Goal: Task Accomplishment & Management: Manage account settings

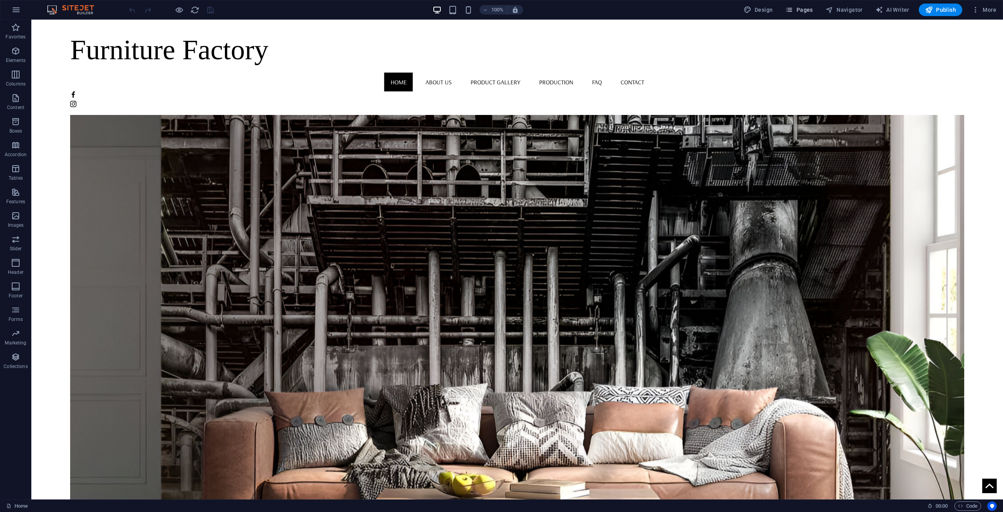
click at [802, 8] on span "Pages" at bounding box center [798, 10] width 27 height 8
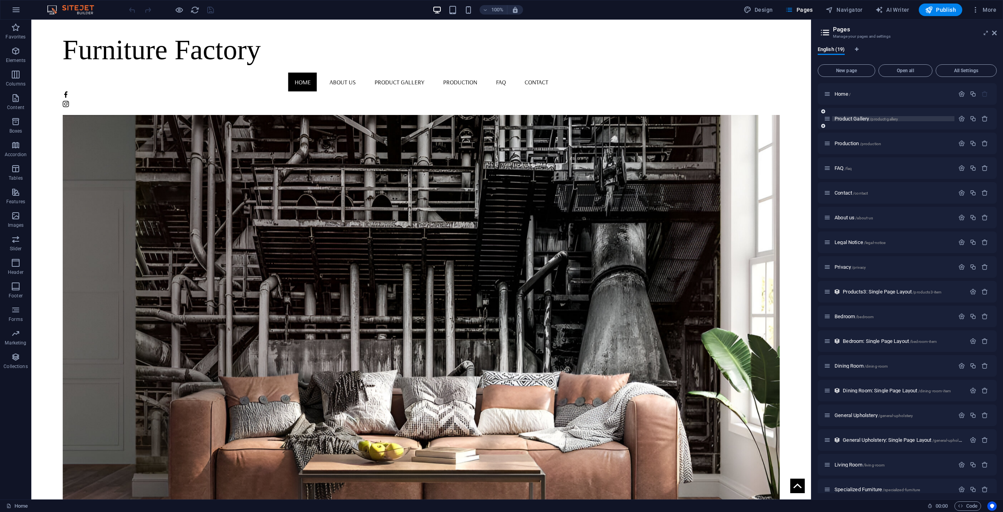
click at [851, 118] on span "Product Gallery /product-gallery" at bounding box center [866, 119] width 63 height 6
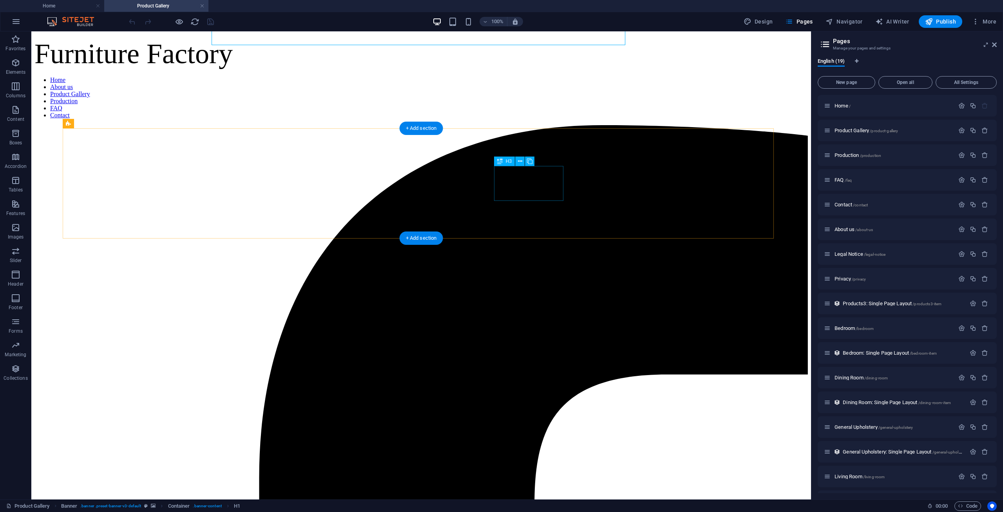
scroll to position [157, 0]
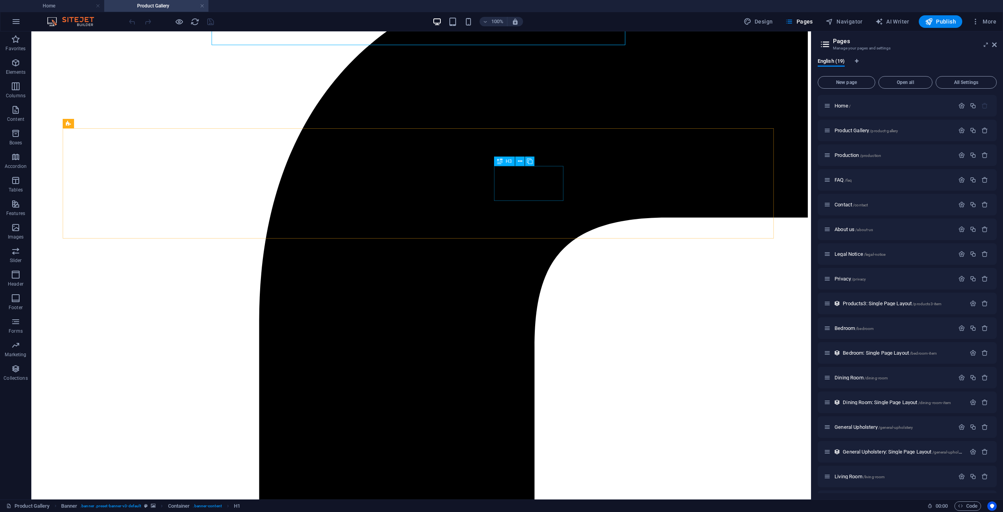
click at [507, 159] on span "H3" at bounding box center [509, 161] width 6 height 5
click at [521, 160] on icon at bounding box center [520, 161] width 4 height 8
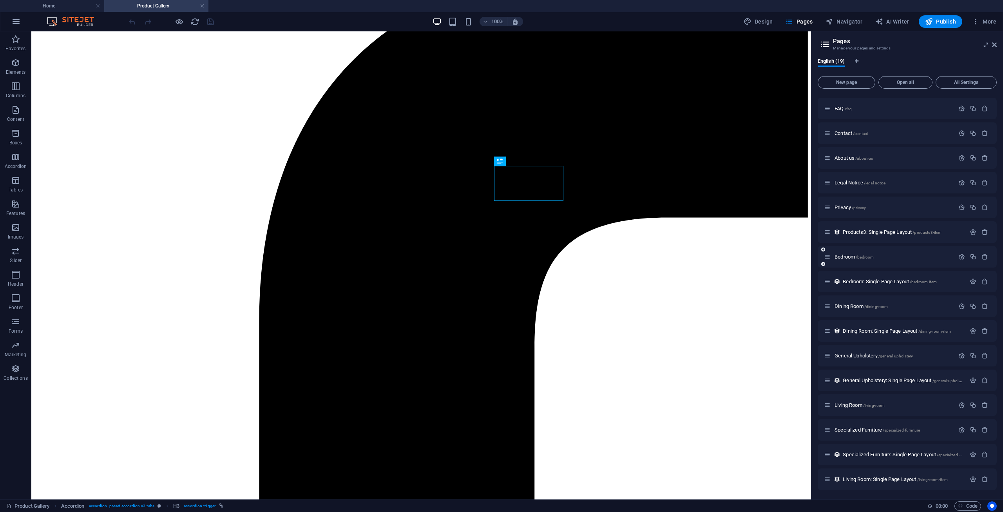
scroll to position [0, 0]
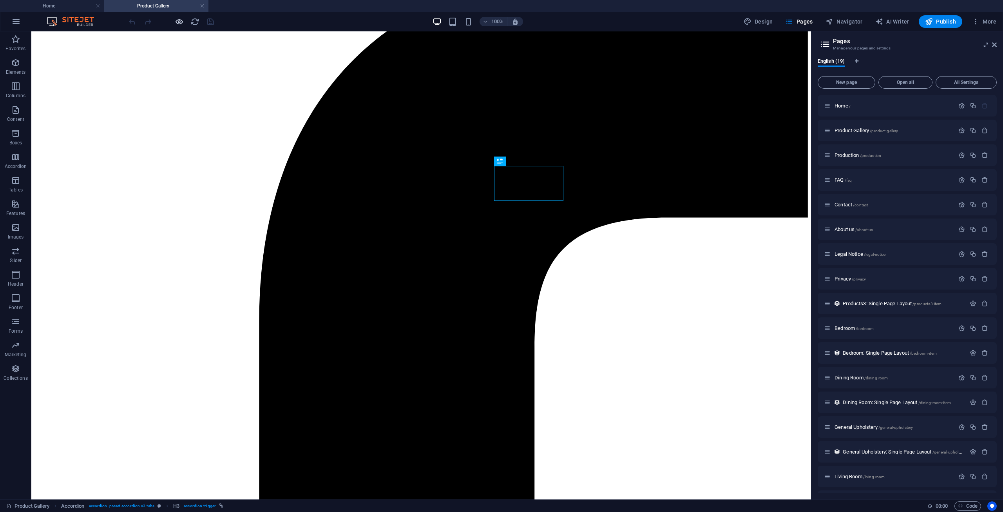
click at [174, 22] on div at bounding box center [171, 21] width 88 height 13
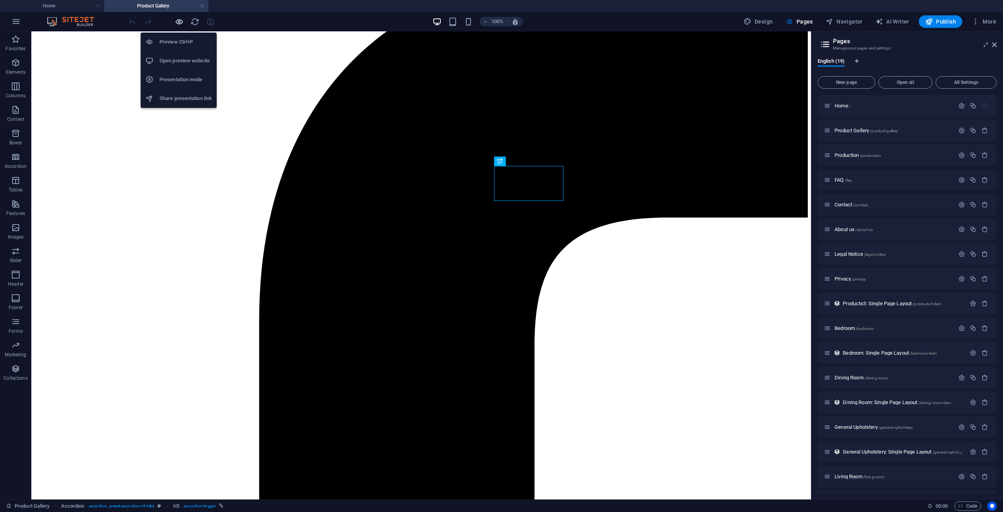
click at [176, 22] on icon "button" at bounding box center [179, 21] width 9 height 9
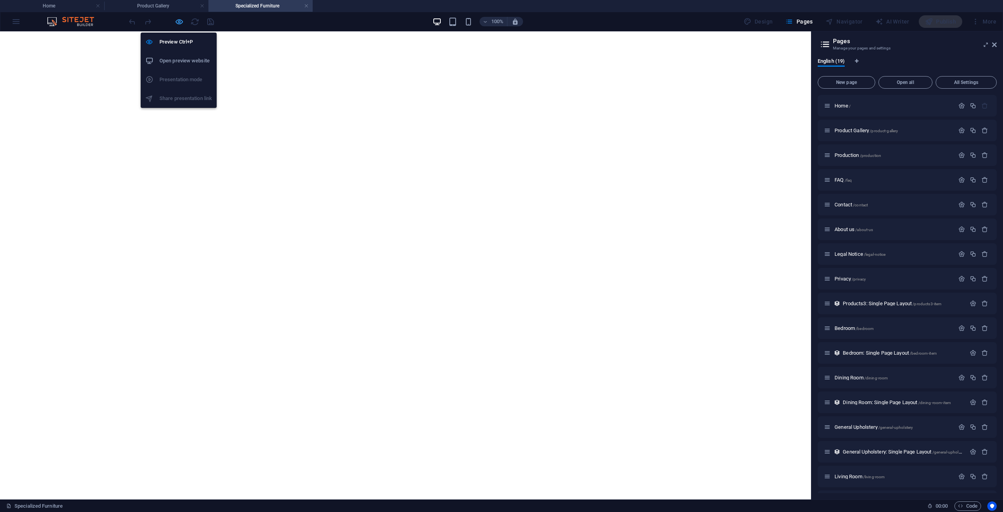
click at [178, 20] on icon "button" at bounding box center [179, 21] width 9 height 9
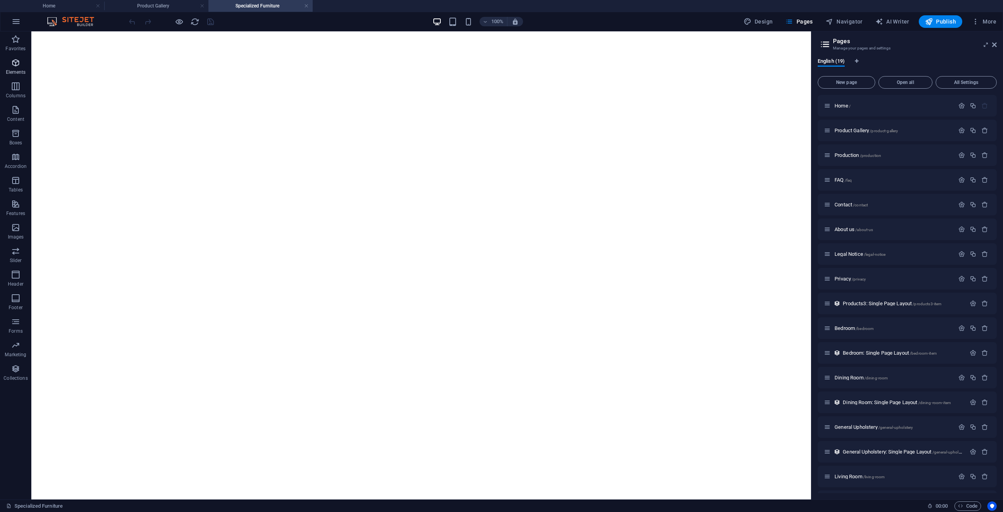
click at [15, 68] on span "Elements" at bounding box center [15, 67] width 31 height 19
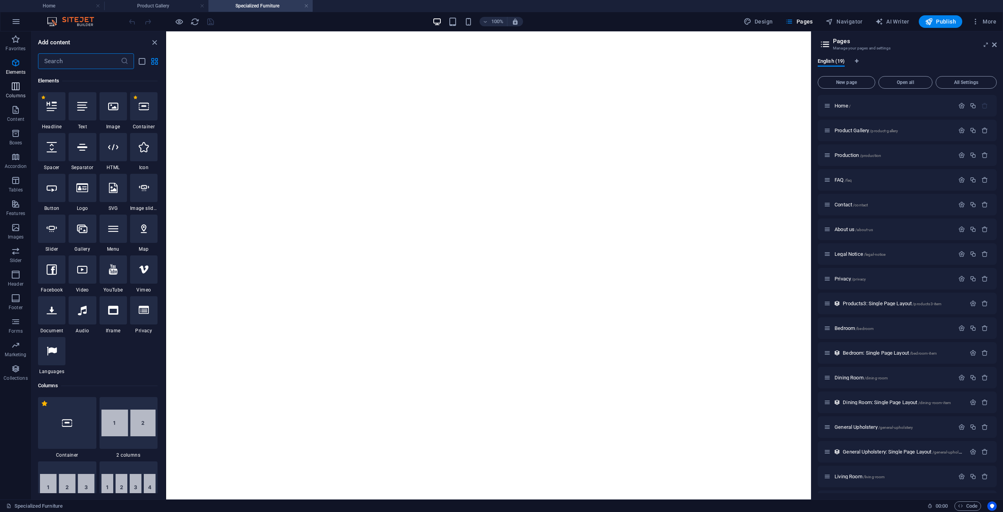
scroll to position [83, 0]
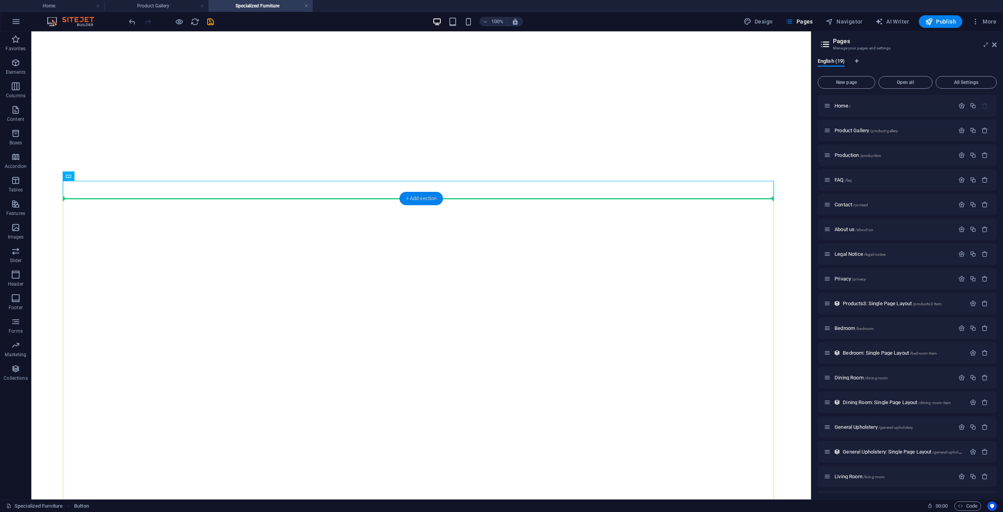
drag, startPoint x: 70, startPoint y: 176, endPoint x: 442, endPoint y: 198, distance: 373.1
click at [442, 198] on div "Reference Text Button Collection item Container Image Products Collection item …" at bounding box center [421, 265] width 780 height 468
click at [97, 176] on icon at bounding box center [96, 176] width 4 height 8
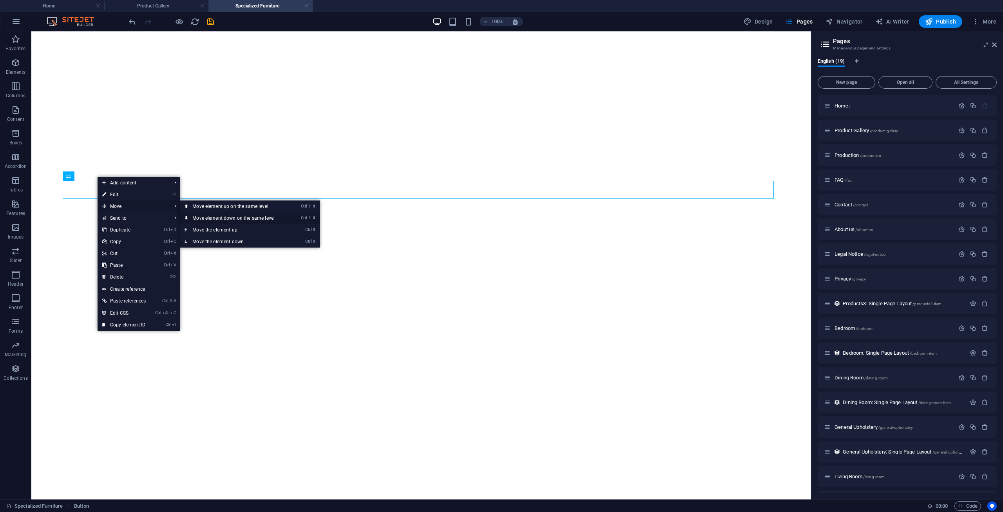
click at [204, 218] on link "Ctrl ⇧ ⬇ Move element down on the same level" at bounding box center [235, 218] width 111 height 12
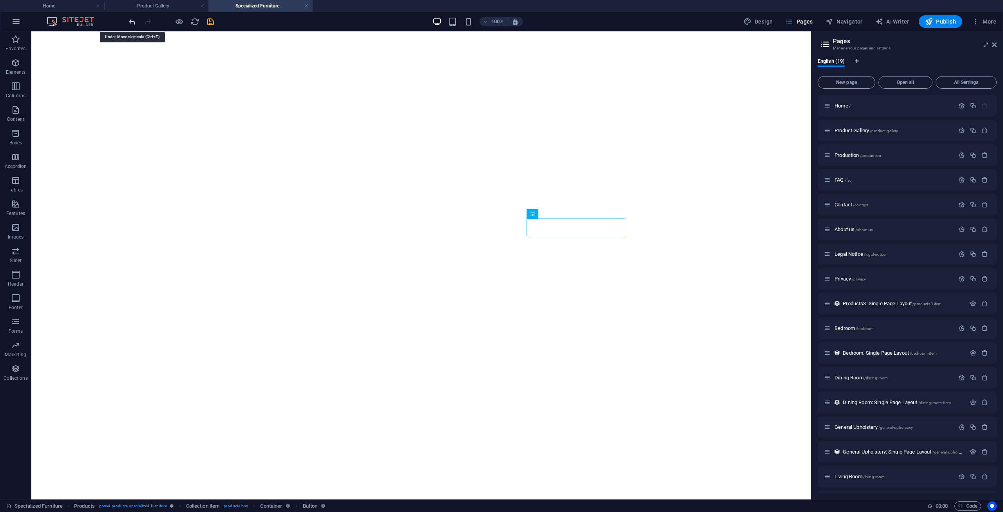
click at [133, 22] on icon "undo" at bounding box center [132, 21] width 9 height 9
click at [131, 26] on icon "undo" at bounding box center [132, 21] width 9 height 9
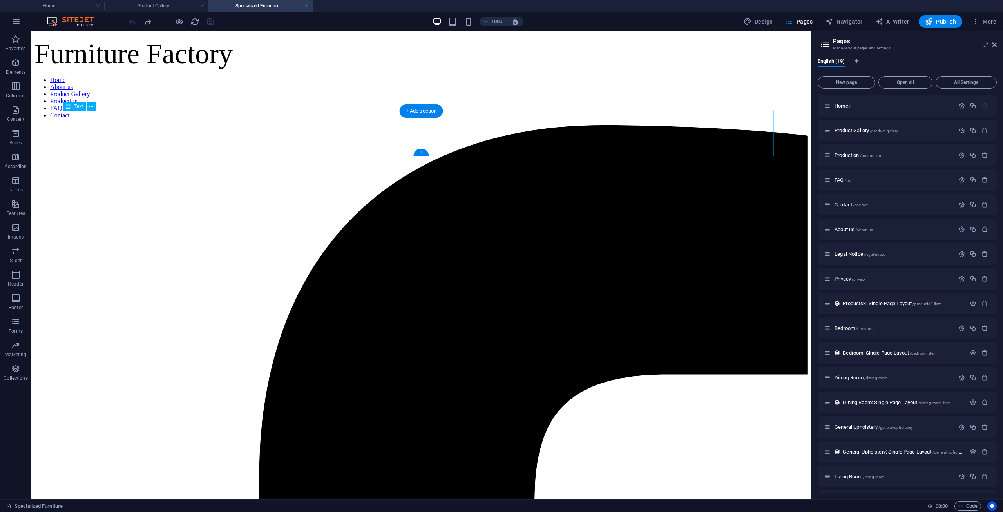
scroll to position [0, 0]
click at [18, 69] on p "Elements" at bounding box center [16, 72] width 20 height 6
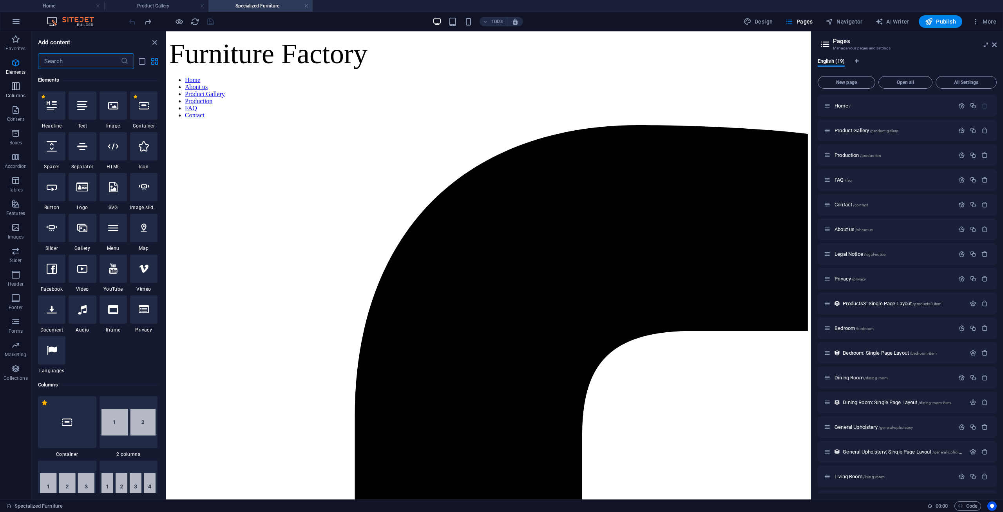
scroll to position [83, 0]
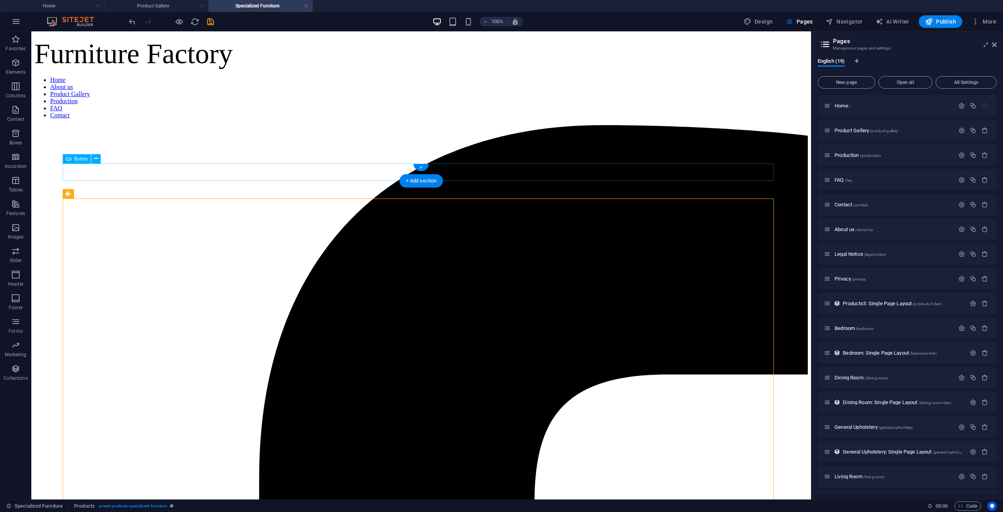
click at [78, 158] on span "Button" at bounding box center [81, 158] width 14 height 5
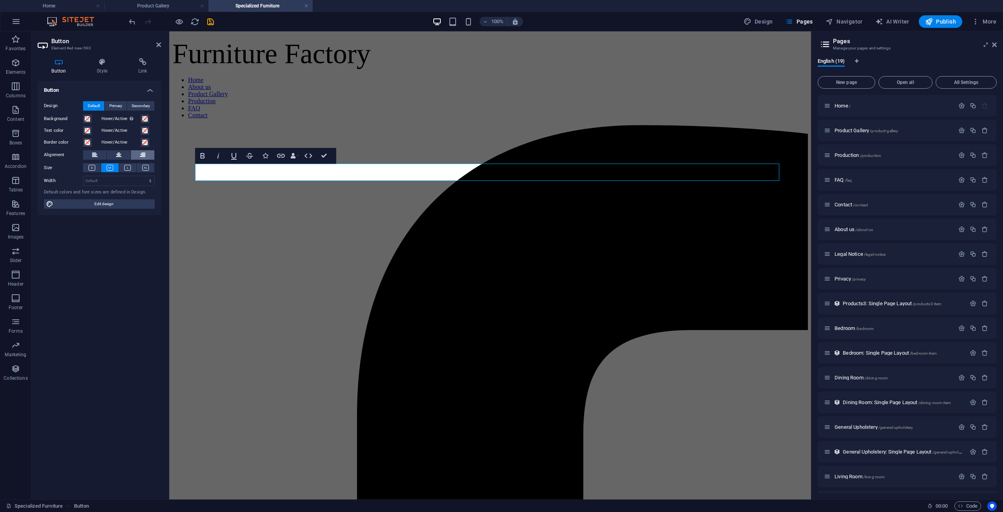
click at [137, 155] on button at bounding box center [143, 154] width 24 height 9
click at [115, 156] on button at bounding box center [119, 154] width 24 height 9
click at [110, 66] on h4 "Style" at bounding box center [104, 66] width 42 height 16
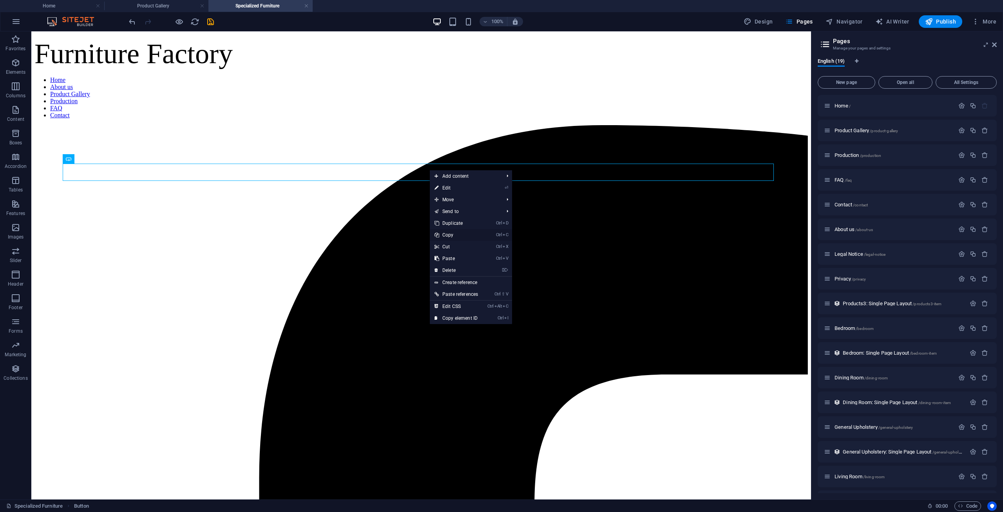
click at [469, 236] on link "Ctrl C Copy" at bounding box center [456, 235] width 53 height 12
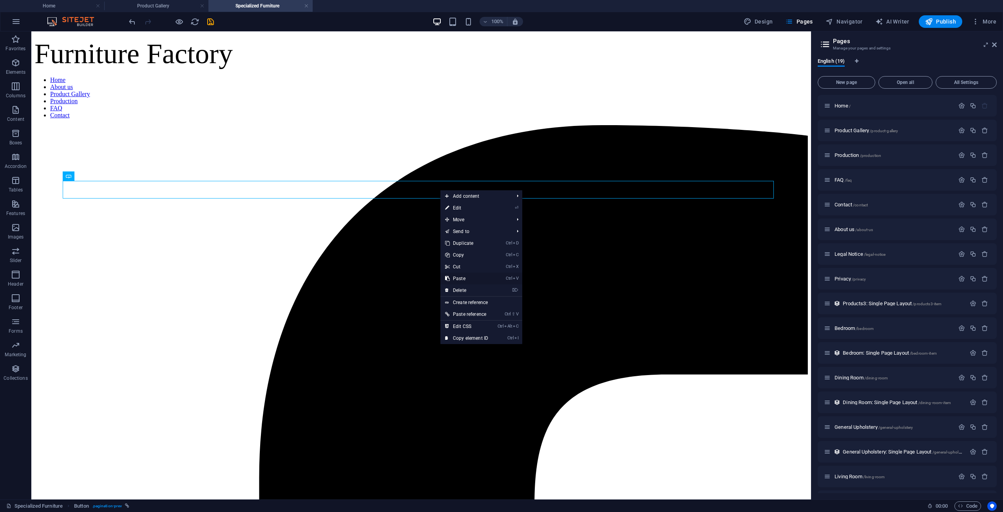
click at [473, 277] on link "Ctrl V Paste" at bounding box center [467, 278] width 53 height 12
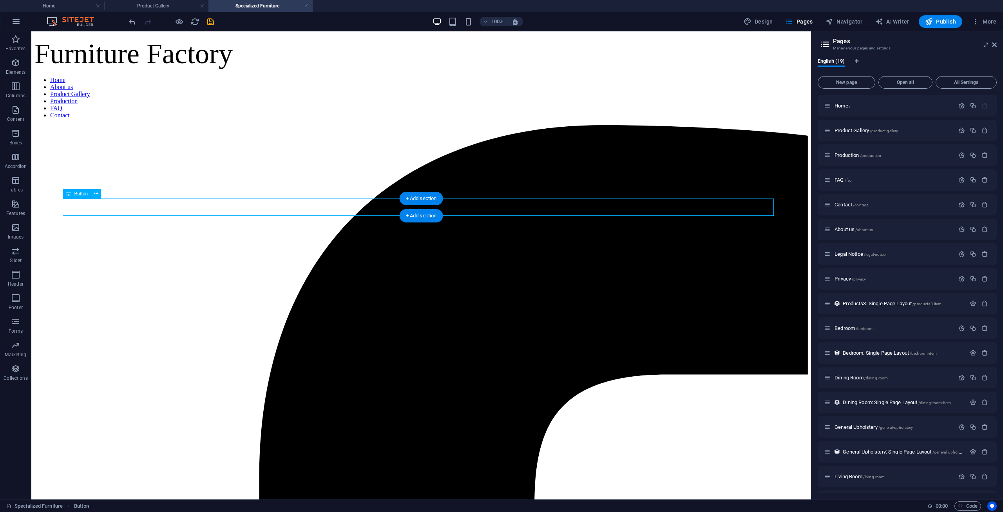
click at [167, 2] on h4 "Product Gallery" at bounding box center [156, 6] width 104 height 9
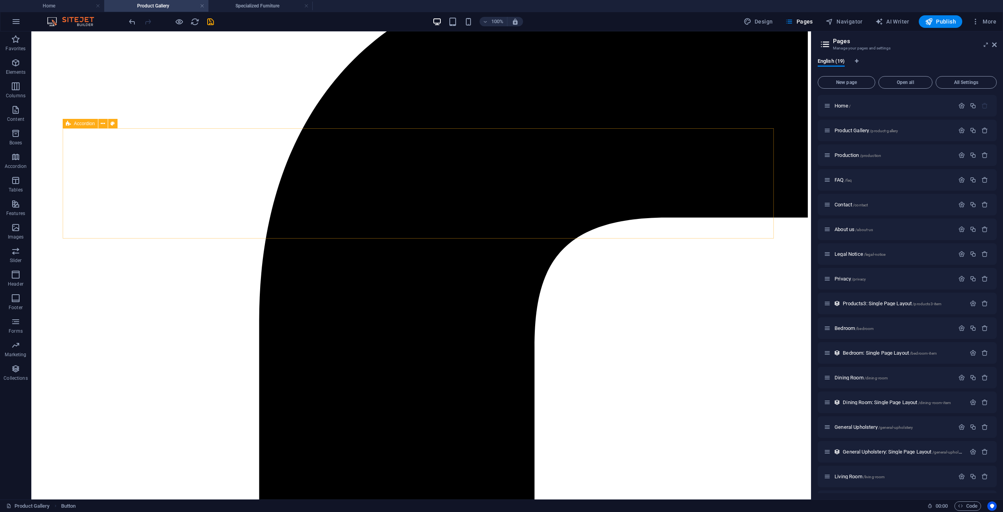
click at [79, 124] on span "Accordion" at bounding box center [84, 123] width 21 height 5
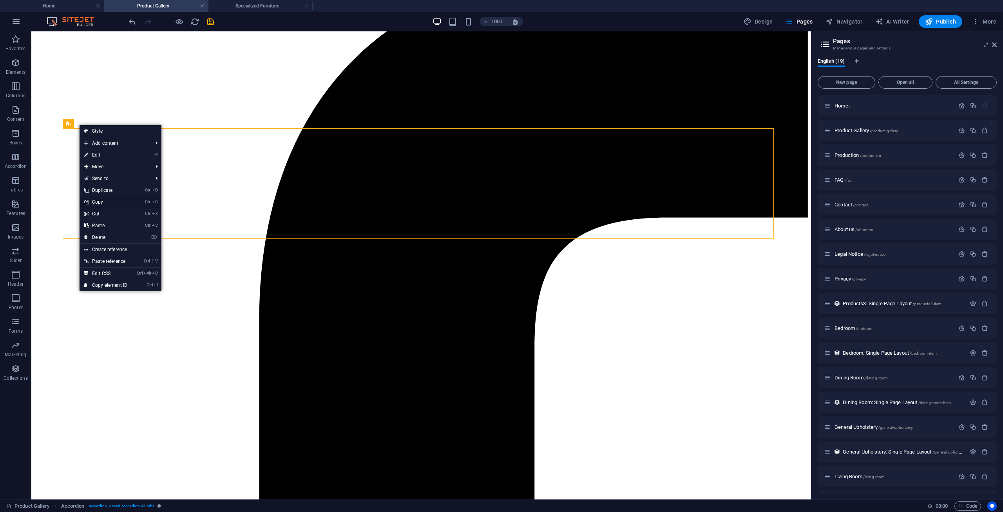
click at [118, 199] on link "Ctrl C Copy" at bounding box center [106, 202] width 53 height 12
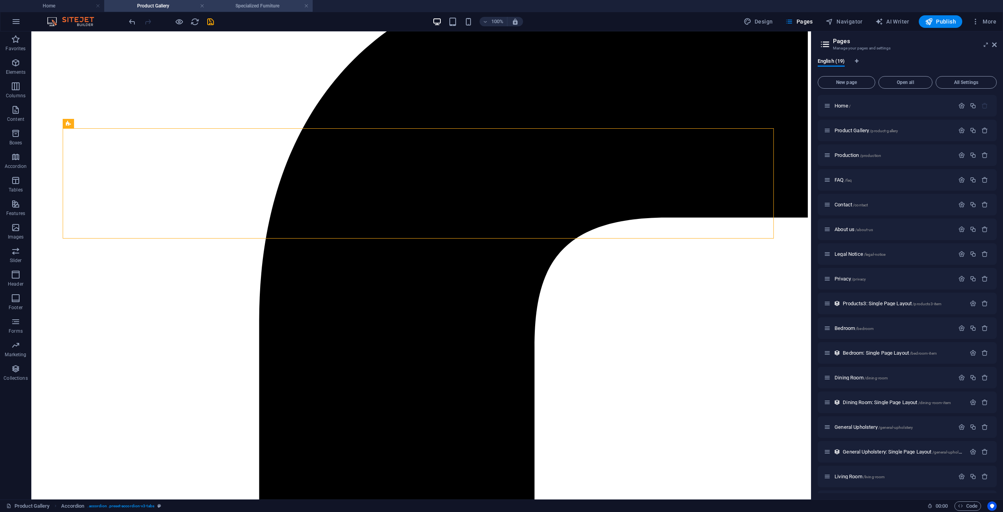
click at [259, 4] on h4 "Specialized Furniture" at bounding box center [261, 6] width 104 height 9
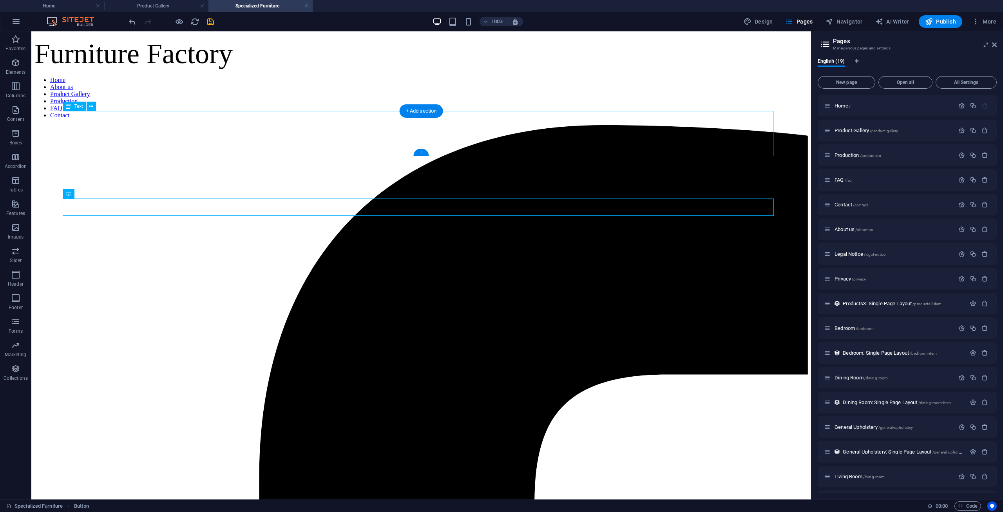
scroll to position [0, 0]
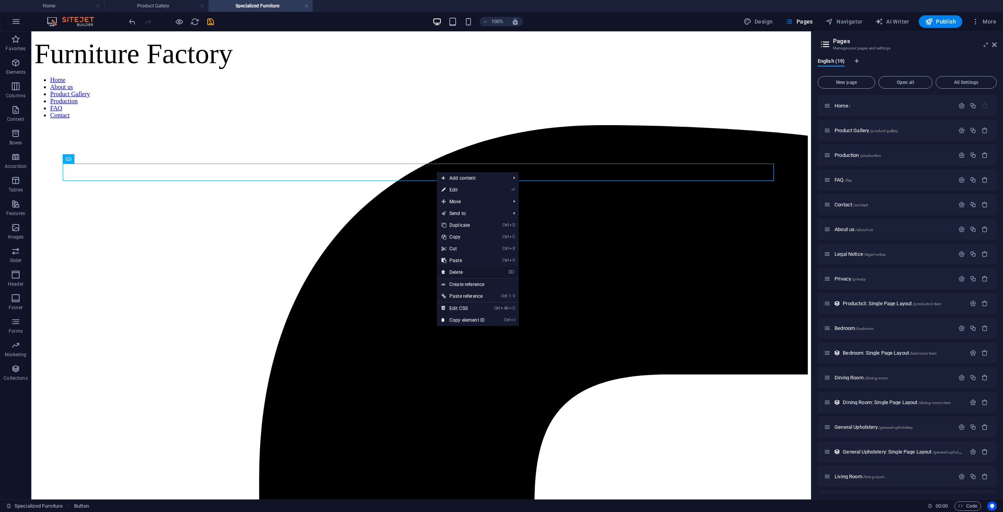
drag, startPoint x: 471, startPoint y: 269, endPoint x: 439, endPoint y: 238, distance: 44.6
click at [470, 269] on link "⌦ Delete" at bounding box center [463, 272] width 53 height 12
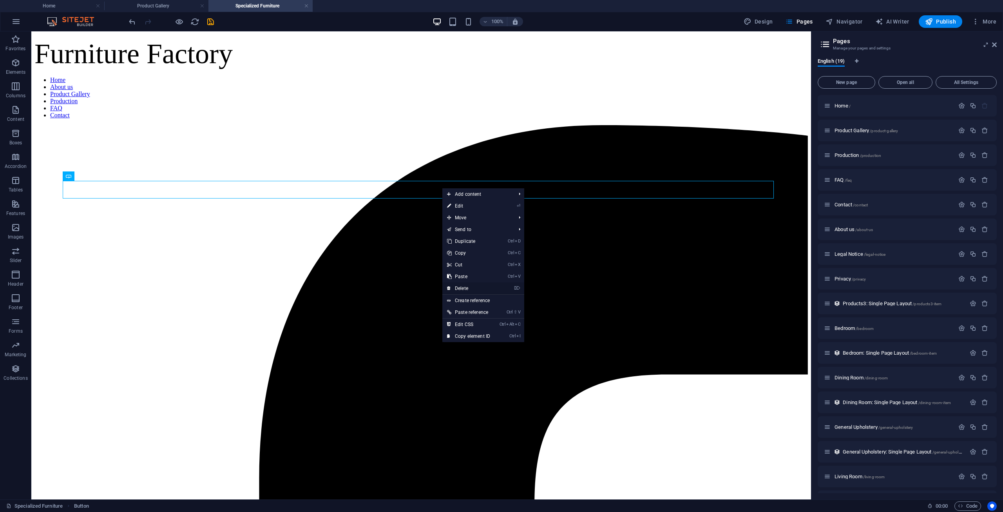
click at [471, 286] on link "⌦ Delete" at bounding box center [469, 288] width 53 height 12
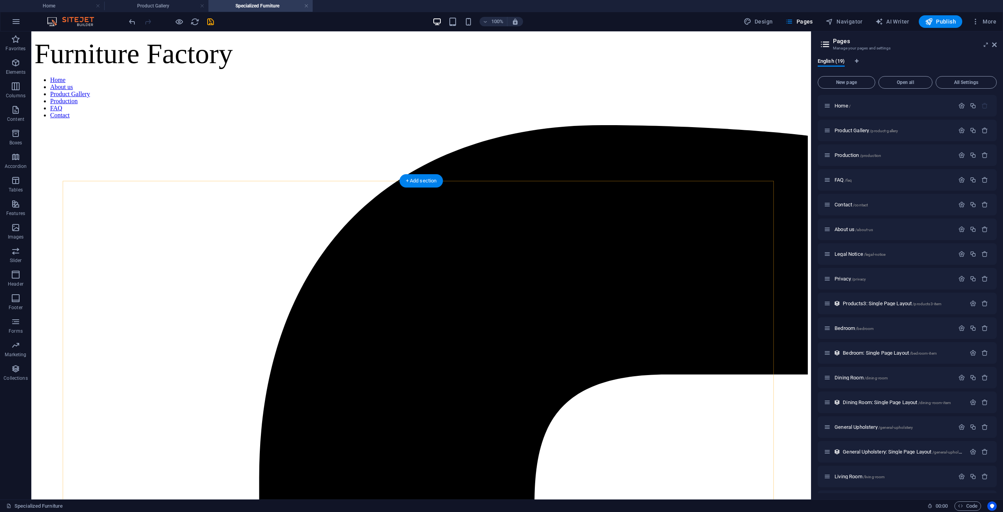
drag, startPoint x: 439, startPoint y: 214, endPoint x: 373, endPoint y: 192, distance: 69.8
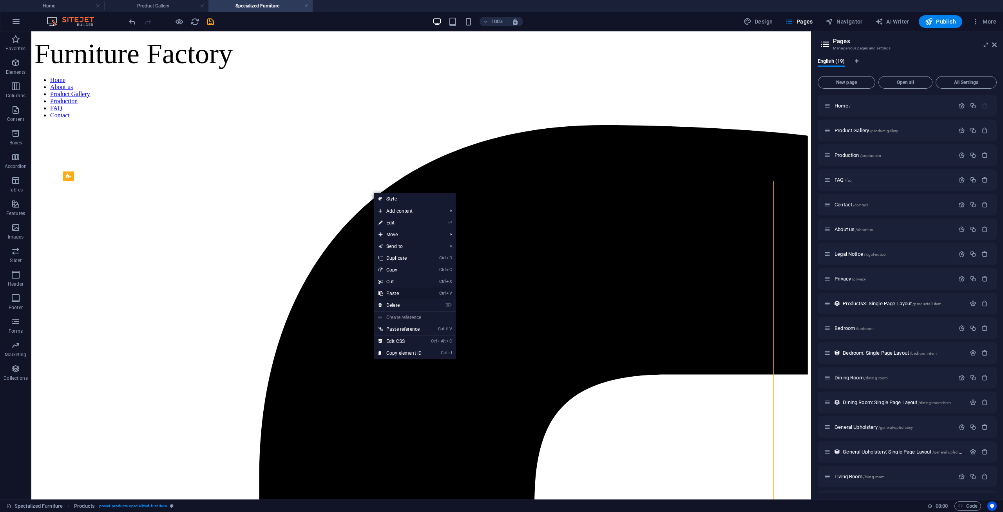
click at [401, 291] on link "Ctrl V Paste" at bounding box center [400, 293] width 53 height 12
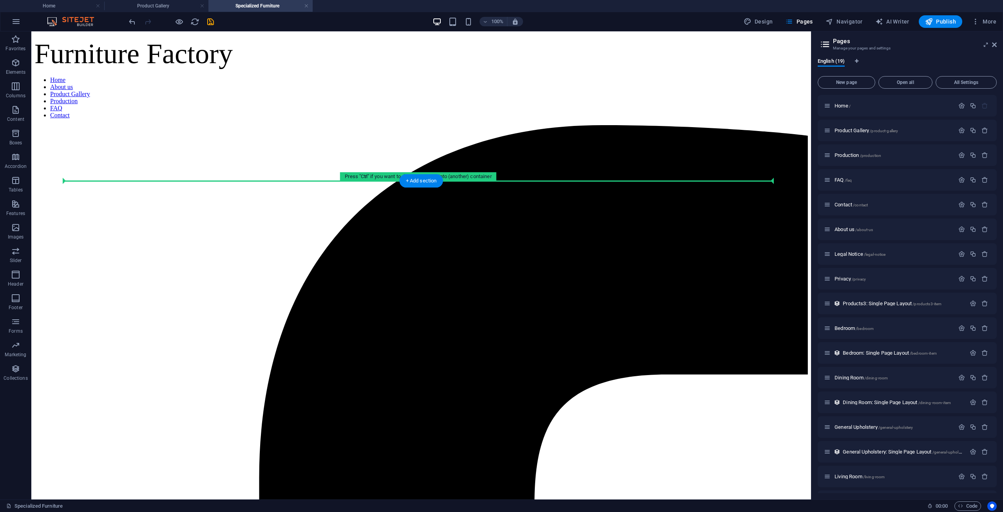
drag, startPoint x: 113, startPoint y: 235, endPoint x: 220, endPoint y: 188, distance: 117.4
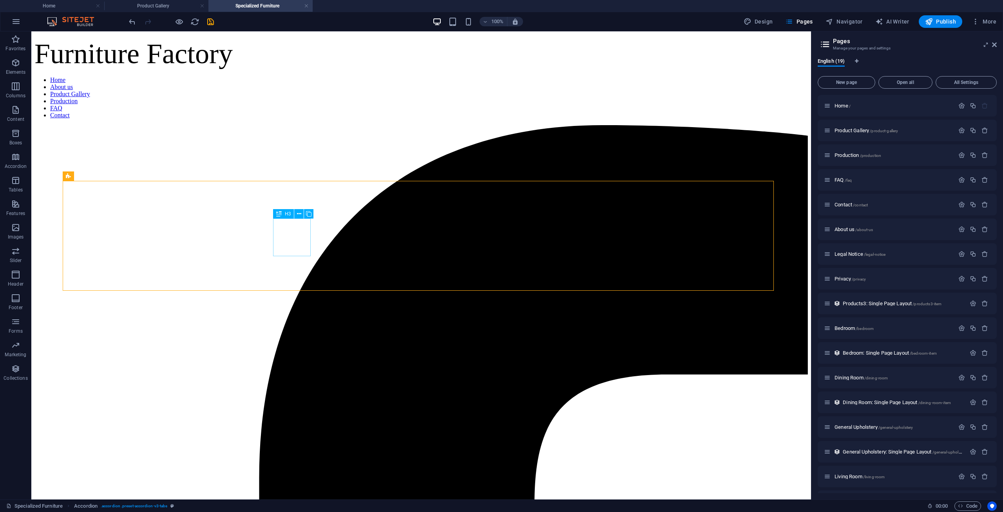
click at [282, 213] on div "H3" at bounding box center [283, 213] width 21 height 9
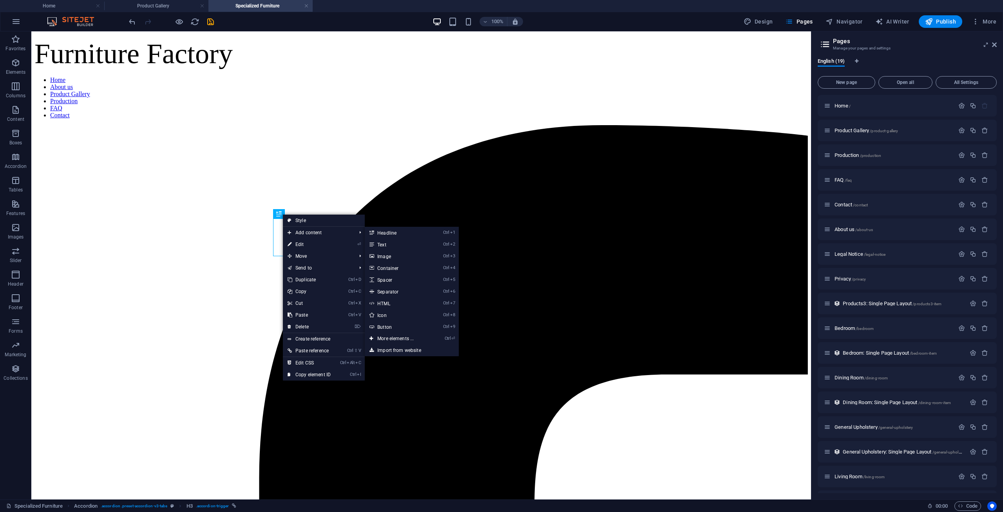
drag, startPoint x: 316, startPoint y: 259, endPoint x: 253, endPoint y: 229, distance: 70.1
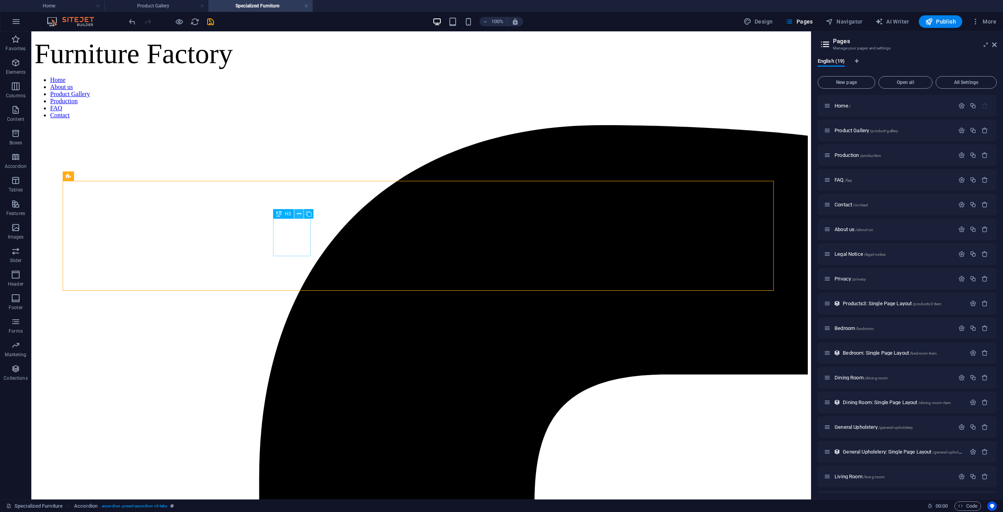
click at [300, 214] on icon at bounding box center [299, 214] width 4 height 8
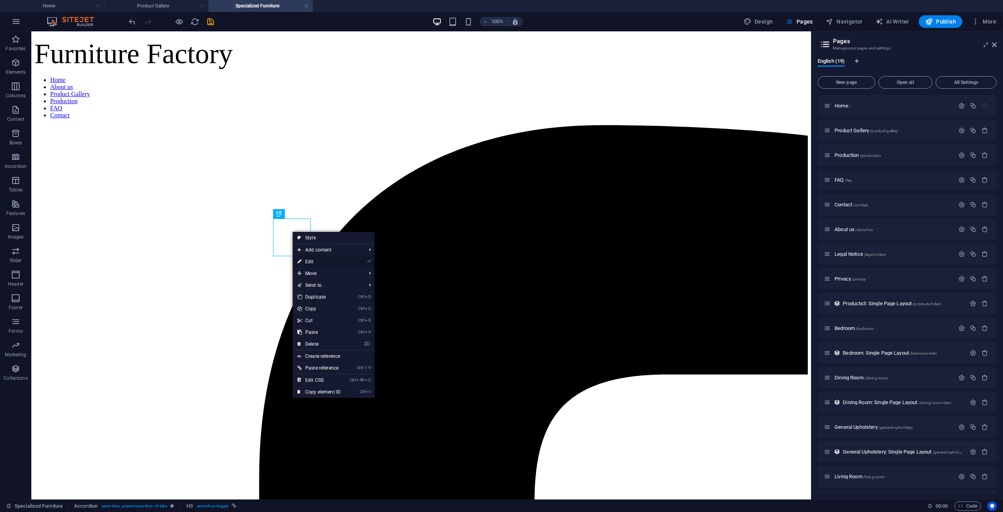
click at [319, 257] on link "⏎ Edit" at bounding box center [319, 262] width 53 height 12
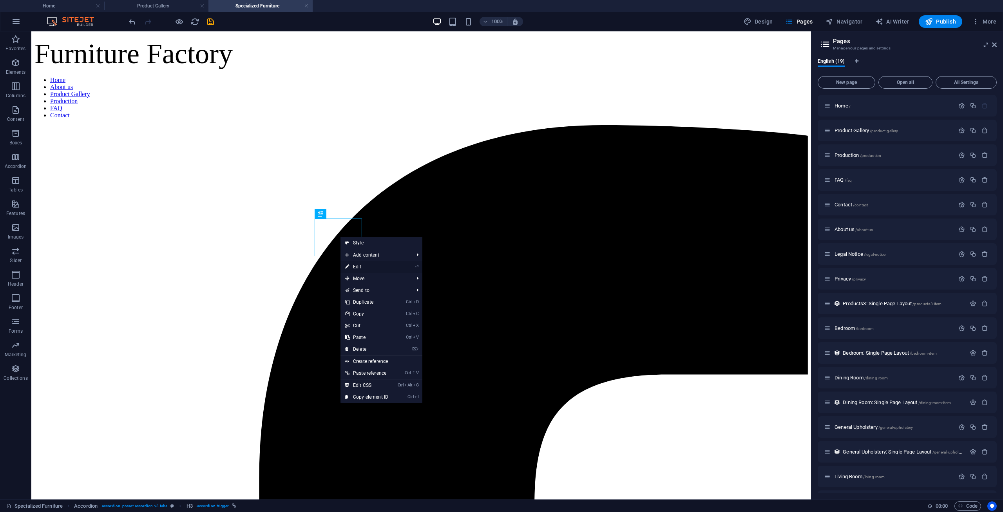
click at [363, 264] on link "⏎ Edit" at bounding box center [367, 267] width 53 height 12
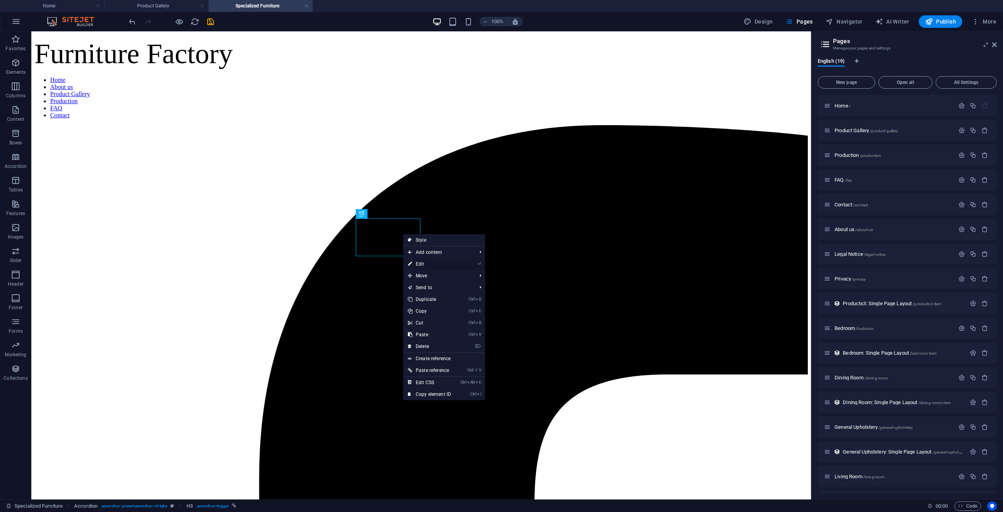
click at [430, 263] on link "⏎ Edit" at bounding box center [429, 264] width 53 height 12
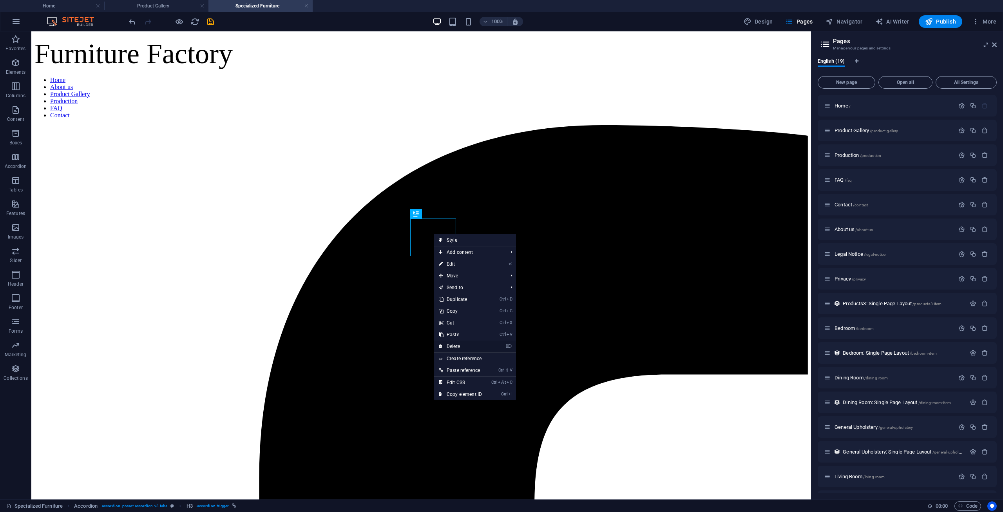
click at [464, 343] on link "⌦ Delete" at bounding box center [460, 346] width 53 height 12
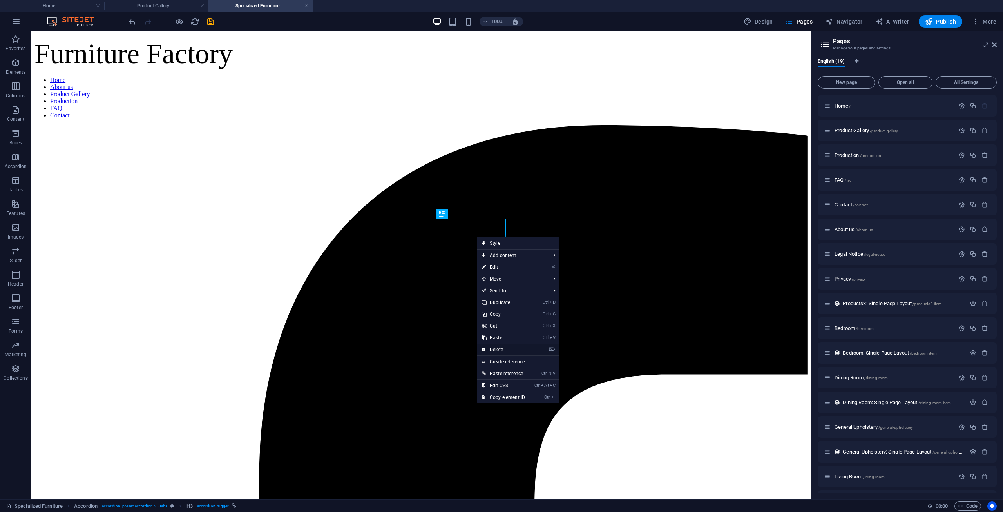
click at [502, 345] on link "⌦ Delete" at bounding box center [503, 349] width 53 height 12
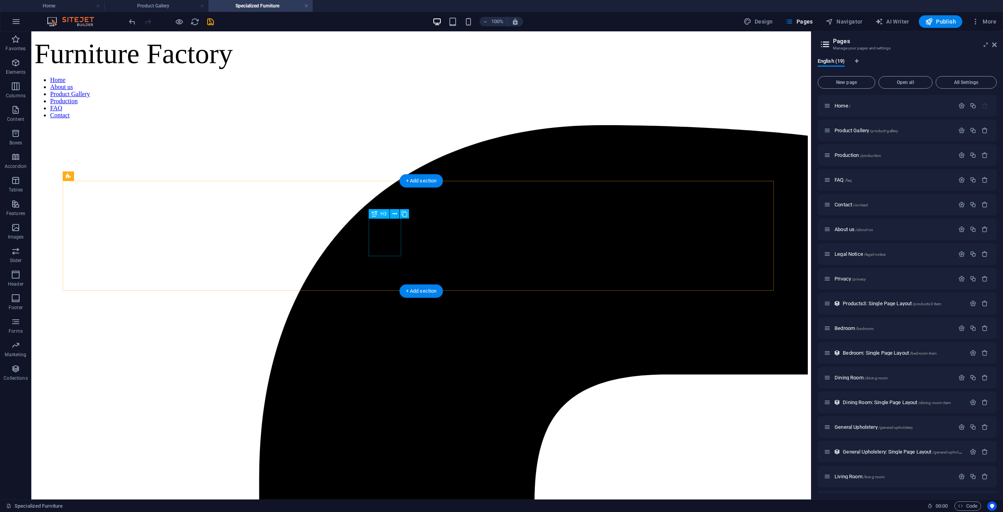
select select "8"
select select
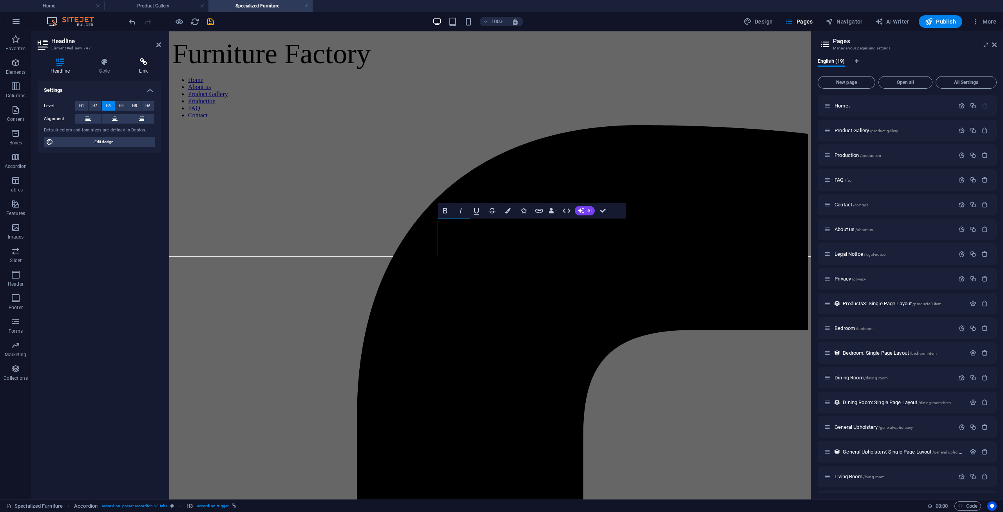
click at [141, 66] on h4 "Link" at bounding box center [143, 66] width 35 height 16
click at [127, 132] on select "Home Product Gallery Production FAQ Contact About us Legal Notice Privacy Bedro…" at bounding box center [119, 128] width 72 height 9
click at [960, 204] on icon "button" at bounding box center [962, 204] width 7 height 7
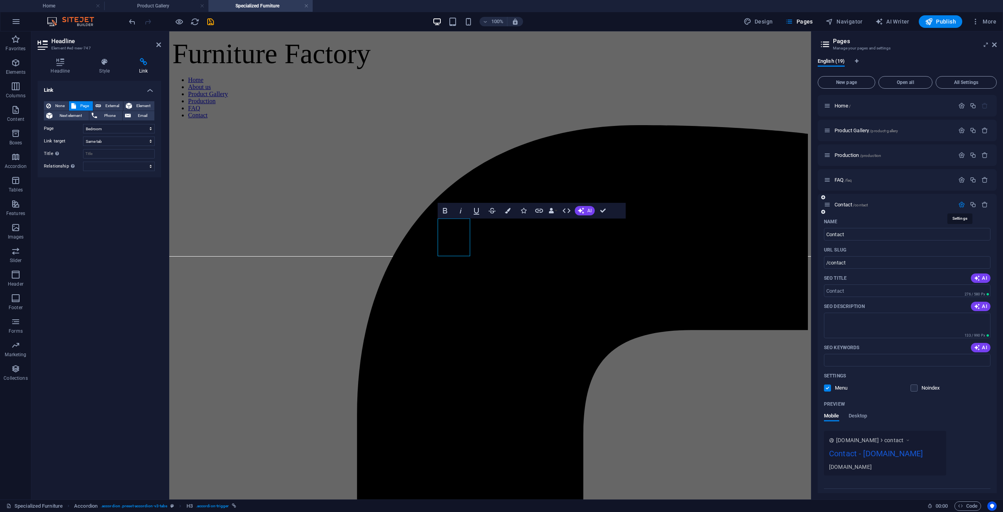
click at [960, 204] on icon "button" at bounding box center [962, 204] width 7 height 7
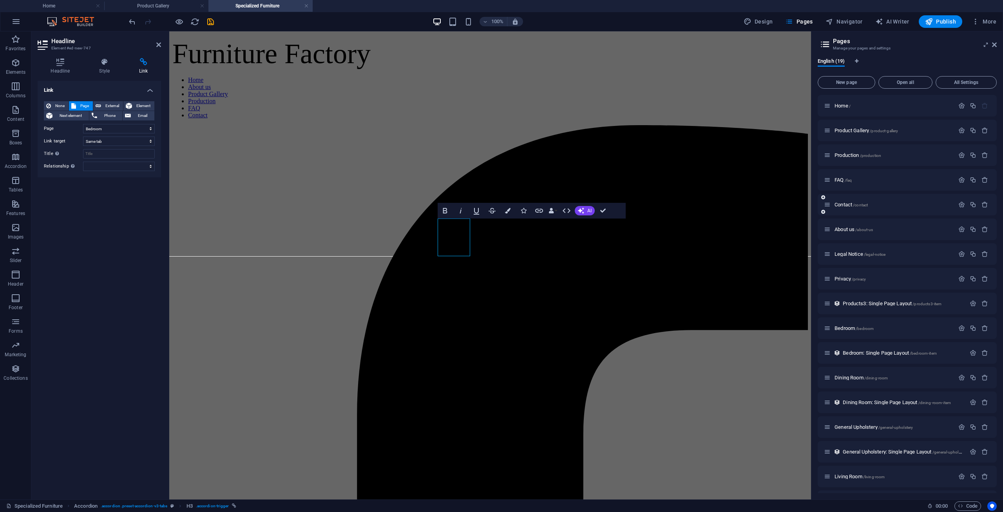
click at [823, 212] on icon at bounding box center [824, 211] width 4 height 5
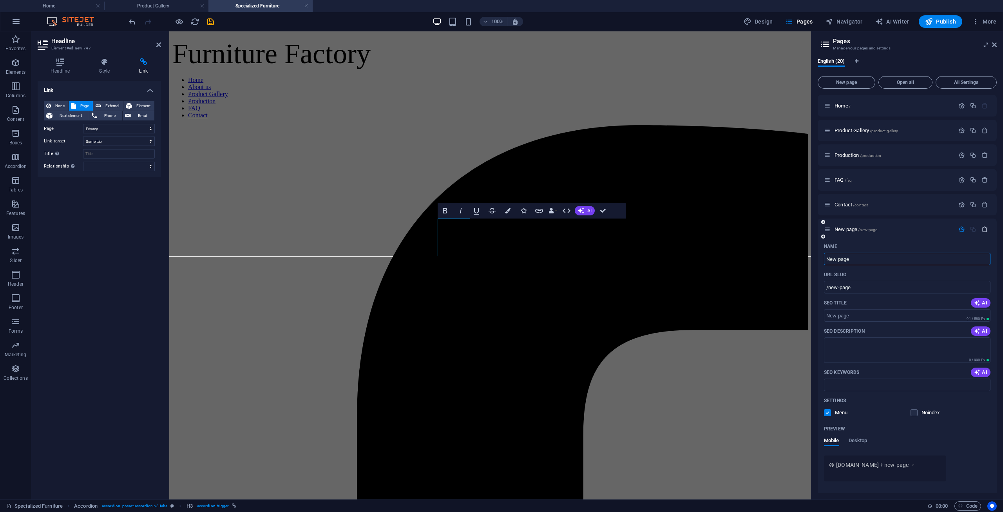
click at [984, 229] on icon "button" at bounding box center [985, 229] width 7 height 7
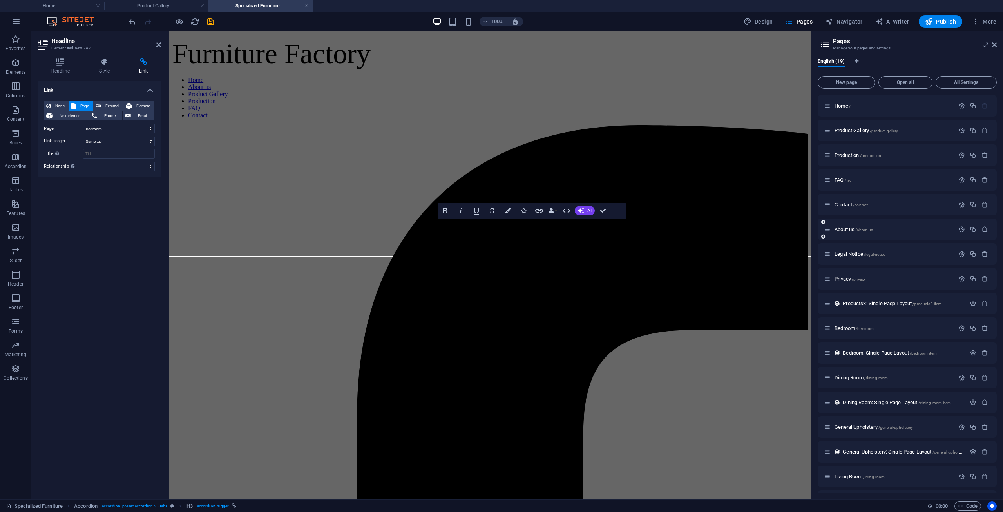
scroll to position [71, 0]
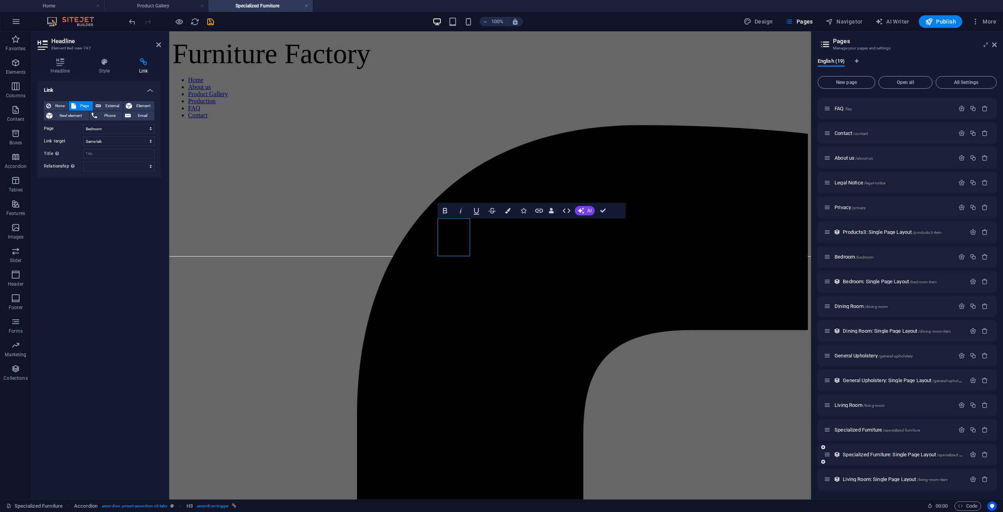
click at [824, 459] on icon at bounding box center [824, 461] width 4 height 5
select select "8"
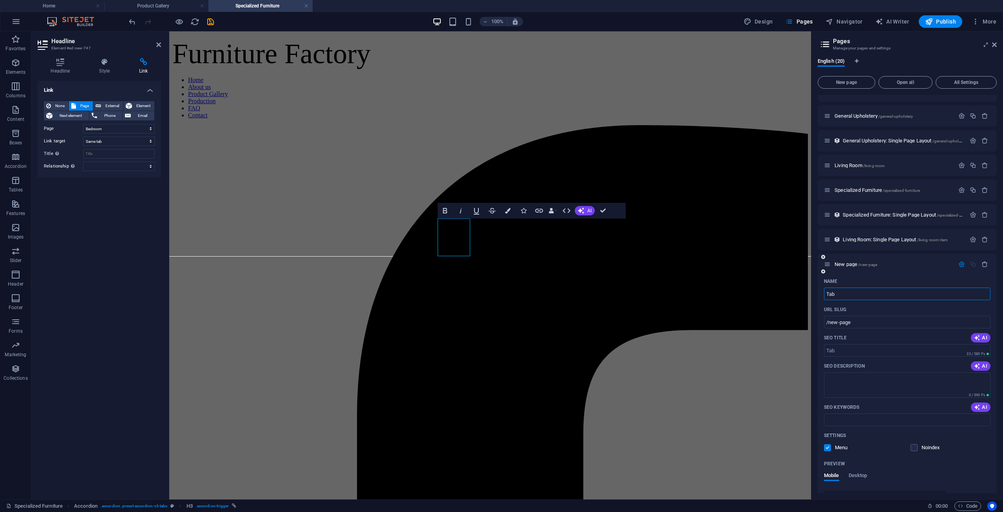
type input "Tab"
type input "/tab"
select select "8"
type input "Ta"
type input "/ta"
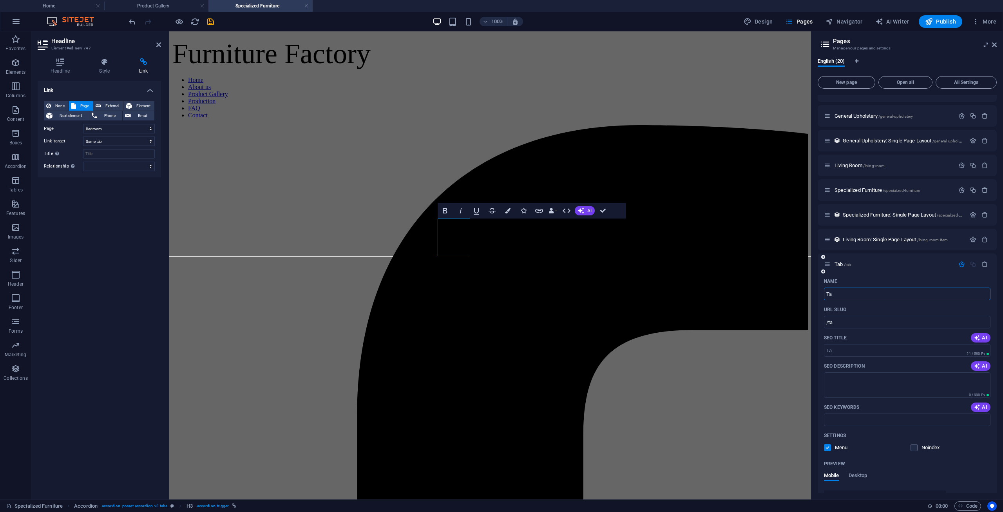
select select "8"
type input "Tant"
type input "/tan"
select select "8"
type input "Tantri"
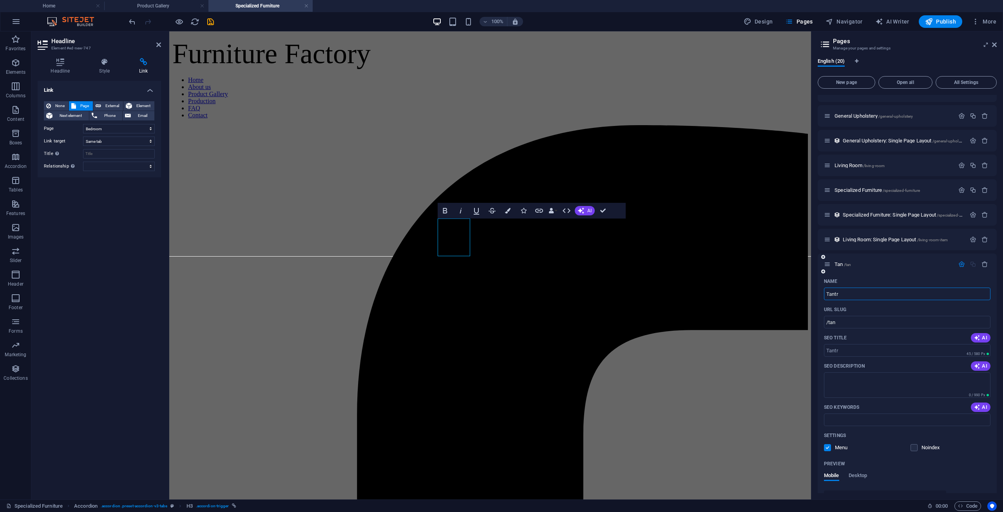
type input "/tantr"
select select "8"
type input "Tantric"
type input "/tantric"
select select "8"
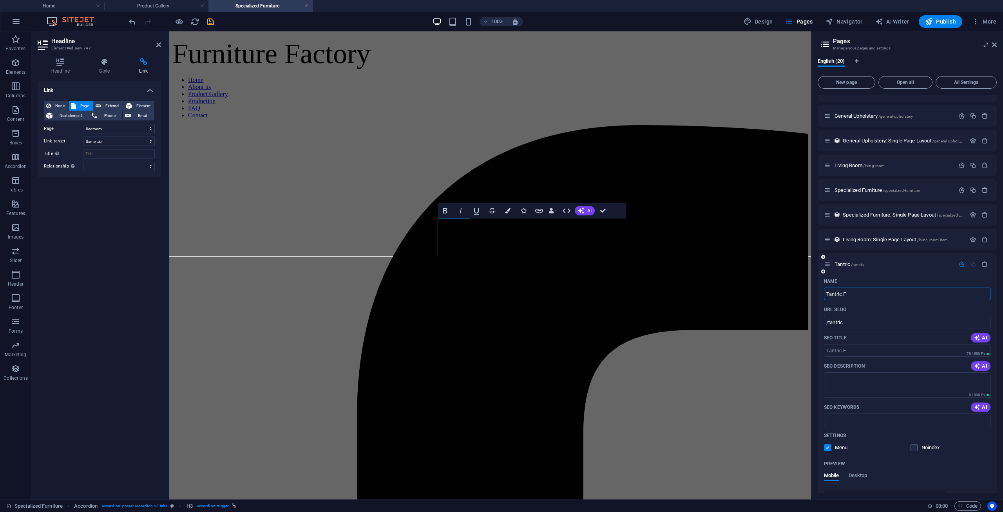
type input "Tantric F"
type input "/tantric-f"
select select "8"
type input "Tantric Furnitu"
type input "/tantric-furnituy"
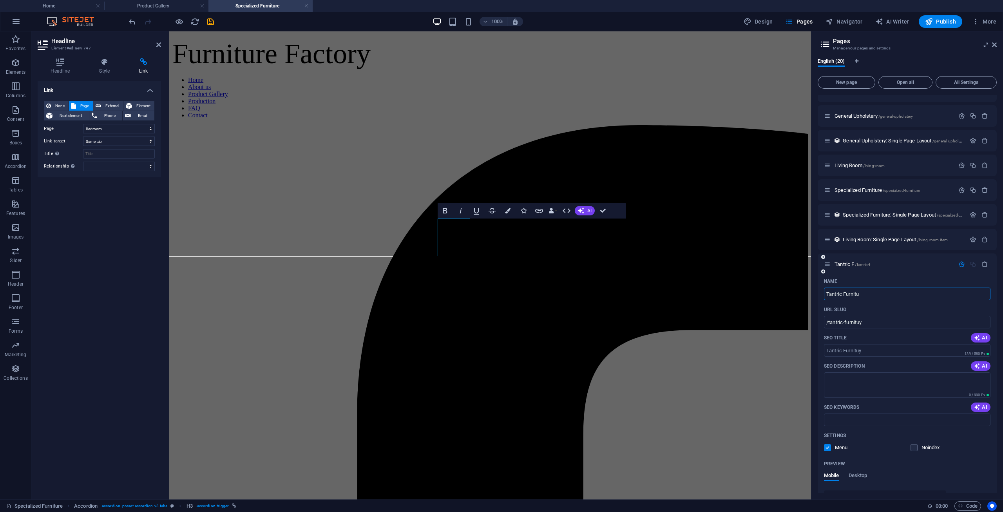
select select "8"
type input "Tantric Furniture"
type input "/tantric-furniture"
select select "8"
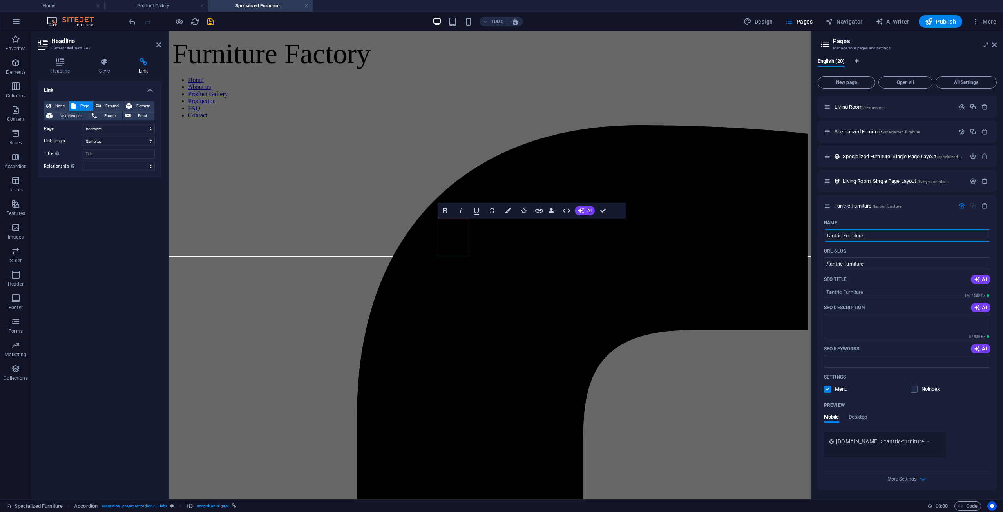
click at [813, 244] on div at bounding box center [813, 265] width 2 height 468
type input "Tantric Furniture"
click at [815, 244] on div "English (20) New page Open all All Settings Home / Product Gallery /product-gal…" at bounding box center [908, 275] width 192 height 447
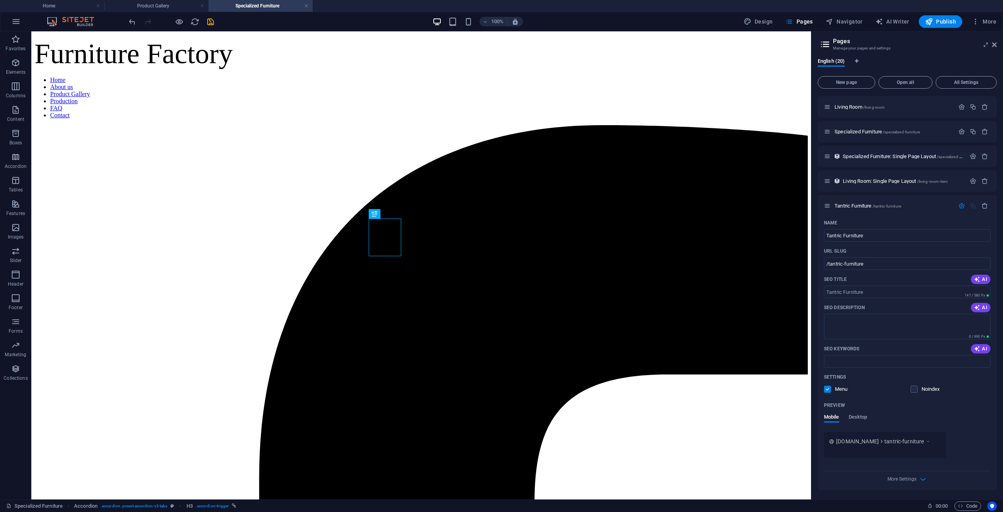
click at [901, 168] on div "Home / Product Gallery /product-gallery Production /production FAQ /faq Contact…" at bounding box center [907, 108] width 179 height 764
click at [892, 179] on span "Living Room: Single Page Layout /living-room-item" at bounding box center [895, 181] width 105 height 6
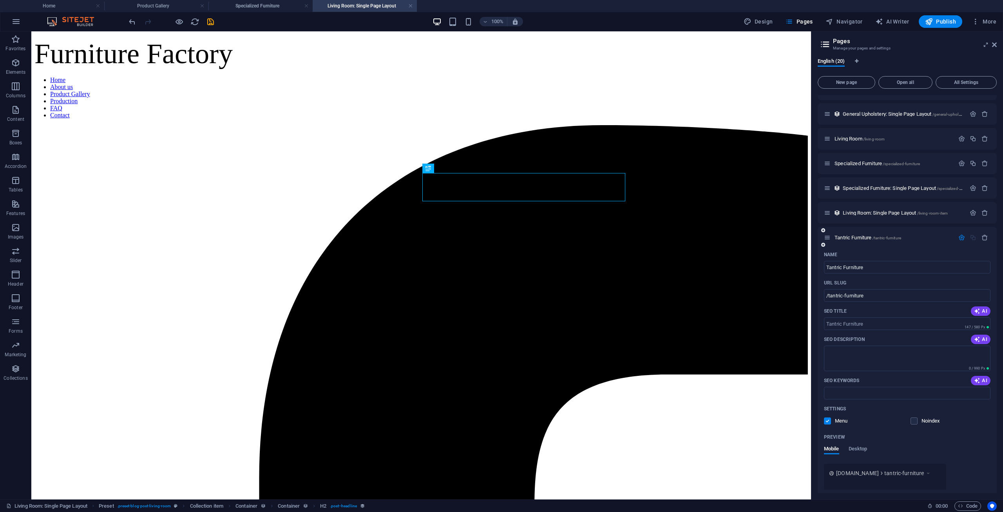
scroll to position [0, 0]
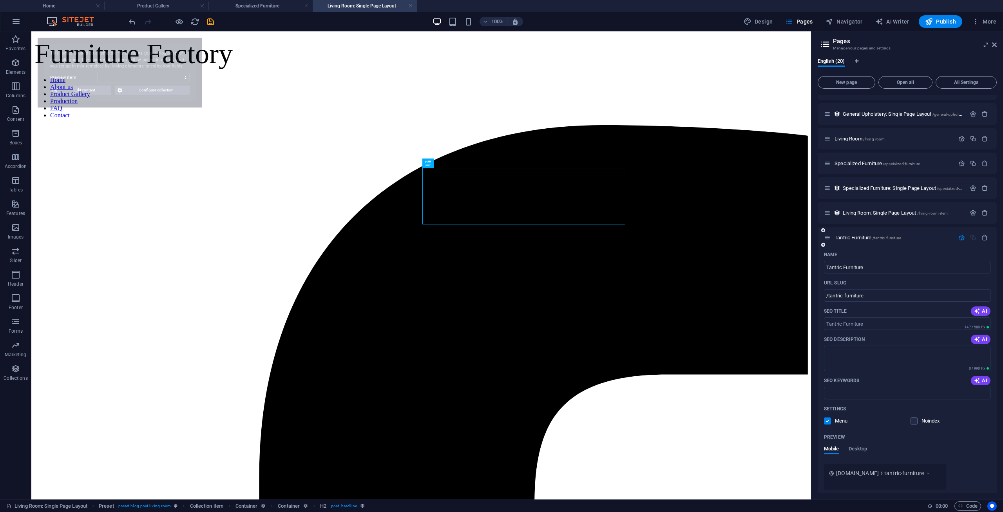
select select "68a5bbdfb485fe16df070451"
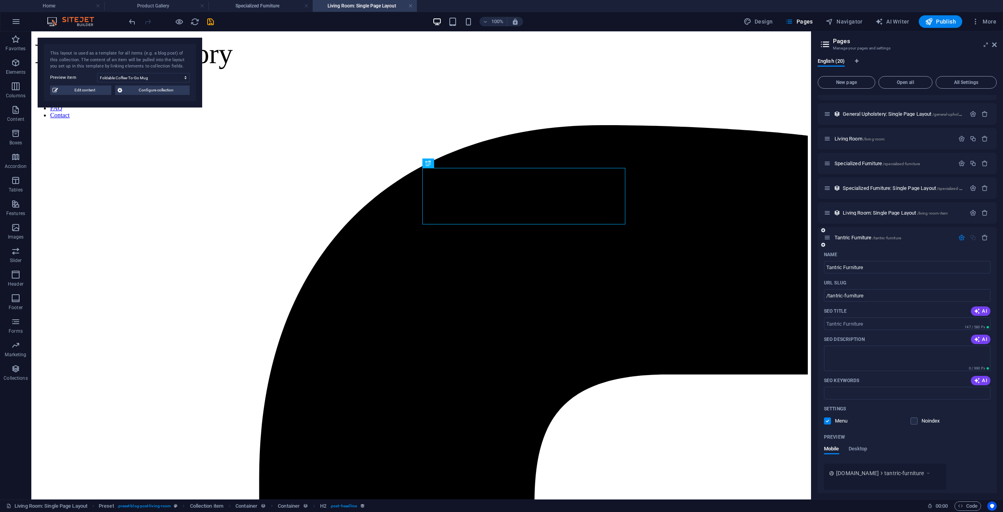
click at [959, 237] on icon "button" at bounding box center [962, 237] width 7 height 7
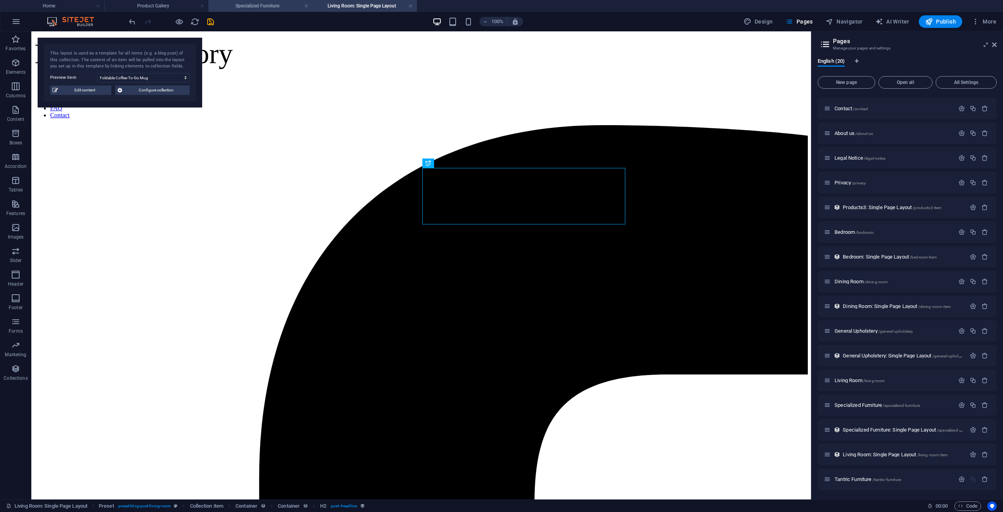
click at [268, 8] on h4 "Specialized Furniture" at bounding box center [261, 6] width 104 height 9
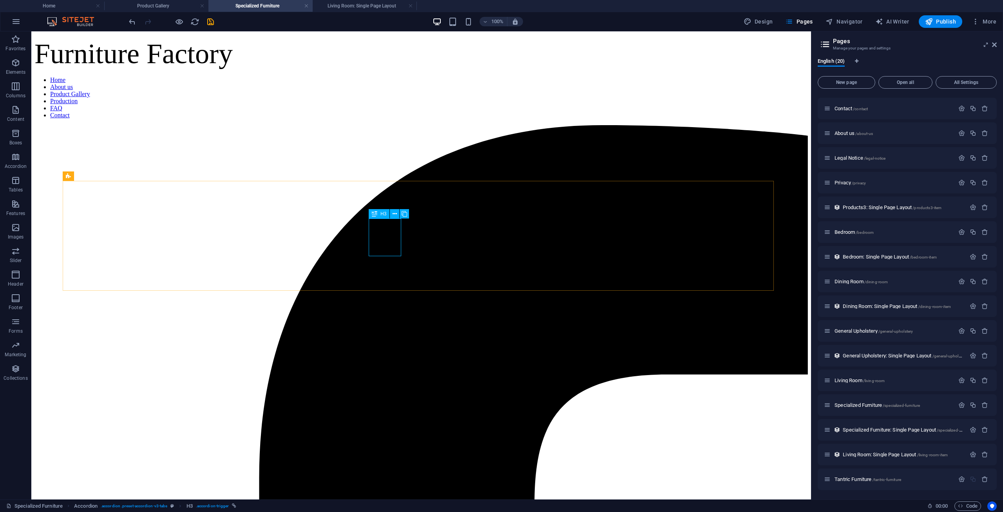
click at [382, 216] on span "H3" at bounding box center [384, 213] width 6 height 5
select select "8"
select select
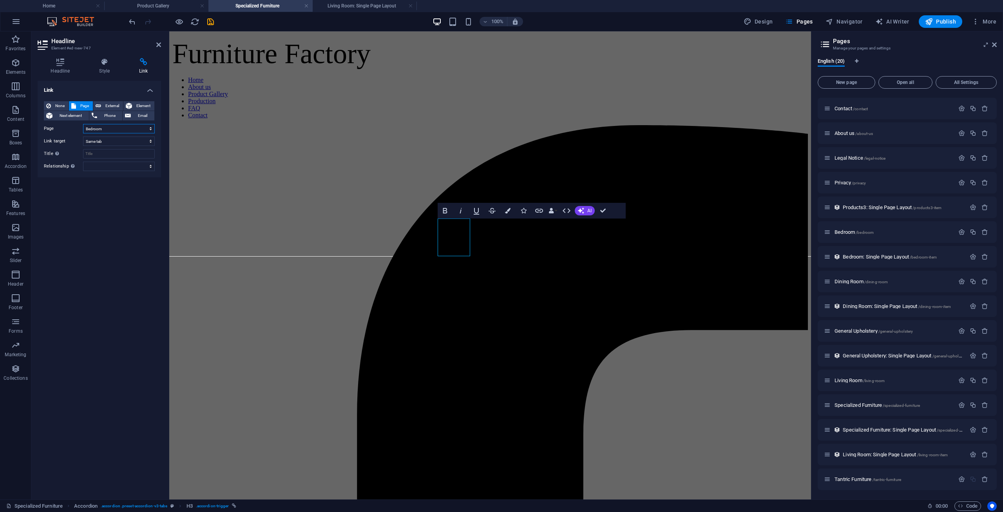
click at [98, 131] on select "Home Product Gallery Production FAQ Contact About us Legal Notice Privacy Bedro…" at bounding box center [119, 128] width 72 height 9
click at [105, 127] on select "Home Product Gallery Production FAQ Contact About us Legal Notice Privacy Bedro…" at bounding box center [119, 128] width 72 height 9
click at [106, 131] on select "Home Product Gallery Production FAQ Contact About us Legal Notice Privacy Bedro…" at bounding box center [119, 128] width 72 height 9
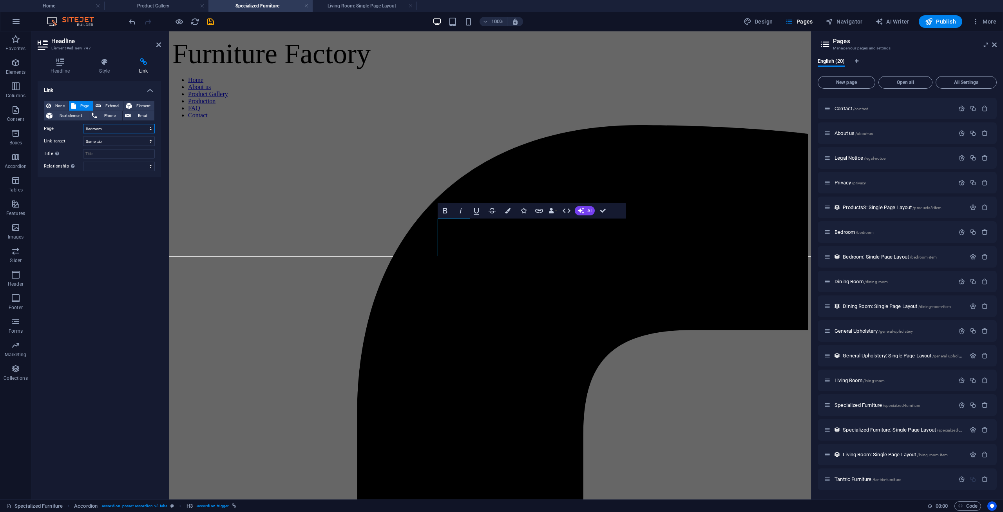
select select "13"
click at [83, 124] on select "Home Product Gallery Production FAQ Contact About us Legal Notice Privacy Bedro…" at bounding box center [119, 128] width 72 height 9
click at [108, 105] on span "External" at bounding box center [111, 105] width 17 height 9
select select "blank"
click at [129, 102] on icon at bounding box center [129, 105] width 6 height 9
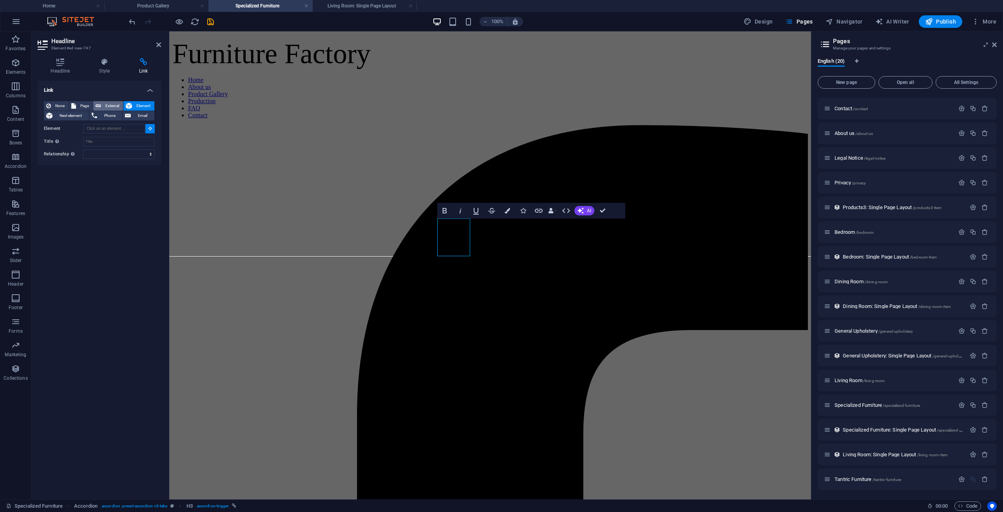
click at [104, 106] on span "External" at bounding box center [111, 105] width 17 height 9
select select "blank"
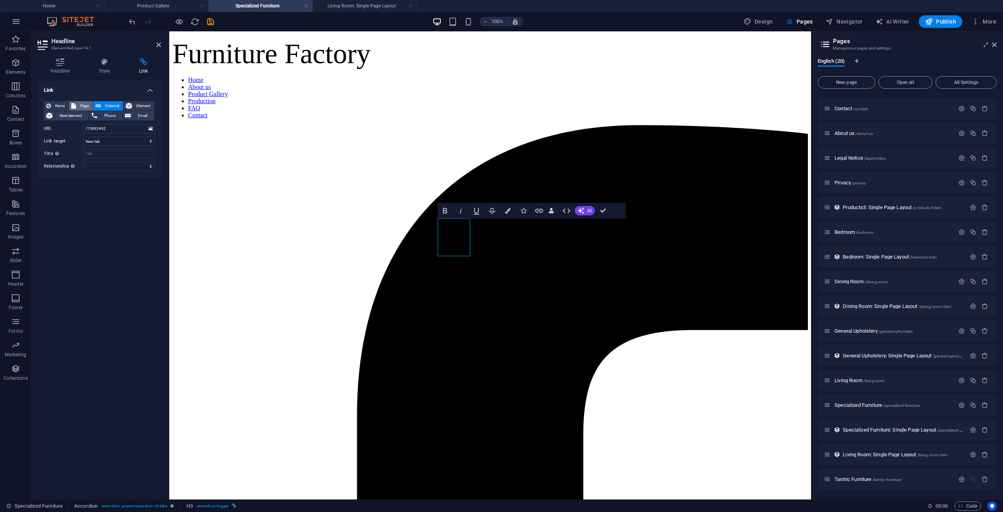
click at [74, 103] on icon at bounding box center [73, 105] width 5 height 9
select select
click at [213, 23] on icon "save" at bounding box center [210, 21] width 9 height 9
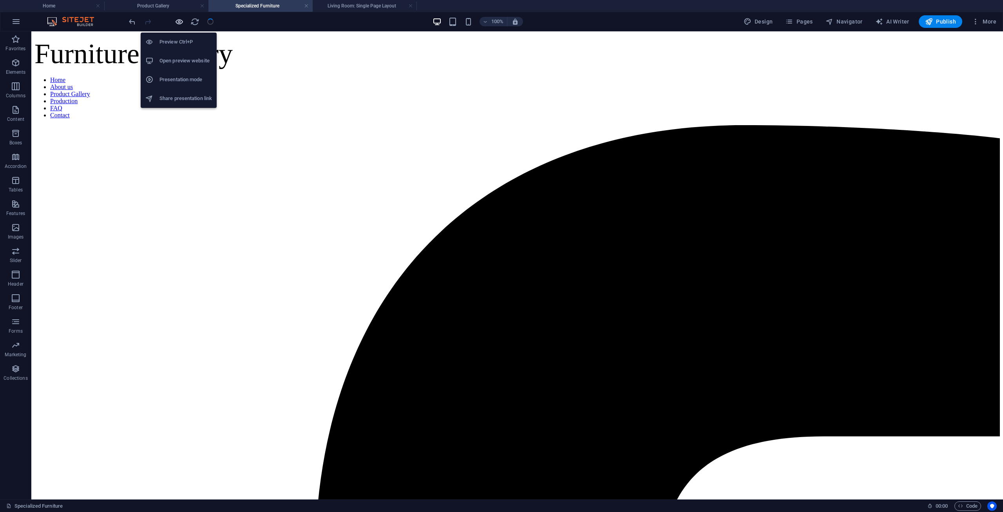
click at [183, 23] on icon "button" at bounding box center [179, 21] width 9 height 9
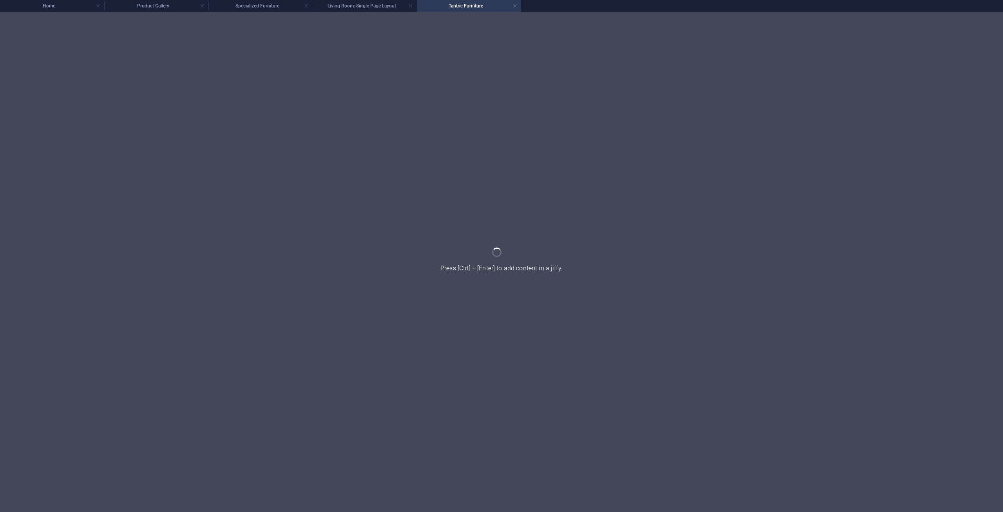
click at [363, 13] on div at bounding box center [501, 261] width 1003 height 499
click at [364, 10] on li "Living Room: Single Page Layout" at bounding box center [365, 6] width 104 height 12
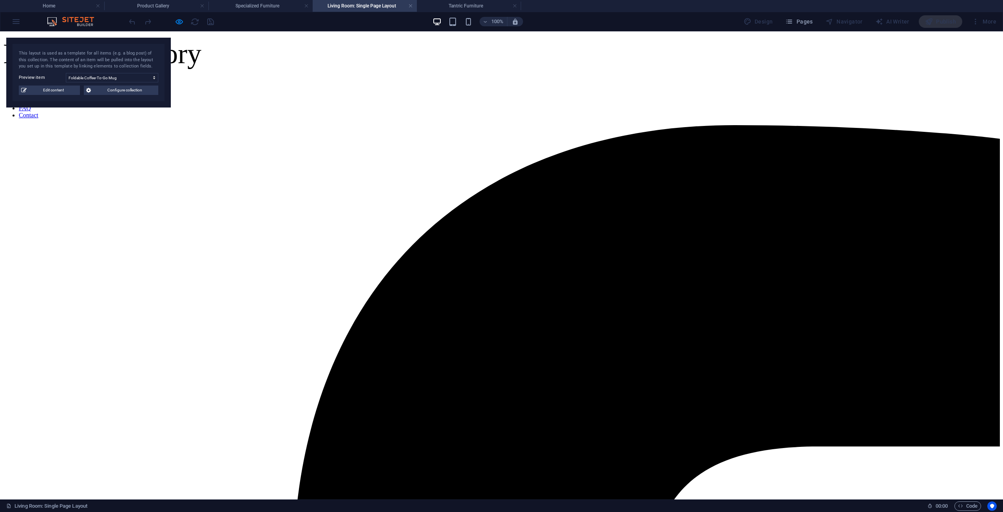
click at [468, 7] on h4 "Tantric Furniture" at bounding box center [469, 6] width 104 height 9
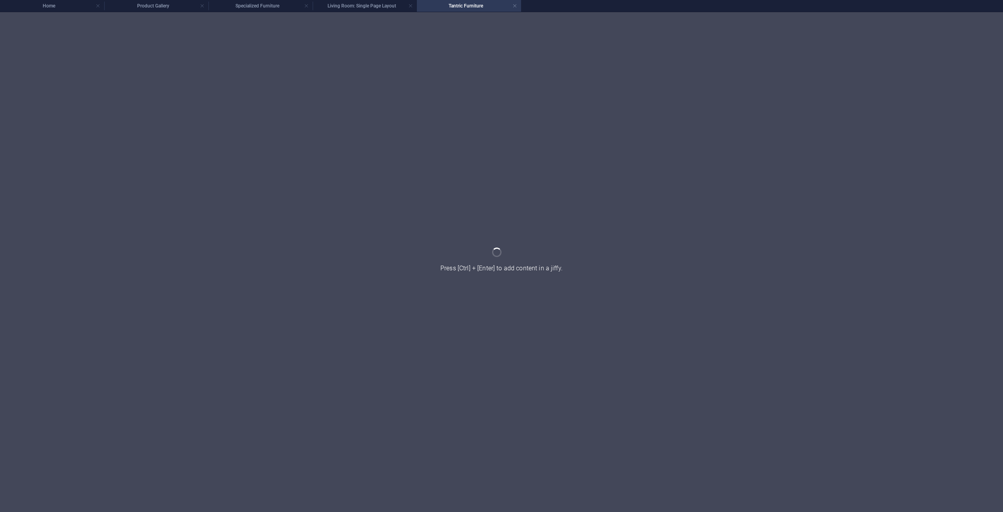
click at [468, 7] on h4 "Tantric Furniture" at bounding box center [469, 6] width 104 height 9
click at [345, 3] on h4 "Living Room: Single Page Layout" at bounding box center [365, 6] width 104 height 9
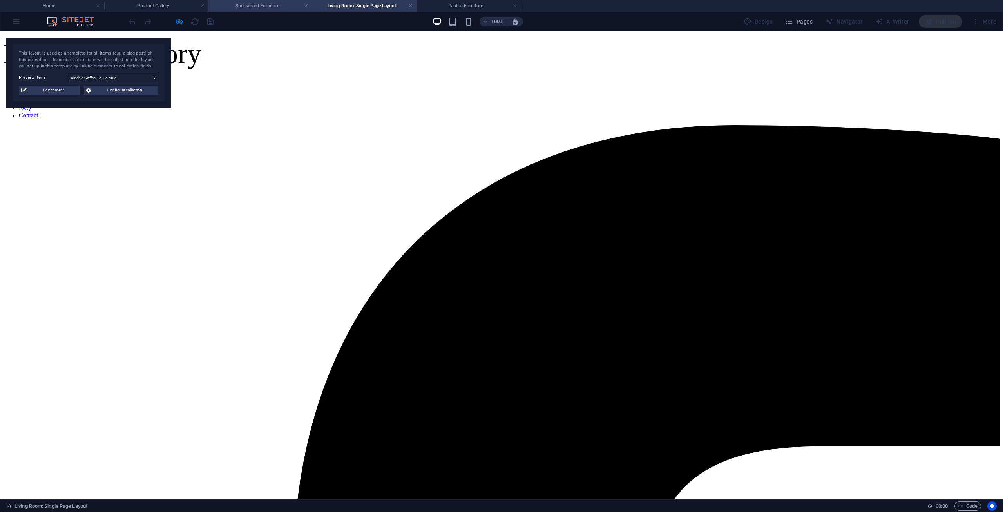
click at [255, 9] on h4 "Specialized Furniture" at bounding box center [261, 6] width 104 height 9
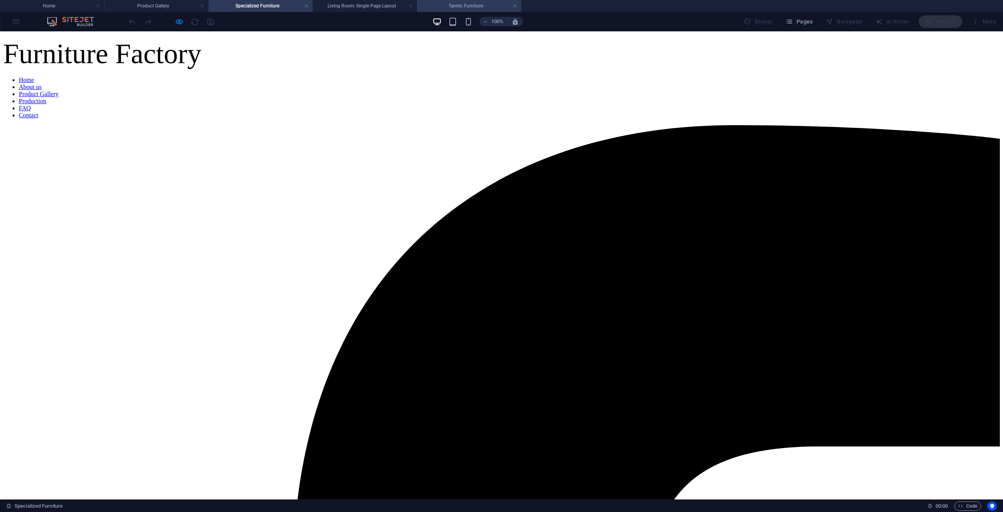
click at [489, 9] on h4 "Tantric Furniture" at bounding box center [469, 6] width 104 height 9
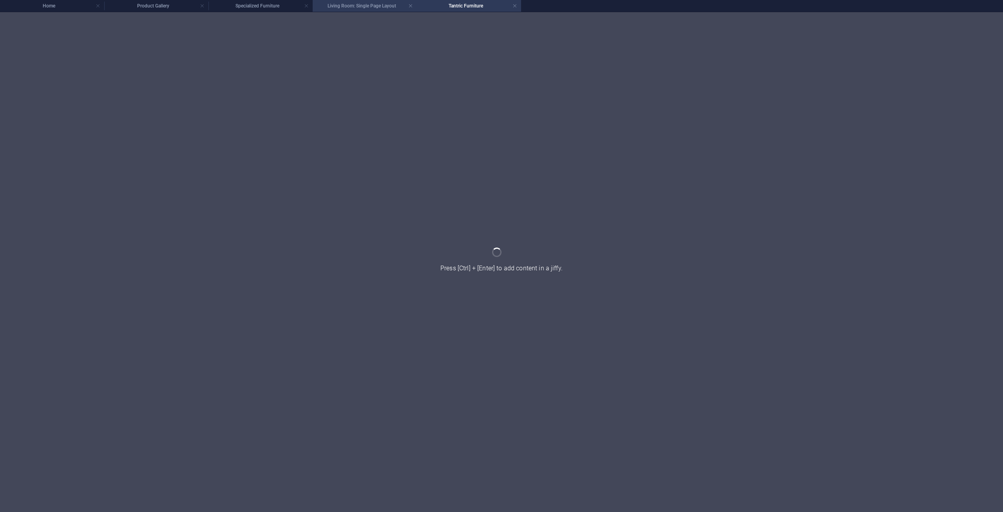
click at [352, 5] on h4 "Living Room: Single Page Layout" at bounding box center [365, 6] width 104 height 9
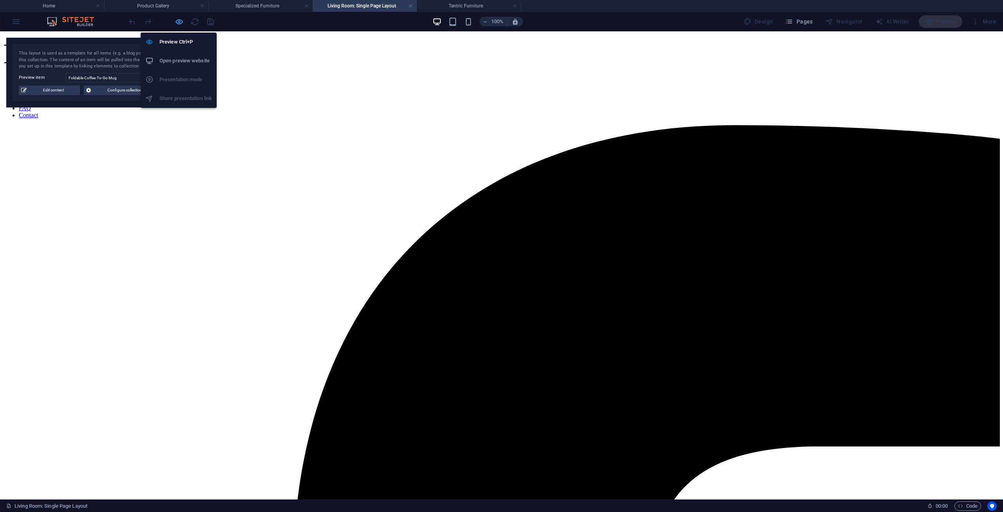
click at [178, 22] on icon "button" at bounding box center [179, 21] width 9 height 9
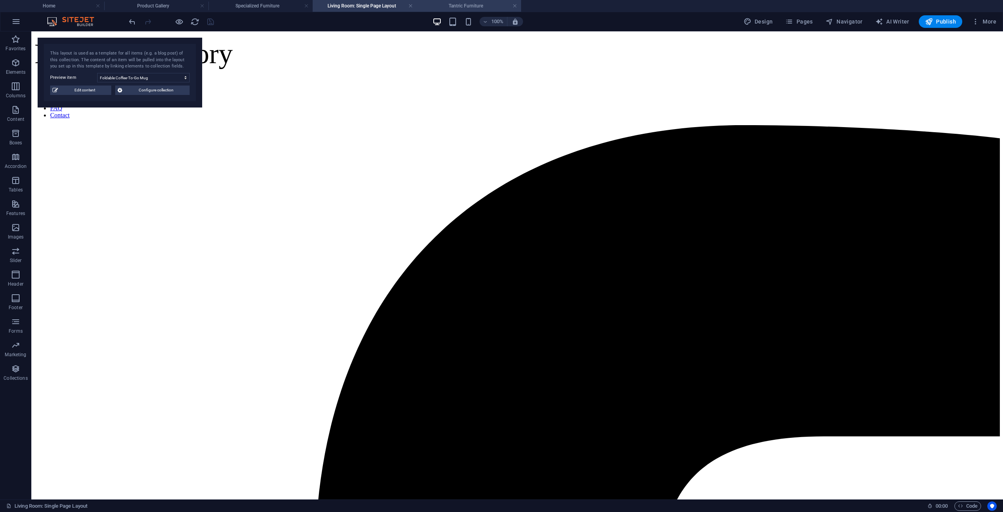
click at [478, 4] on h4 "Tantric Furniture" at bounding box center [469, 6] width 104 height 9
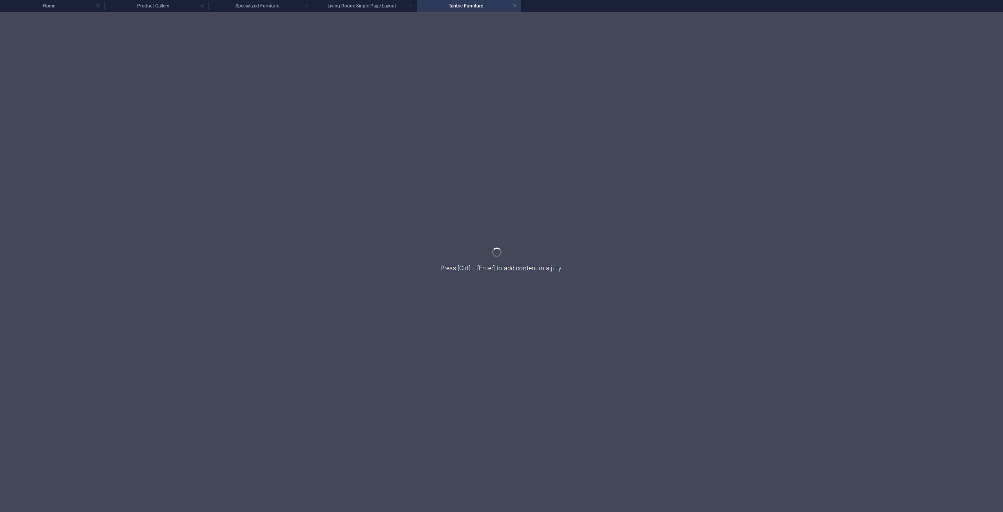
click at [478, 4] on h4 "Tantric Furniture" at bounding box center [469, 6] width 104 height 9
click at [366, 7] on h4 "Living Room: Single Page Layout" at bounding box center [365, 6] width 104 height 9
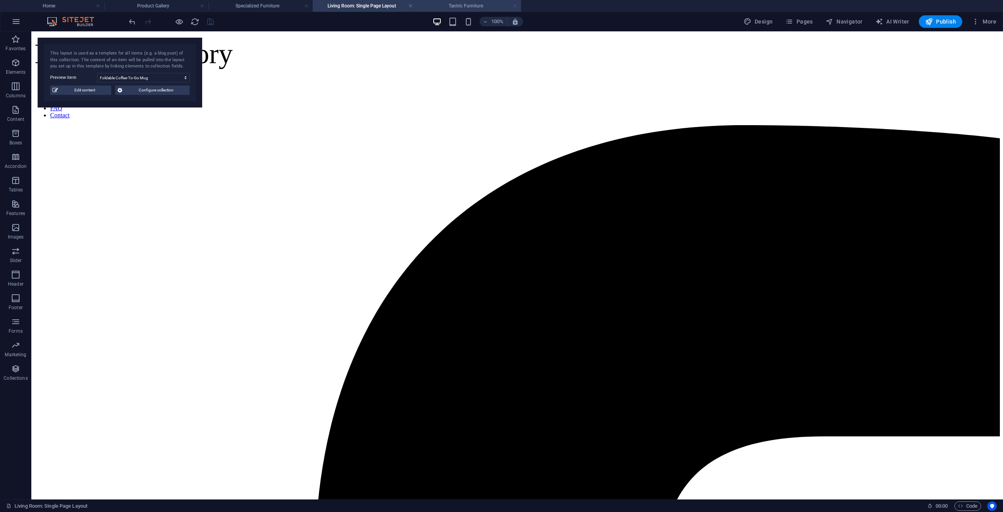
click at [515, 7] on link at bounding box center [515, 5] width 5 height 7
click at [793, 24] on icon "button" at bounding box center [789, 22] width 8 height 8
click at [411, 6] on link at bounding box center [410, 5] width 5 height 7
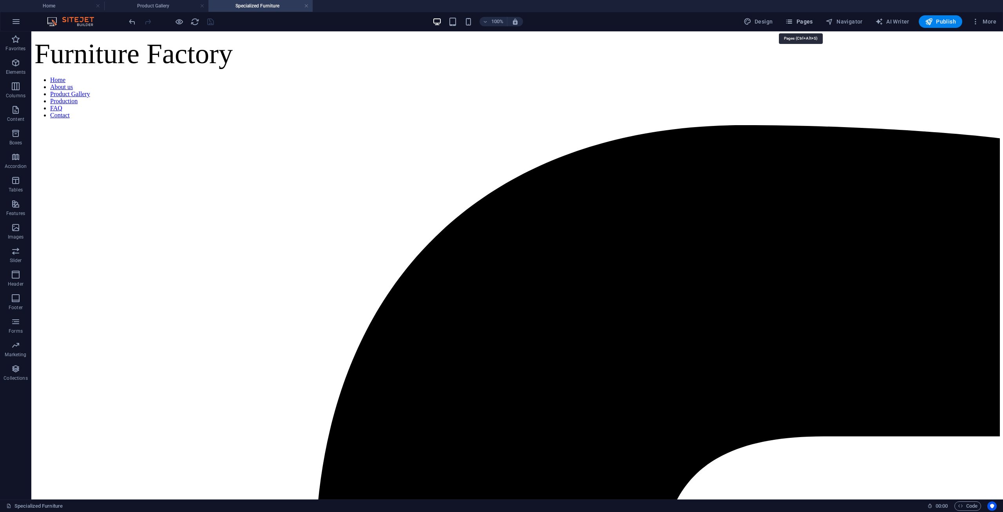
click at [791, 21] on icon "button" at bounding box center [789, 22] width 8 height 8
click at [796, 26] on button "Pages" at bounding box center [799, 21] width 34 height 13
click at [797, 24] on span "Pages" at bounding box center [798, 22] width 27 height 8
click at [155, 4] on h4 "Product Gallery" at bounding box center [156, 6] width 104 height 9
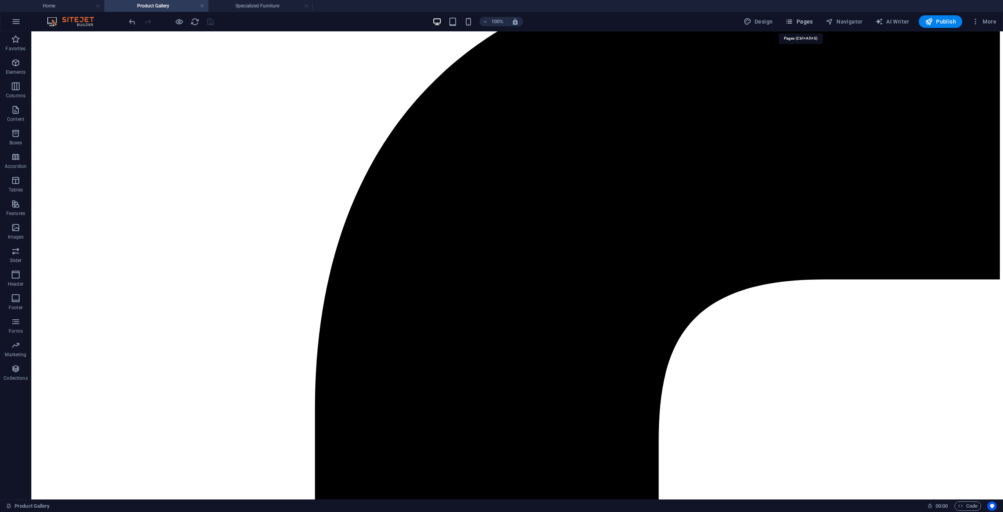
click at [805, 23] on span "Pages" at bounding box center [798, 22] width 27 height 8
click at [273, 4] on h4 "Specialized Furniture" at bounding box center [261, 6] width 104 height 9
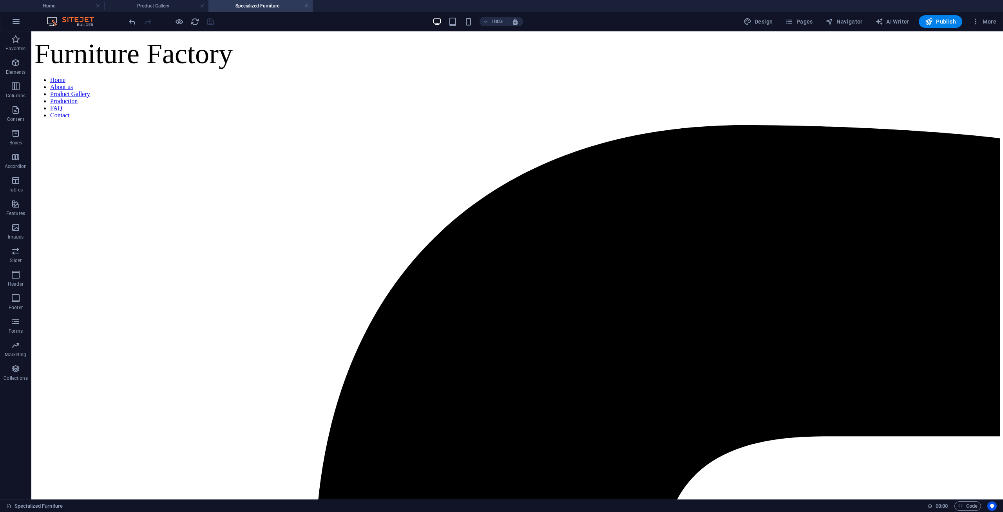
scroll to position [0, 0]
click at [803, 24] on span "Pages" at bounding box center [798, 22] width 27 height 8
click at [803, 23] on span "Pages" at bounding box center [798, 22] width 27 height 8
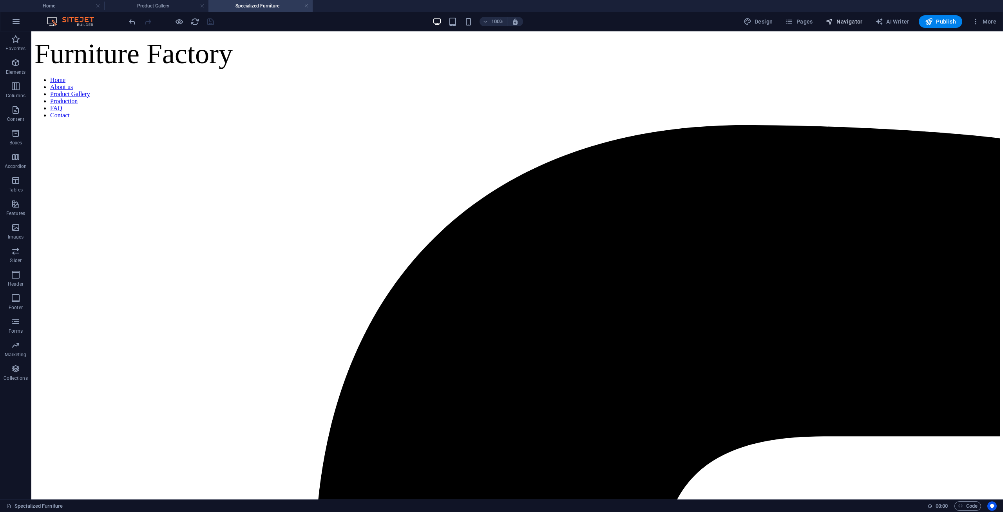
click at [836, 22] on span "Navigator" at bounding box center [844, 22] width 37 height 8
click at [776, 22] on button "Design" at bounding box center [759, 21] width 36 height 13
click at [751, 21] on icon "button" at bounding box center [748, 22] width 8 height 8
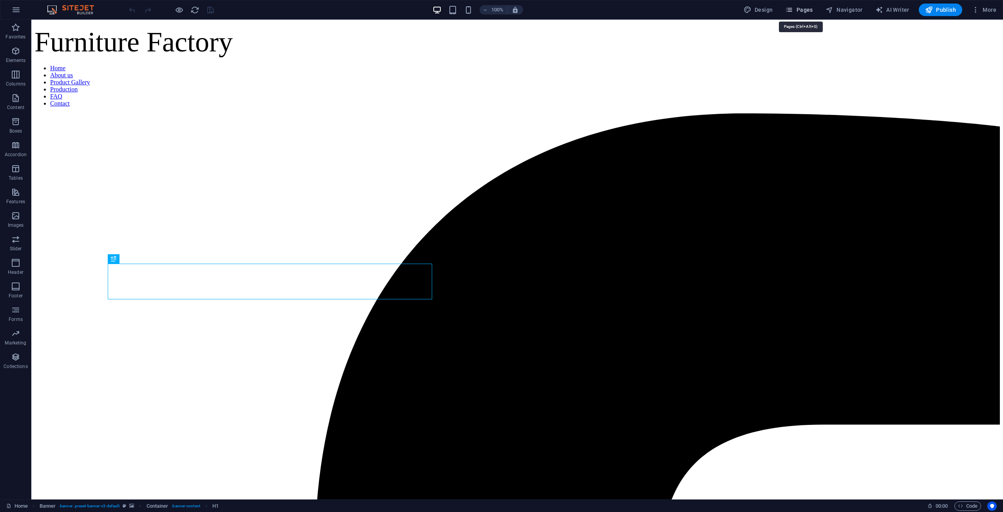
click at [807, 13] on span "Pages" at bounding box center [798, 10] width 27 height 8
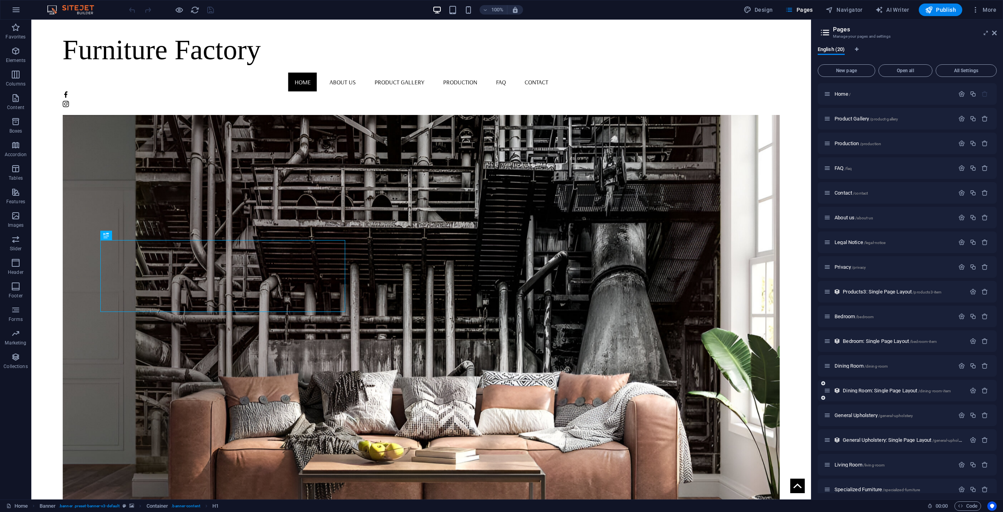
scroll to position [84, 0]
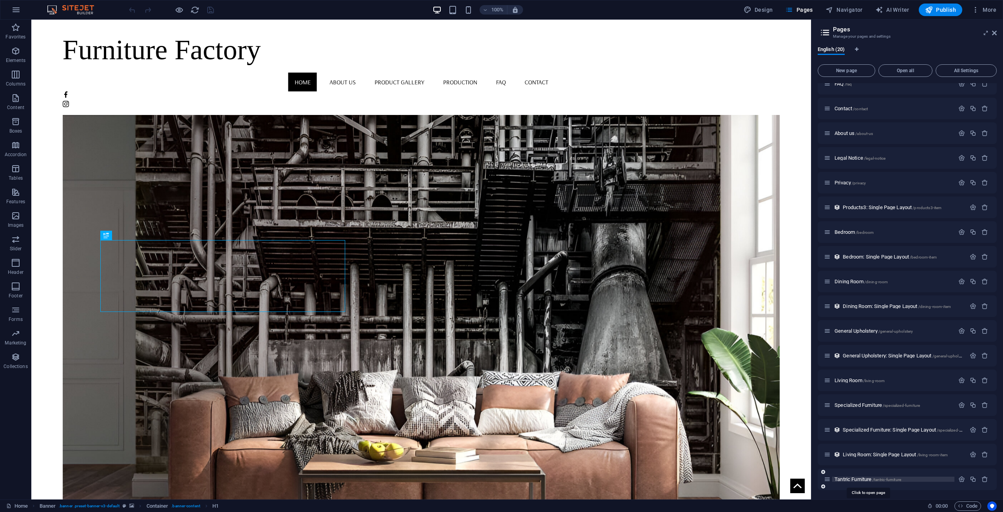
click at [851, 479] on span "Tantric Furniture /tantric-furniture" at bounding box center [868, 479] width 67 height 6
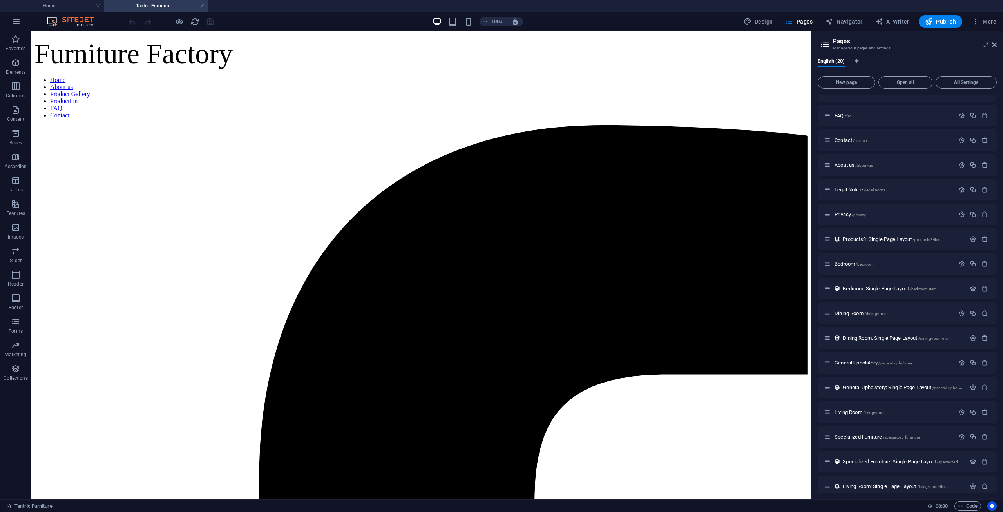
scroll to position [0, 0]
click at [61, 4] on h4 "Home" at bounding box center [52, 6] width 104 height 9
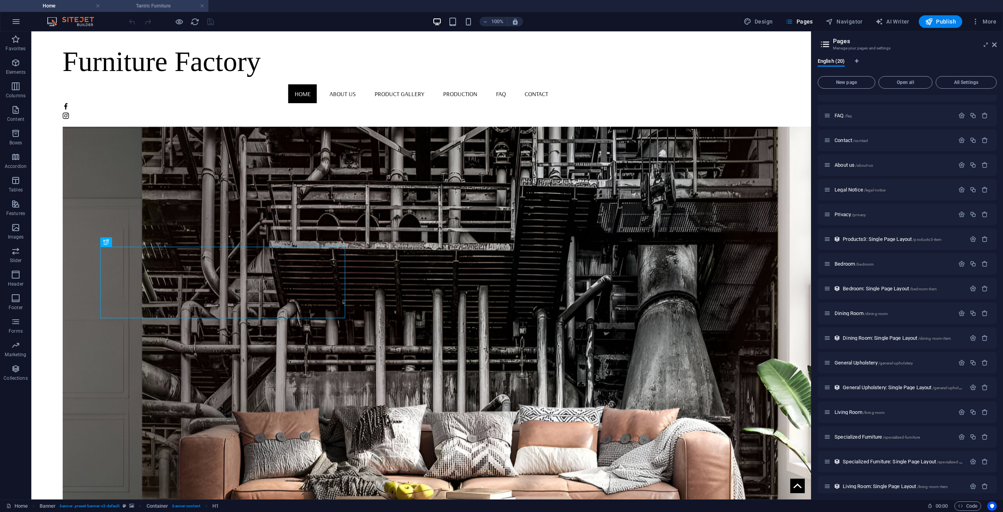
click at [158, 9] on h4 "Tantric Furniture" at bounding box center [156, 6] width 104 height 9
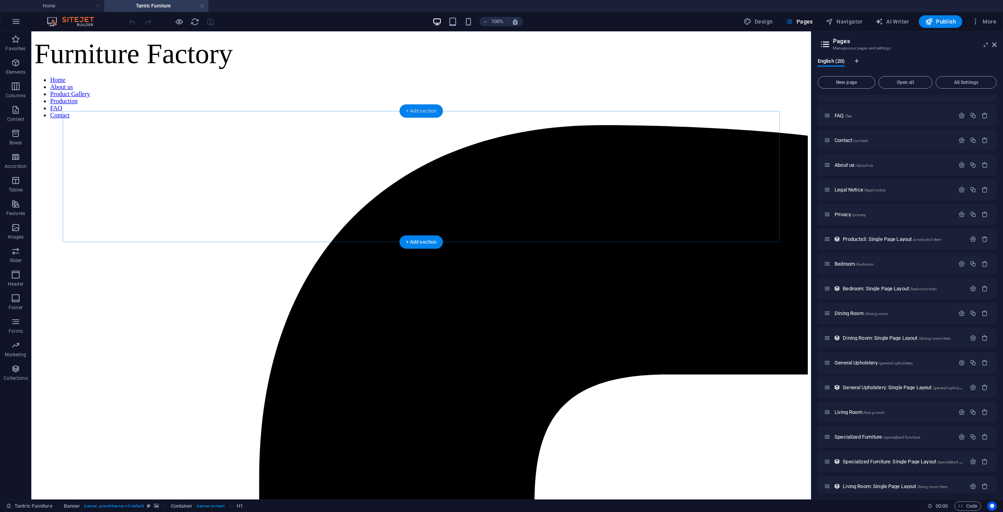
click at [432, 109] on div "+ Add section" at bounding box center [422, 110] width 44 height 13
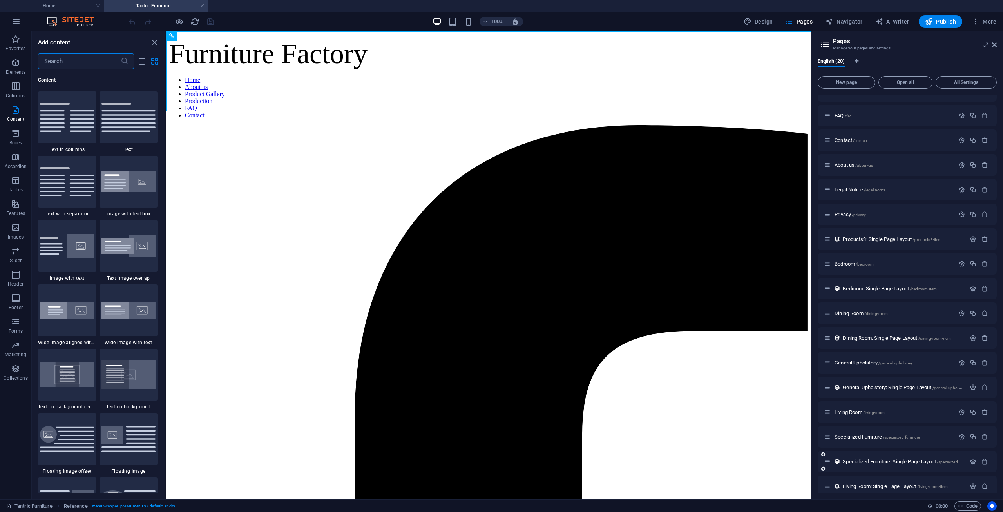
scroll to position [96, 0]
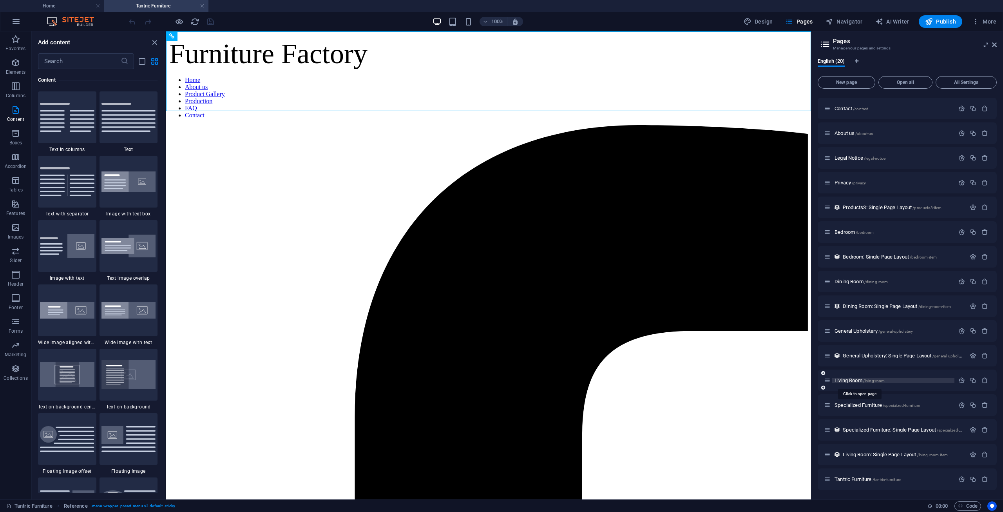
click at [859, 377] on span "Living Room /living-room" at bounding box center [860, 380] width 50 height 6
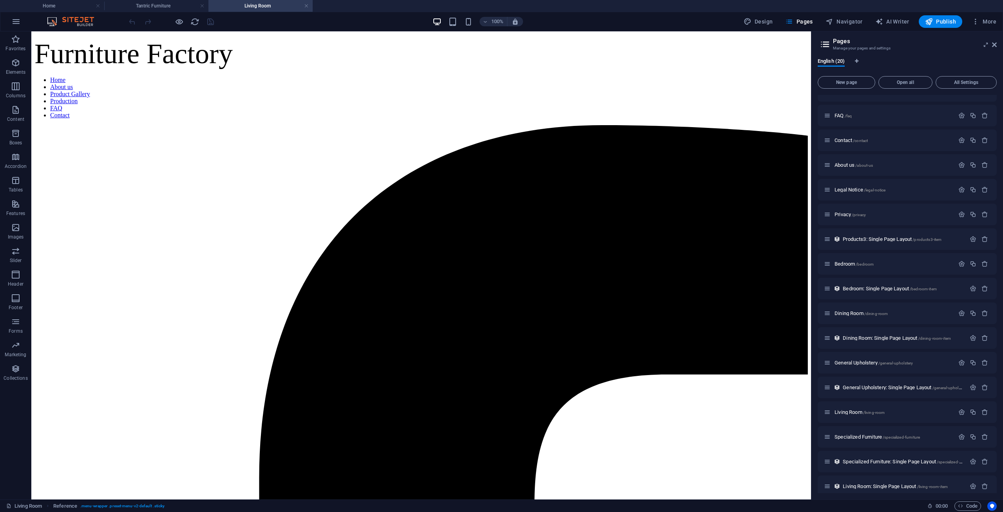
scroll to position [0, 0]
click at [73, 110] on div "Container" at bounding box center [80, 106] width 35 height 9
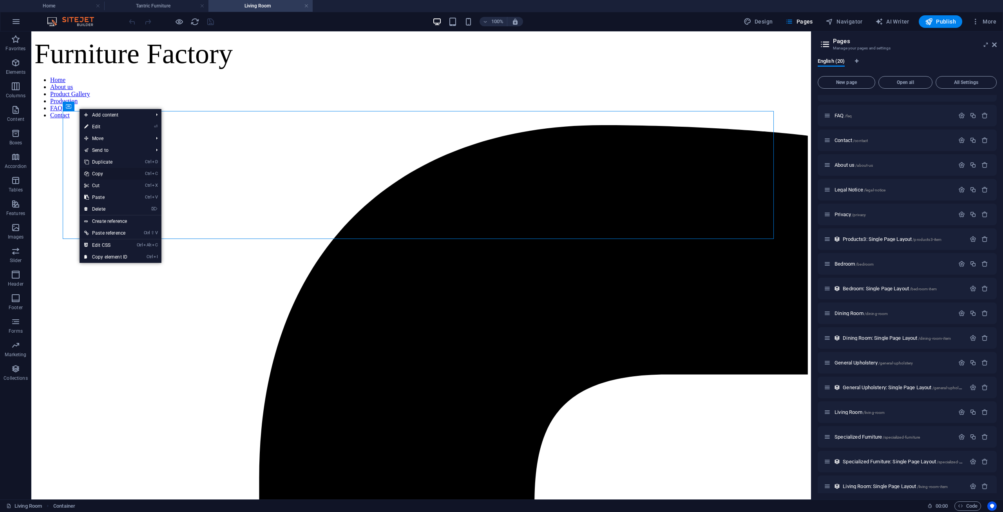
click at [121, 170] on link "Ctrl C Copy" at bounding box center [106, 174] width 53 height 12
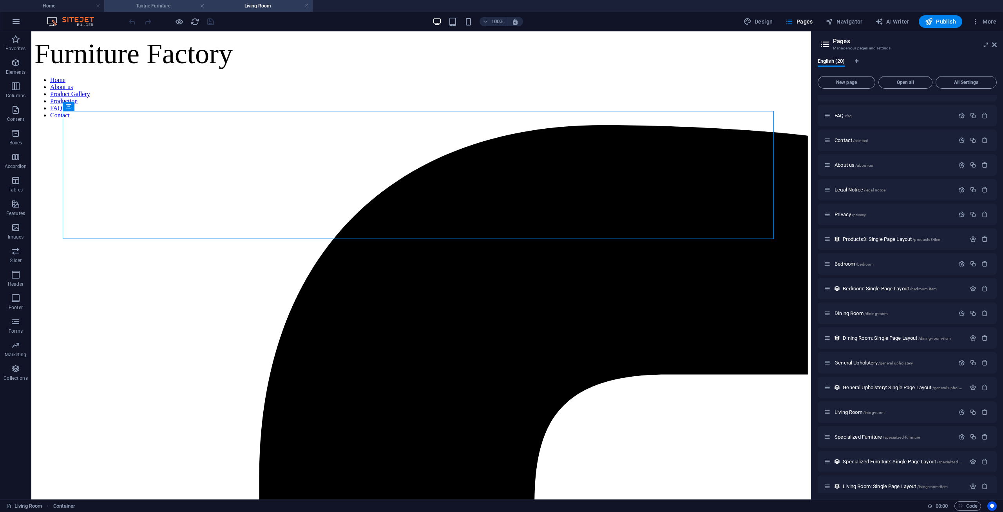
click at [170, 6] on h4 "Tantric Furniture" at bounding box center [156, 6] width 104 height 9
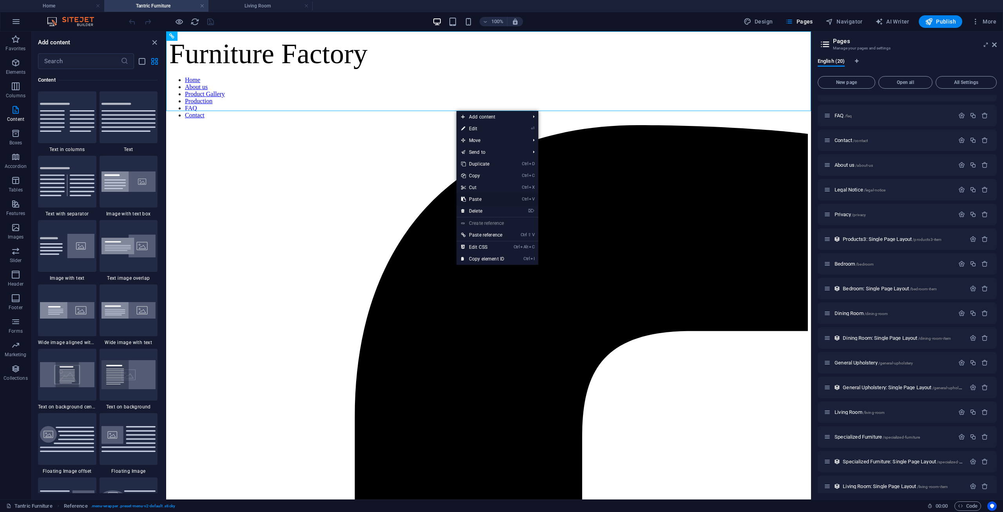
click at [484, 196] on link "Ctrl V Paste" at bounding box center [483, 199] width 53 height 12
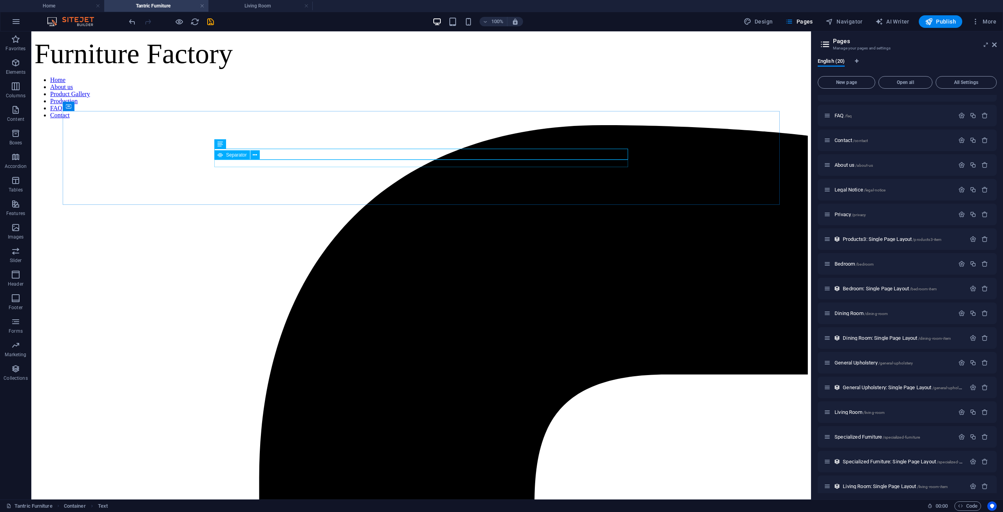
click at [263, 152] on div "Separator" at bounding box center [239, 155] width 51 height 10
click at [264, 2] on h4 "Living Room" at bounding box center [261, 6] width 104 height 9
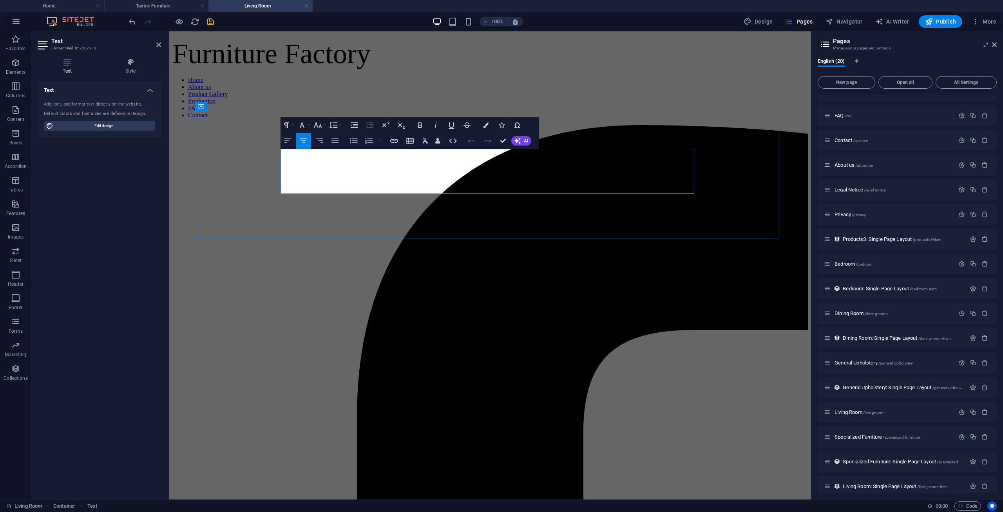
click at [308, 126] on button "Font Family" at bounding box center [303, 125] width 15 height 16
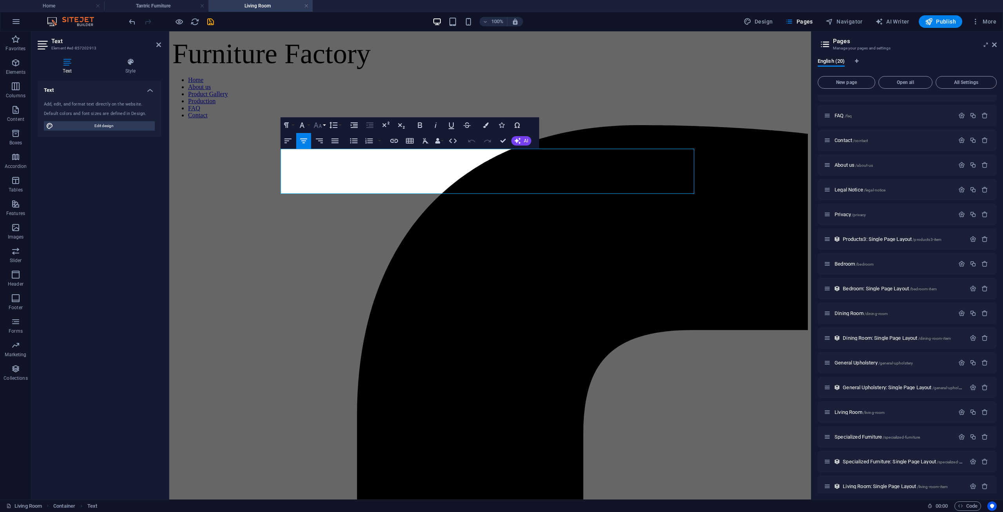
click at [322, 125] on icon "button" at bounding box center [317, 124] width 9 height 9
drag, startPoint x: 171, startPoint y: 7, endPoint x: 174, endPoint y: 12, distance: 6.1
click at [177, 9] on h4 "Tantric Furniture" at bounding box center [156, 6] width 104 height 9
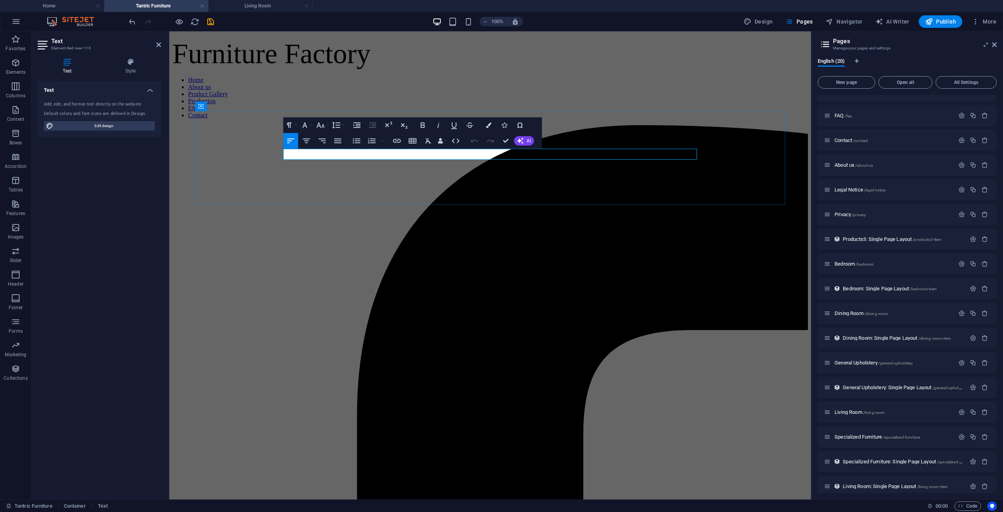
click at [310, 123] on button "Font Family" at bounding box center [306, 125] width 15 height 16
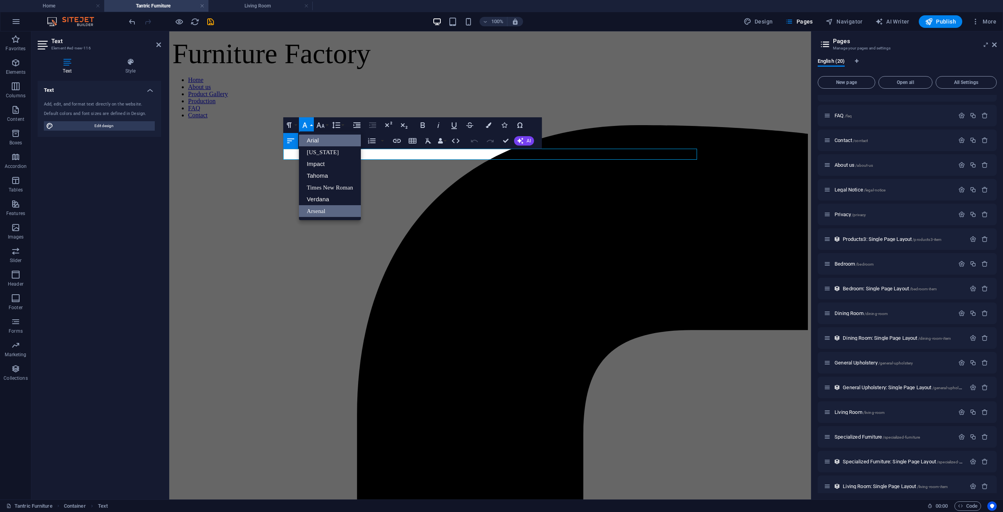
scroll to position [0, 0]
click at [311, 187] on link "Times New Roman" at bounding box center [330, 187] width 62 height 12
click at [326, 124] on button "Font Size" at bounding box center [322, 125] width 15 height 16
click at [323, 218] on link "72" at bounding box center [329, 218] width 28 height 12
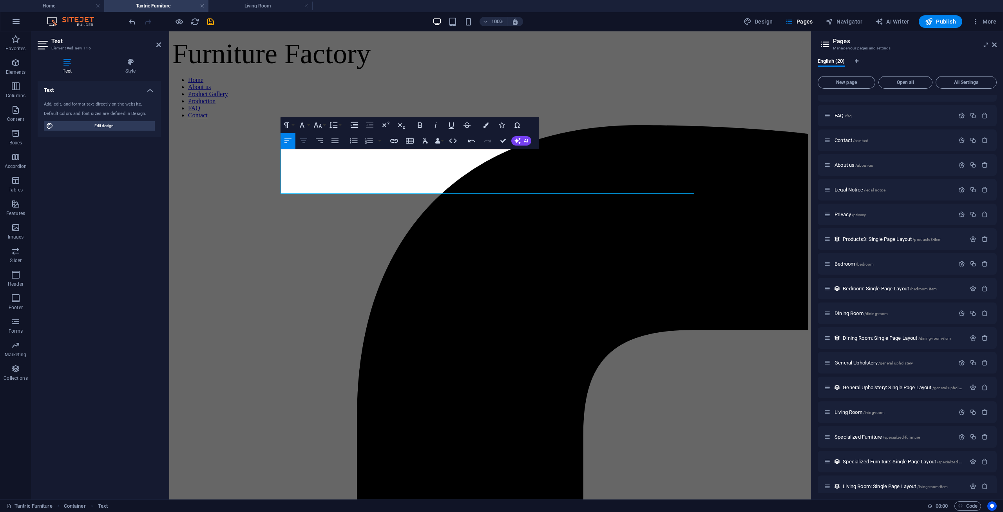
click at [301, 140] on icon "button" at bounding box center [303, 140] width 9 height 9
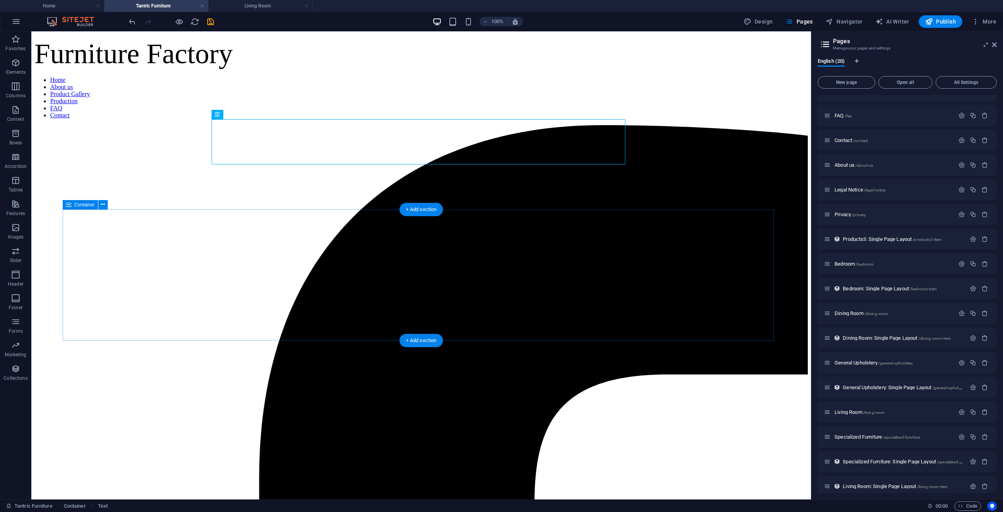
scroll to position [29, 0]
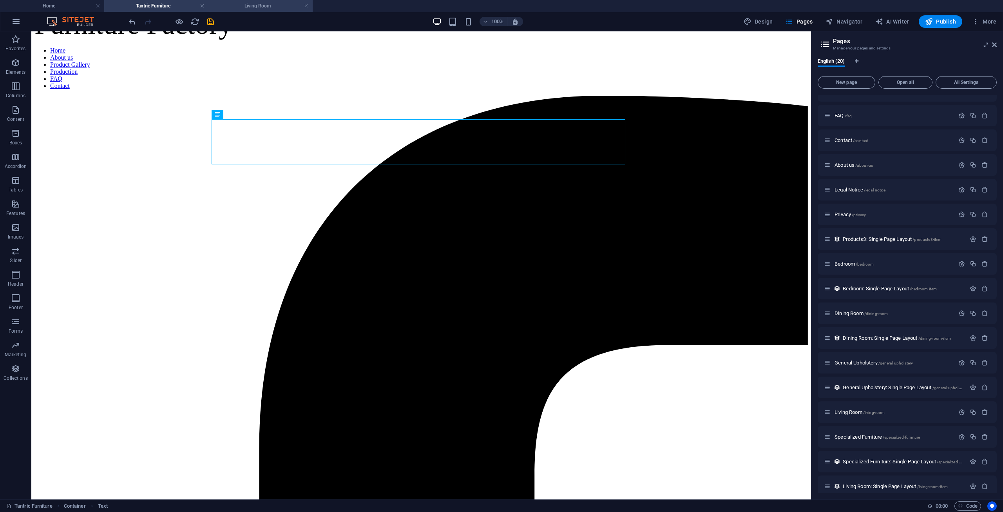
click at [242, 7] on h4 "Living Room" at bounding box center [261, 6] width 104 height 9
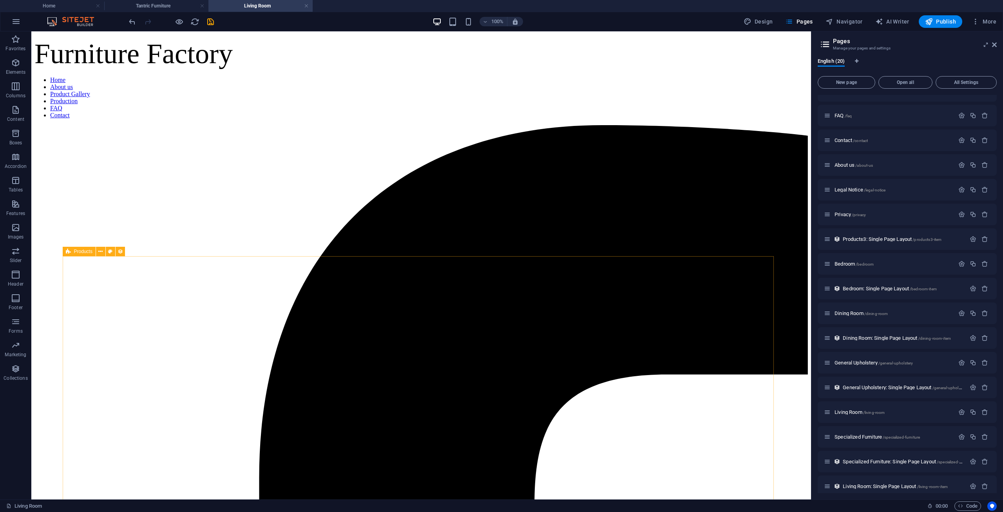
click at [84, 254] on span "Products" at bounding box center [83, 251] width 18 height 5
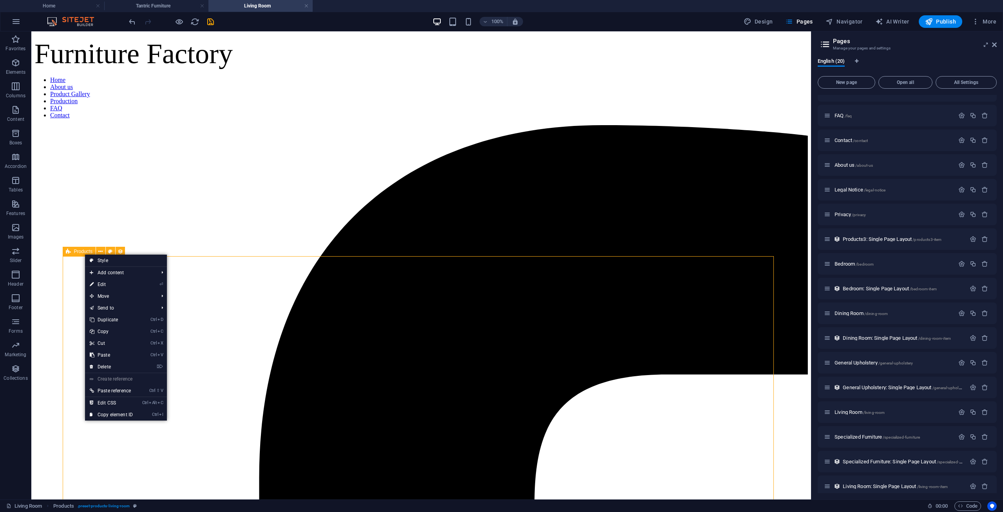
click at [82, 251] on span "Products" at bounding box center [83, 251] width 18 height 5
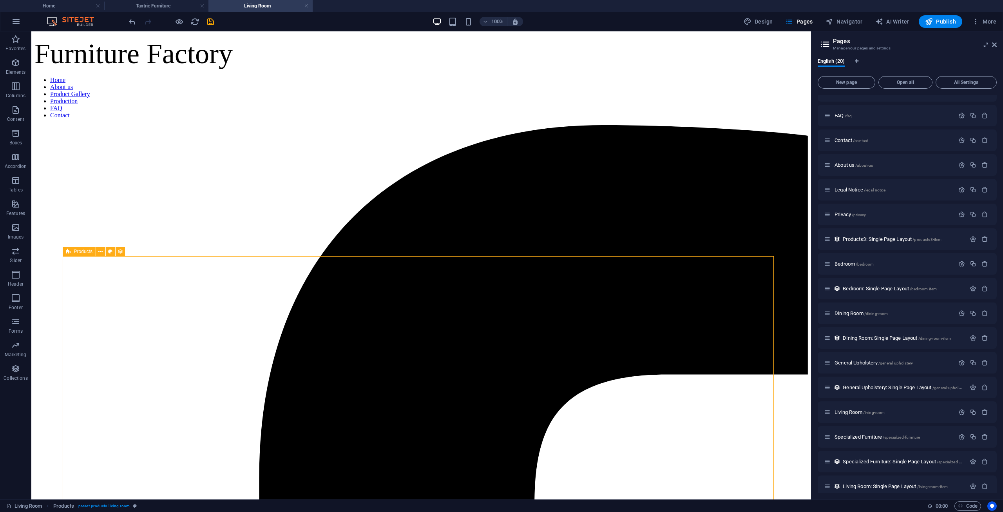
click at [81, 254] on span "Products" at bounding box center [83, 251] width 18 height 5
click at [81, 254] on div "Drag here to replace the existing content. Press “Ctrl” if you want to create a…" at bounding box center [421, 265] width 780 height 468
select select "68a5bbddb485fe16df070449"
select select "createdAt_DESC"
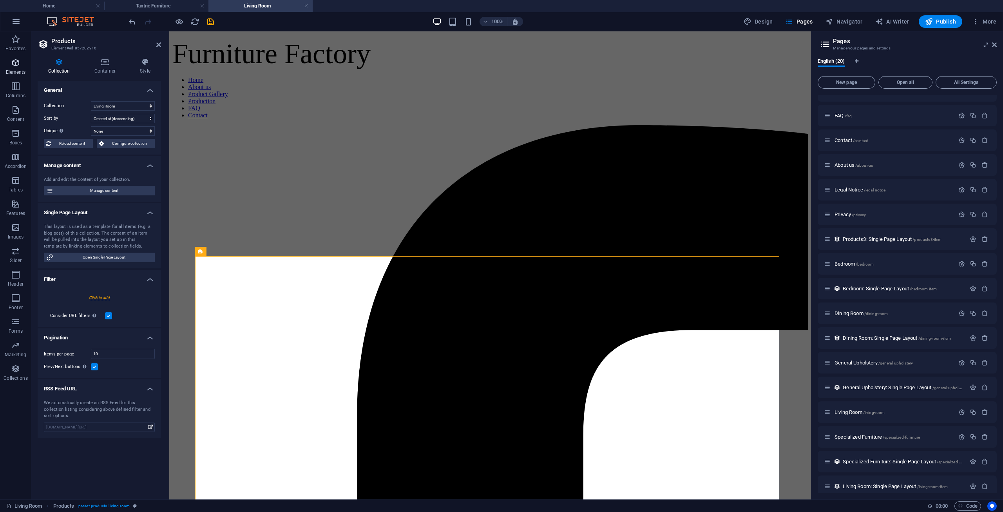
click at [10, 65] on span "Elements" at bounding box center [15, 67] width 31 height 19
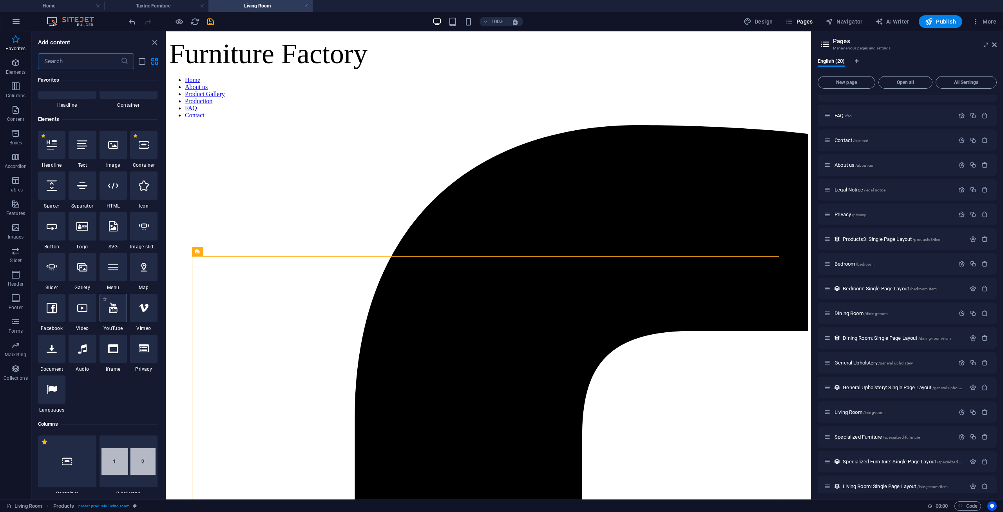
scroll to position [5, 0]
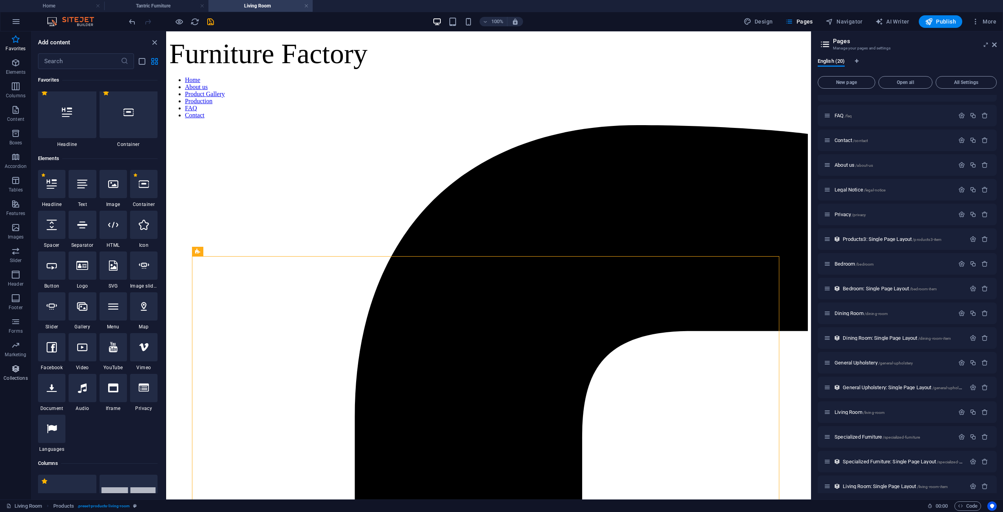
click at [5, 370] on span "Collections" at bounding box center [15, 373] width 31 height 19
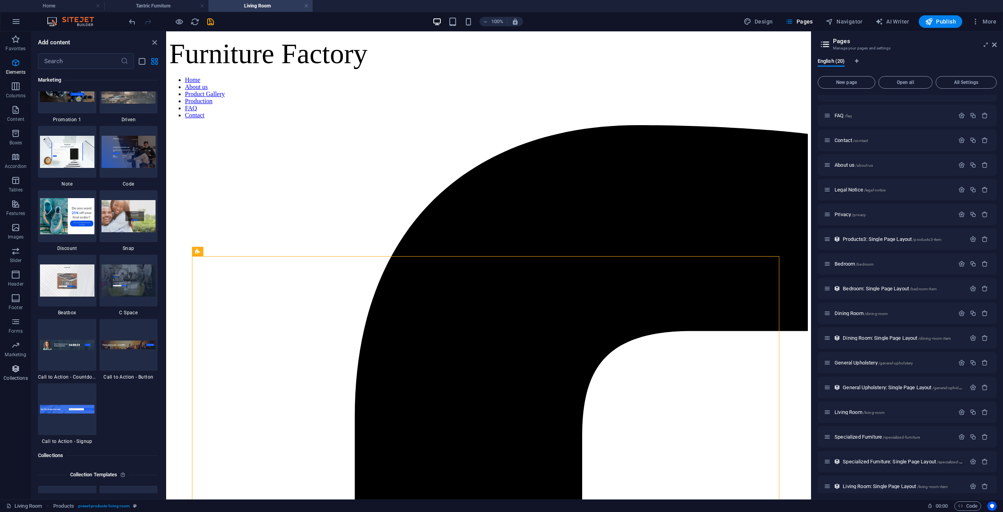
scroll to position [7175, 0]
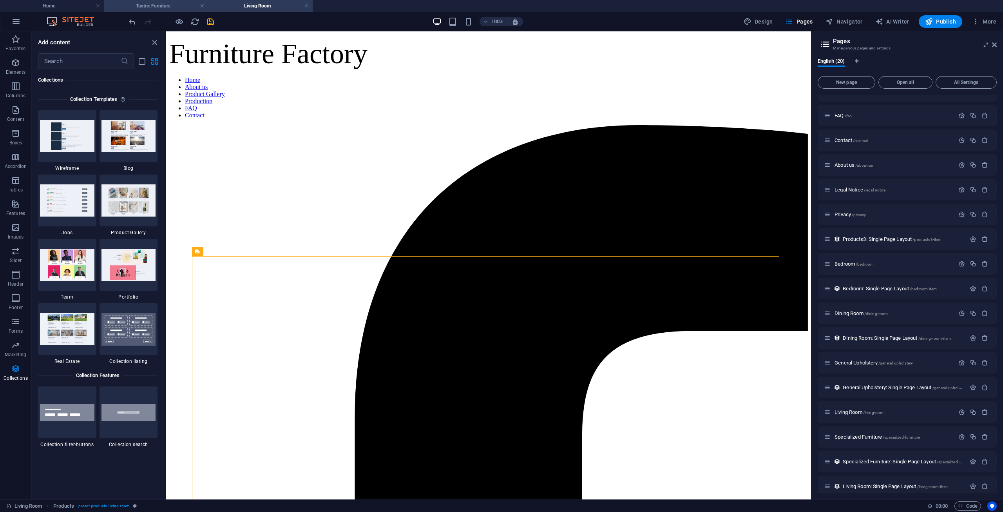
click at [173, 3] on h4 "Tantric Furniture" at bounding box center [156, 6] width 104 height 9
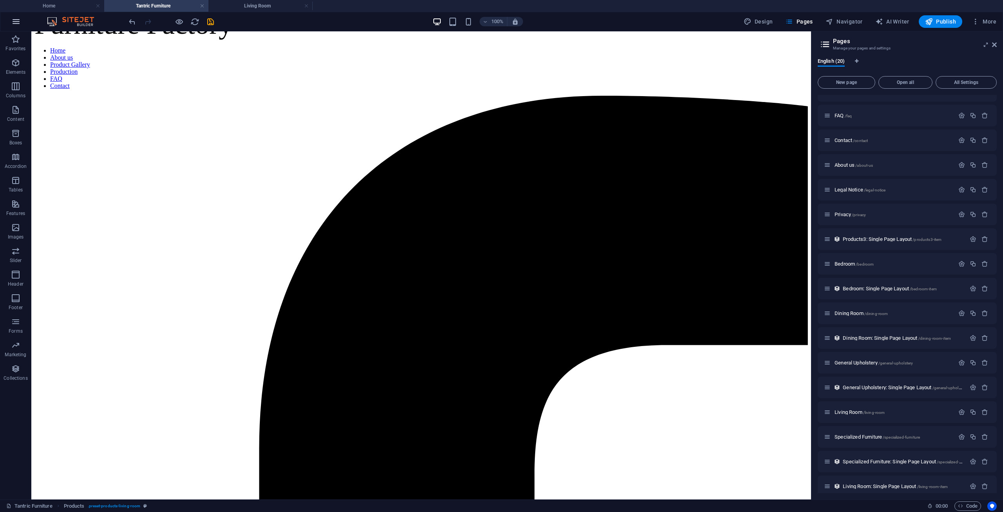
click at [9, 20] on button "button" at bounding box center [16, 21] width 19 height 19
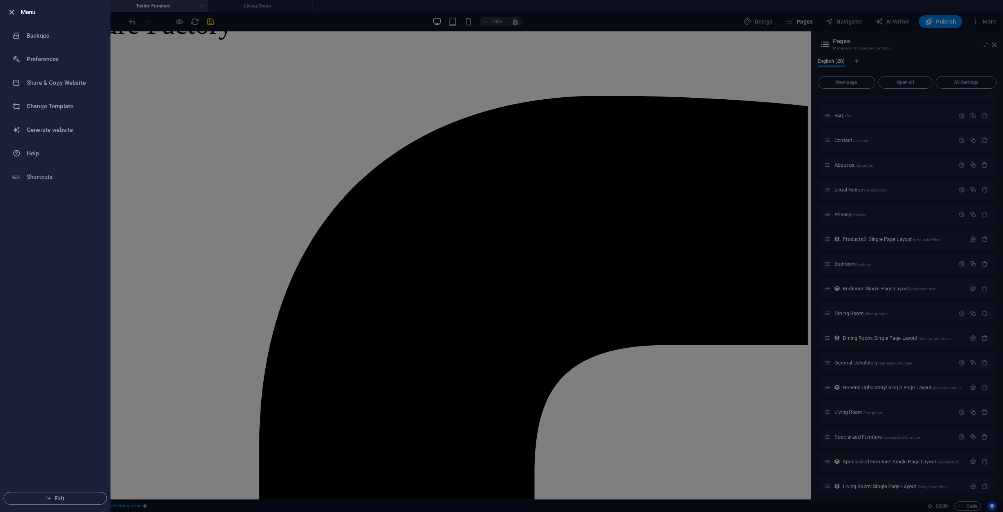
click at [14, 16] on icon "button" at bounding box center [11, 12] width 9 height 9
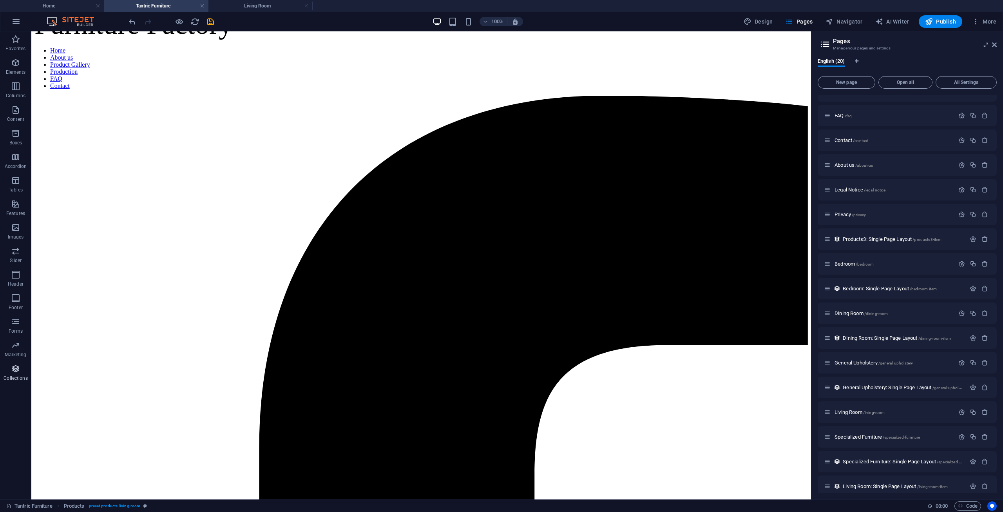
click at [13, 364] on icon "button" at bounding box center [15, 368] width 9 height 9
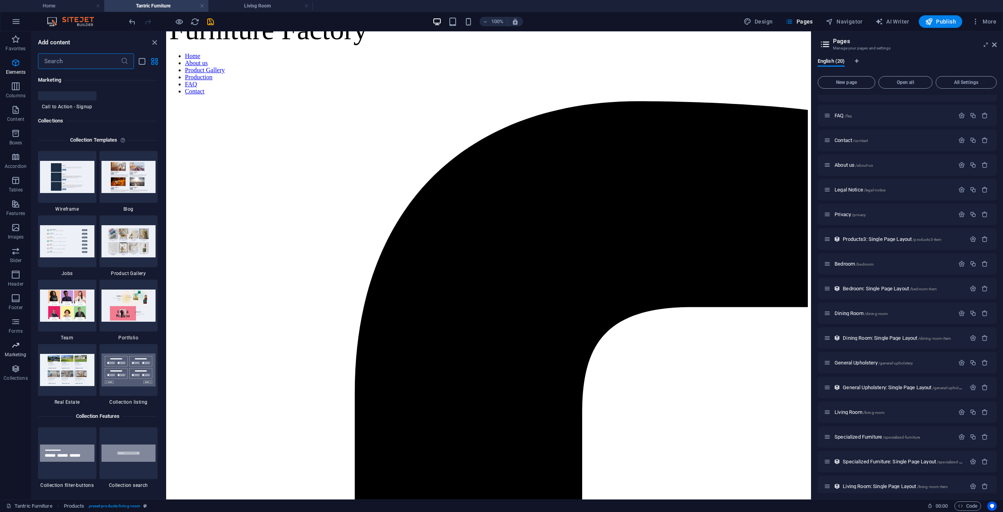
scroll to position [7175, 0]
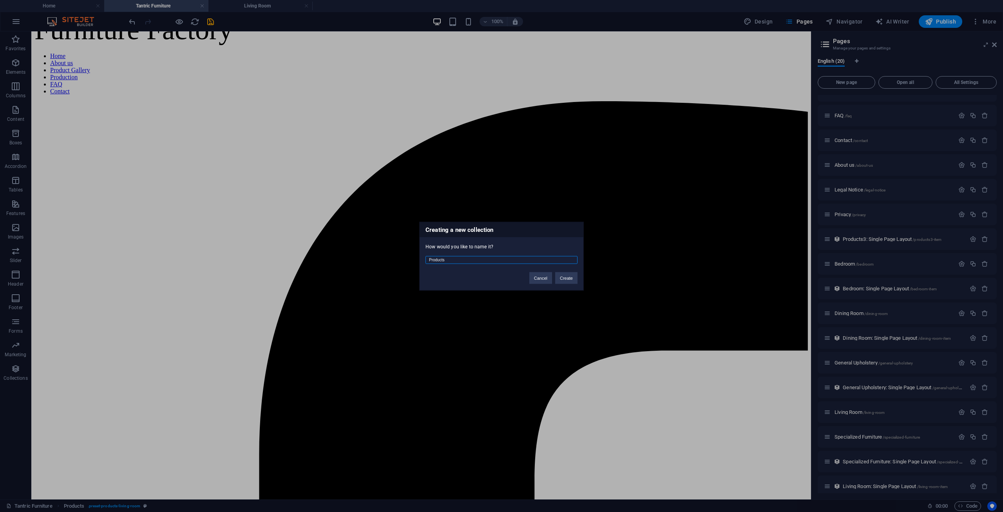
drag, startPoint x: 412, startPoint y: 266, endPoint x: 380, endPoint y: 263, distance: 31.9
click at [380, 263] on div "Creating a new collection How would you like to name it? Products Cancel Create" at bounding box center [501, 256] width 1003 height 512
type input "Tantric"
click at [573, 280] on button "Create" at bounding box center [566, 278] width 22 height 12
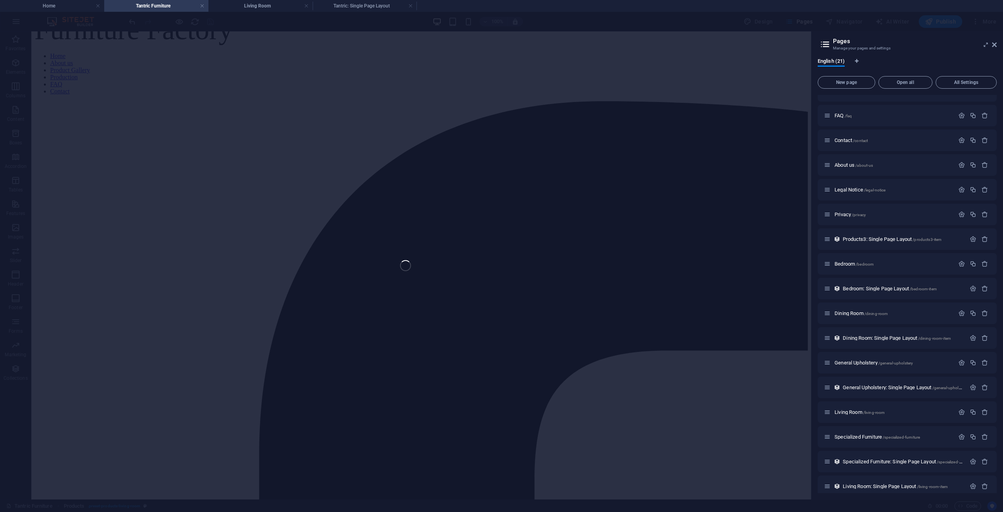
scroll to position [0, 0]
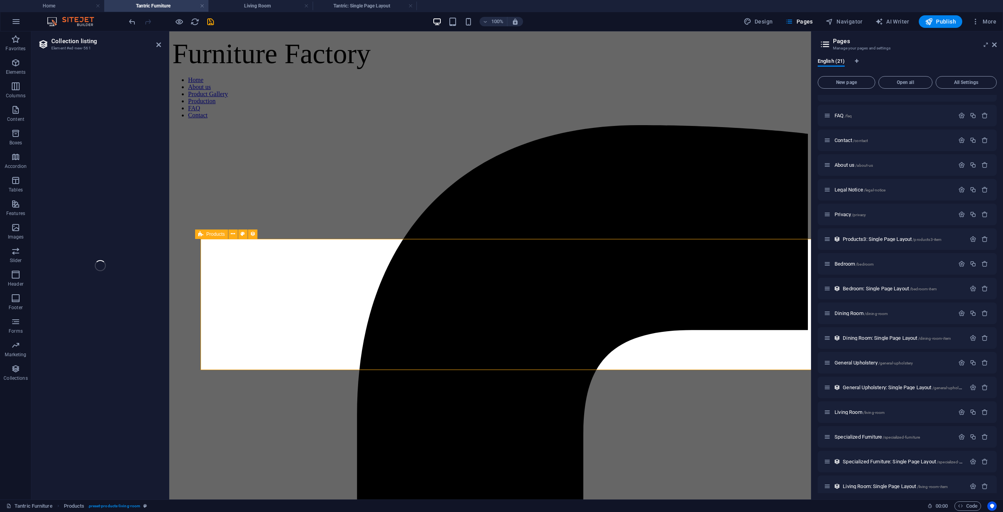
select select "68e4d73820c782f58d04fa06"
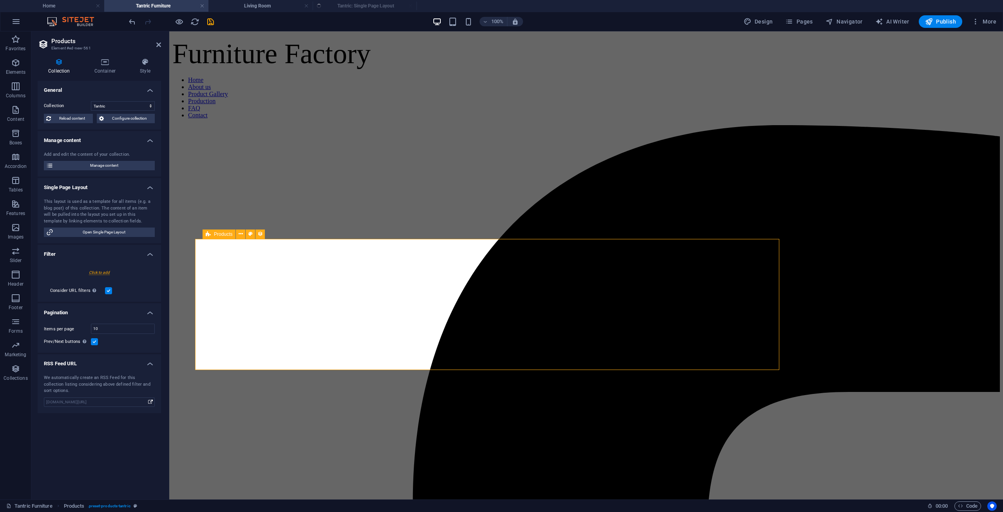
select select "createdAt_DESC"
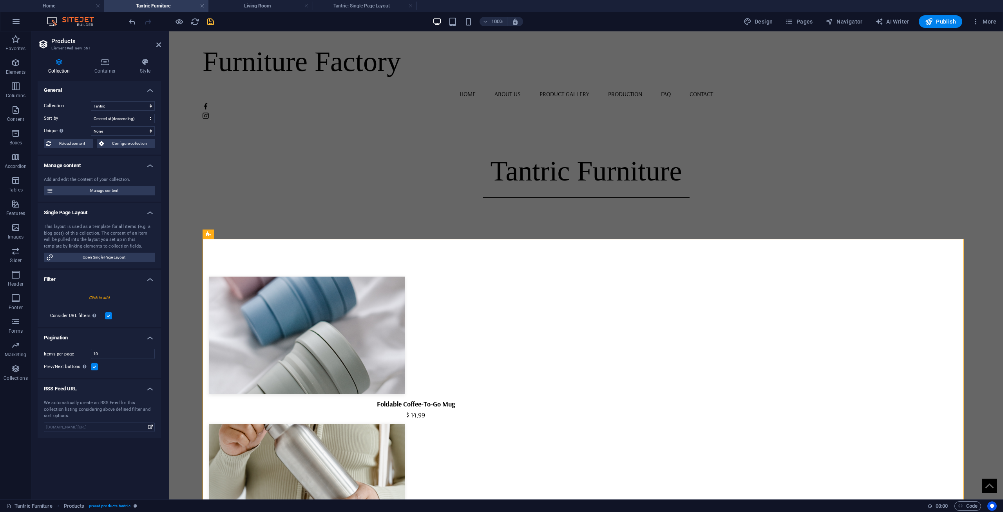
click at [209, 21] on icon "save" at bounding box center [210, 21] width 9 height 9
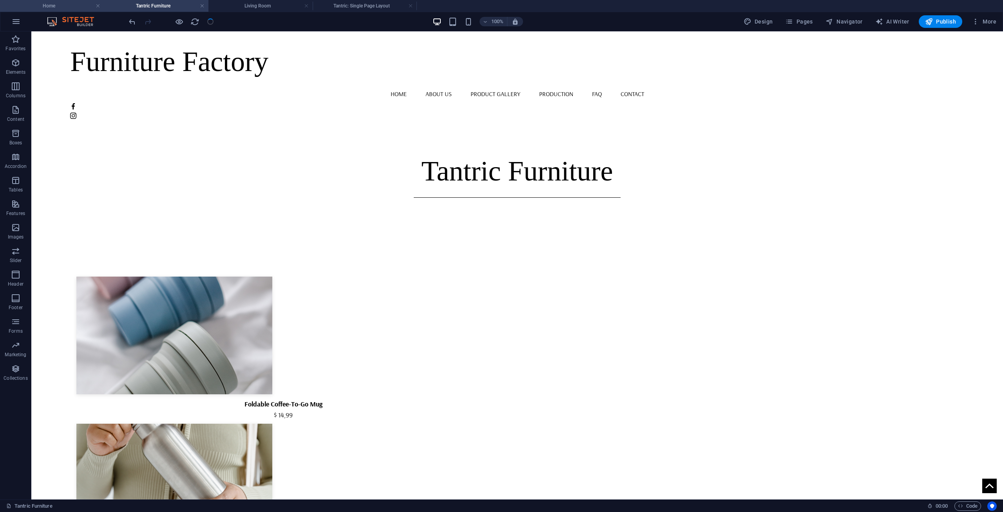
click at [61, 5] on h4 "Home" at bounding box center [52, 6] width 104 height 9
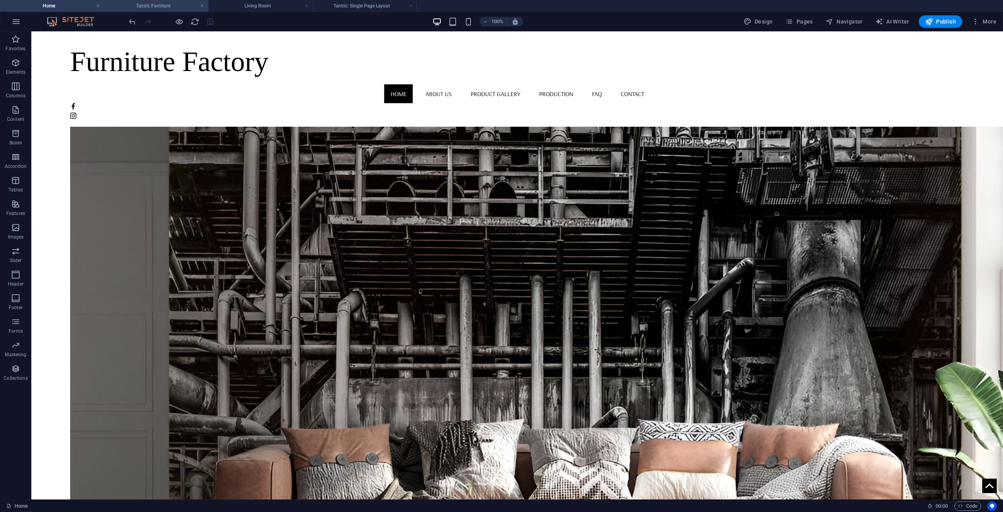
click at [162, 5] on h4 "Tantric Furniture" at bounding box center [156, 6] width 104 height 9
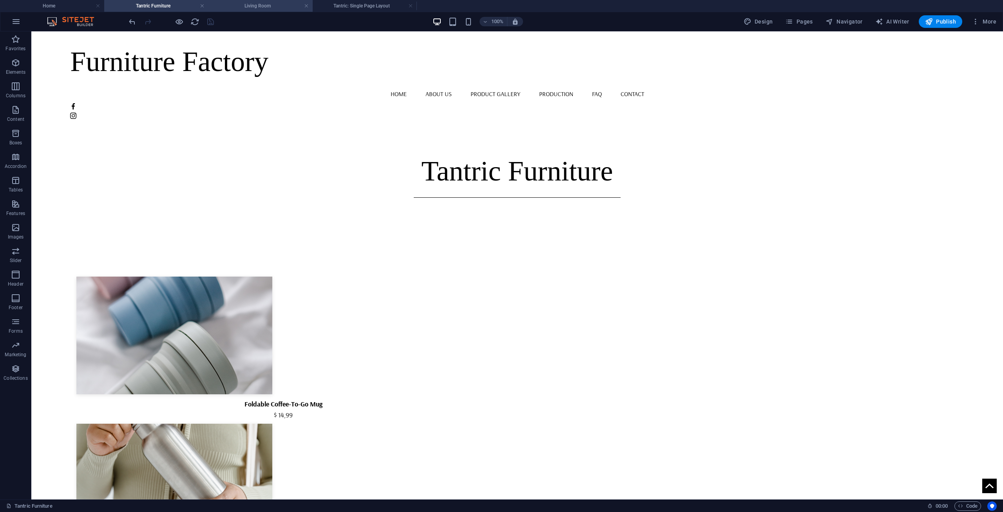
click at [251, 9] on h4 "Living Room" at bounding box center [261, 6] width 104 height 9
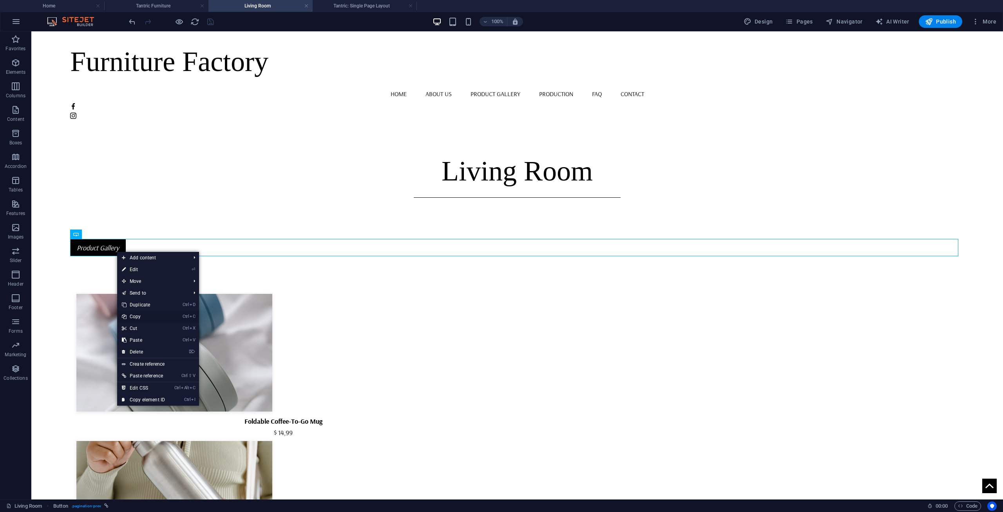
click at [138, 317] on link "Ctrl C Copy" at bounding box center [143, 316] width 53 height 12
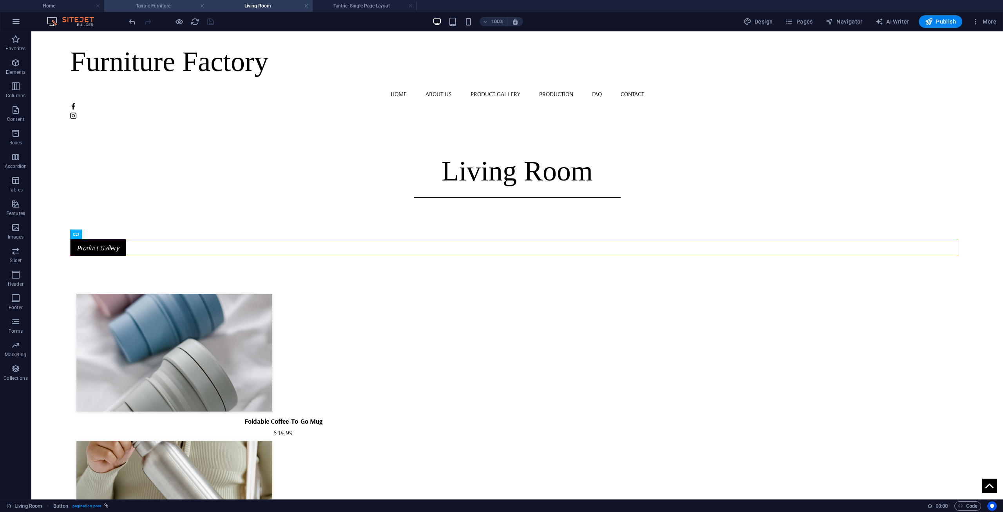
click at [161, 6] on h4 "Tantric Furniture" at bounding box center [156, 6] width 104 height 9
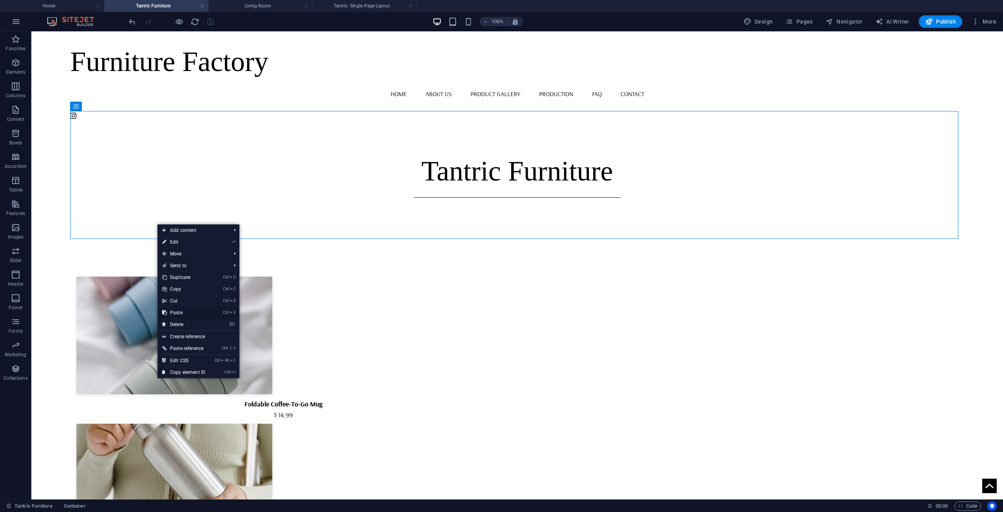
click at [179, 309] on link "Ctrl V Paste" at bounding box center [184, 313] width 53 height 12
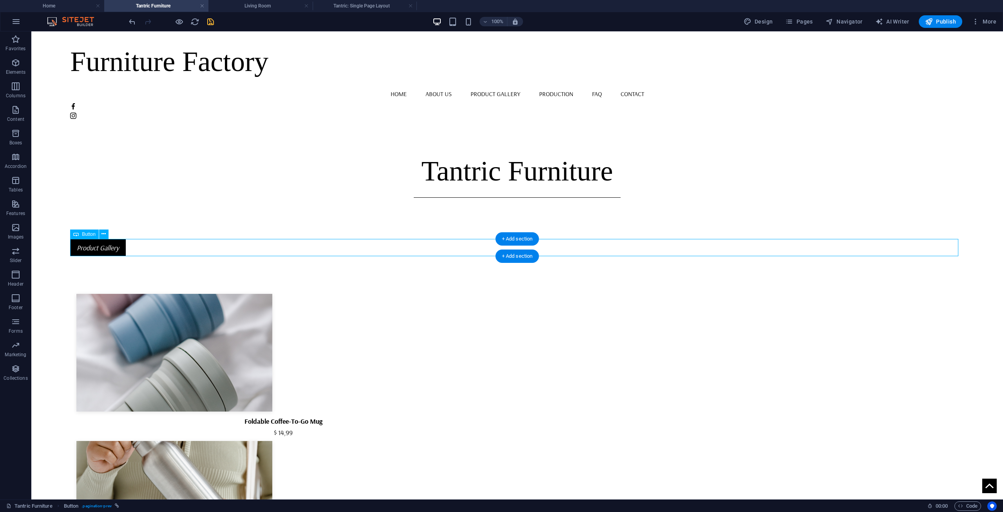
click at [96, 250] on div "Product Gallery" at bounding box center [517, 247] width 894 height 17
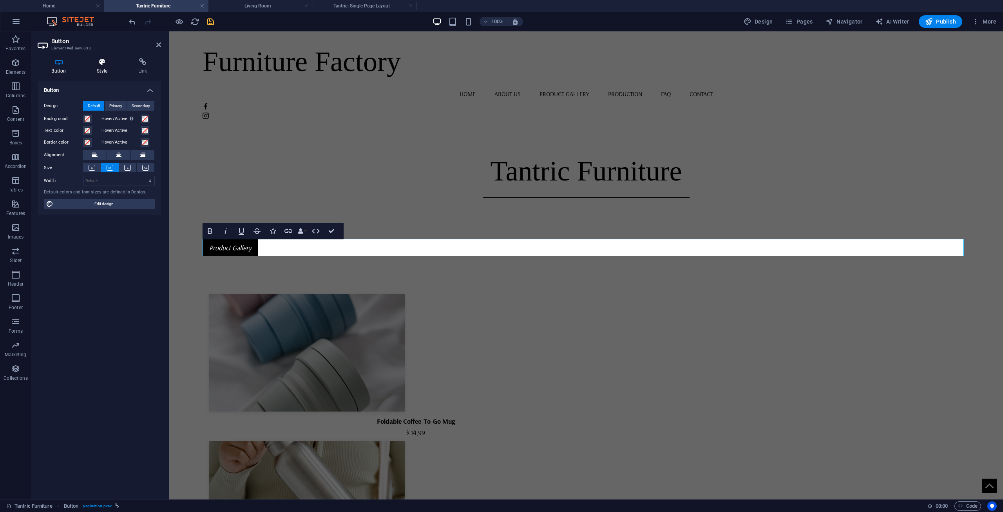
click at [99, 66] on h4 "Style" at bounding box center [104, 66] width 42 height 16
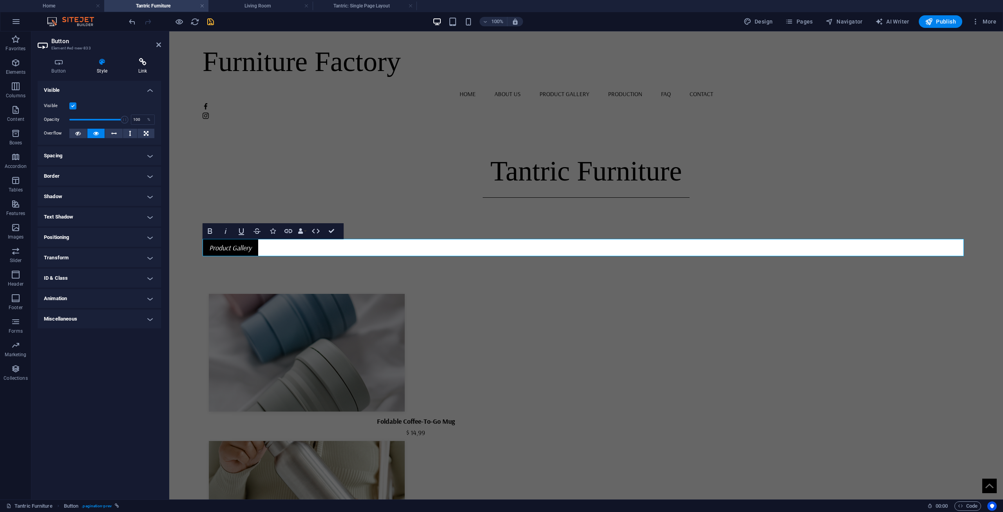
click at [146, 65] on icon at bounding box center [142, 62] width 37 height 8
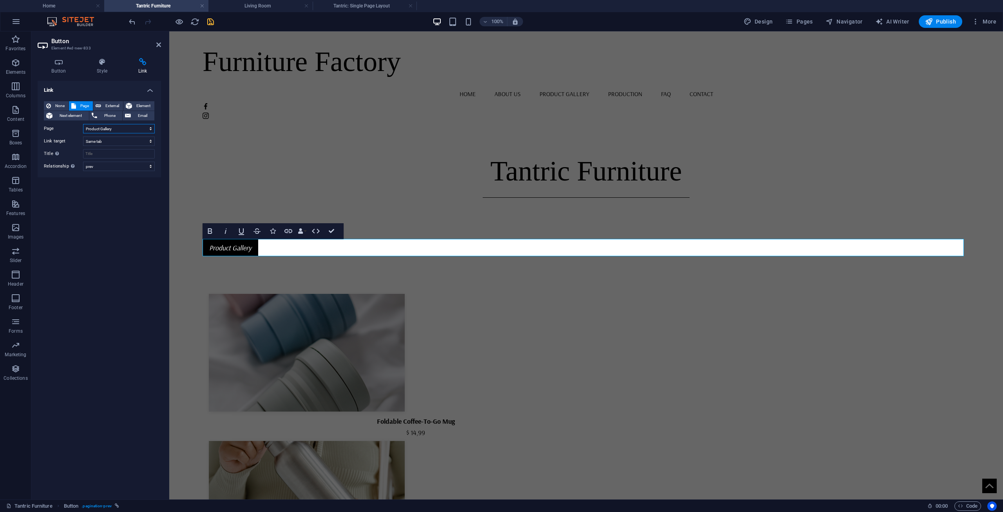
click at [125, 128] on select "Home Product Gallery Production FAQ Contact About us Legal Notice Privacy Bedro…" at bounding box center [119, 128] width 72 height 9
select select "12"
click at [83, 124] on select "Home Product Gallery Production FAQ Contact About us Legal Notice Privacy Bedro…" at bounding box center [119, 128] width 72 height 9
click at [72, 63] on icon at bounding box center [59, 62] width 42 height 8
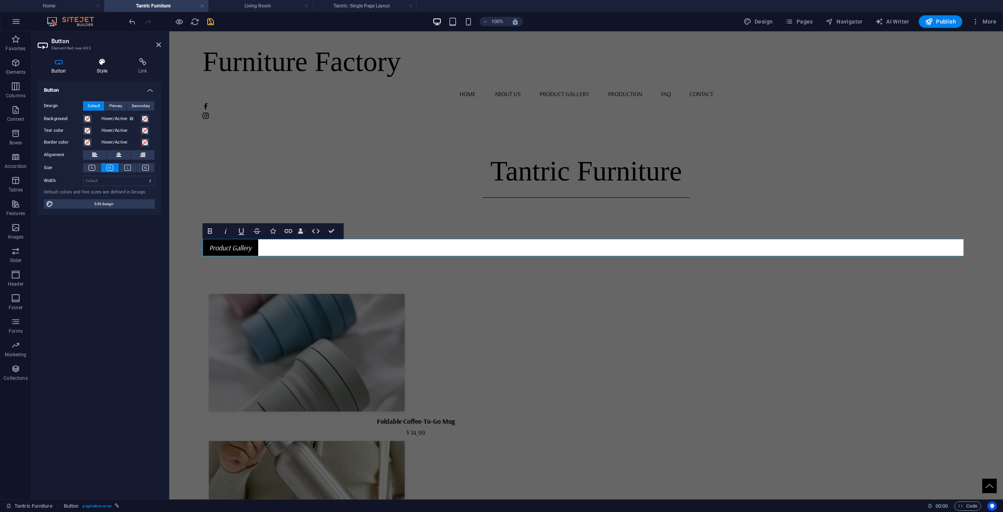
click at [98, 68] on h4 "Style" at bounding box center [104, 66] width 42 height 16
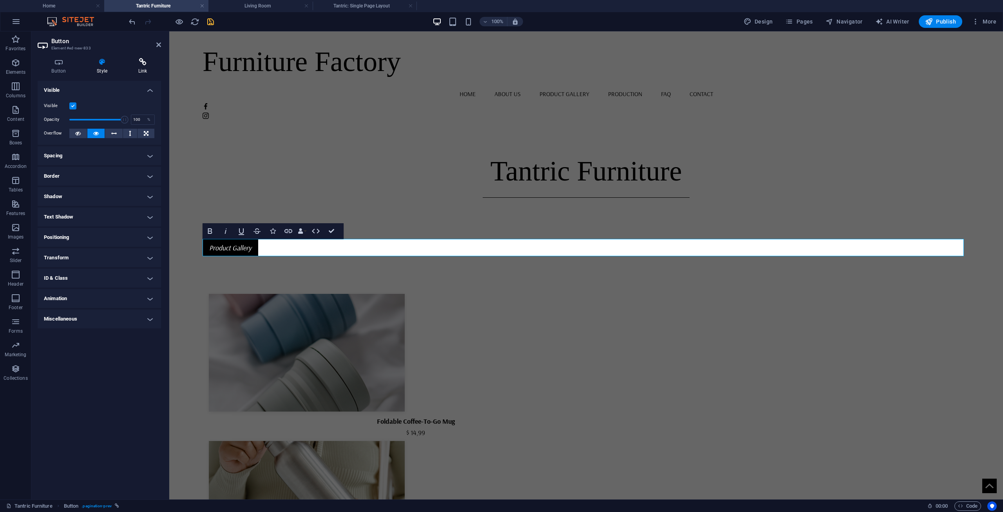
click at [142, 70] on h4 "Link" at bounding box center [142, 66] width 37 height 16
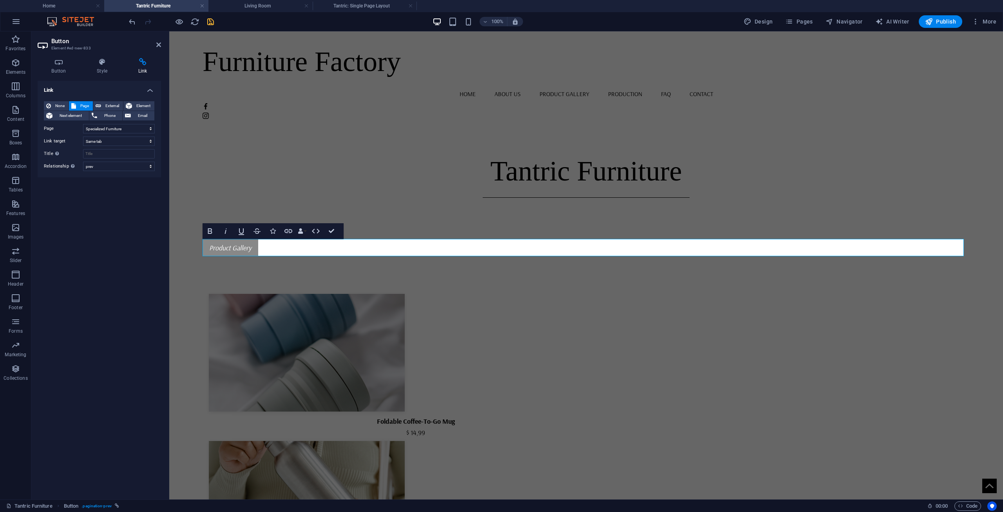
click at [227, 248] on icon "Product Gallery" at bounding box center [230, 247] width 42 height 9
click at [252, 246] on icon "Product Gallery" at bounding box center [230, 247] width 42 height 9
drag, startPoint x: 257, startPoint y: 246, endPoint x: 219, endPoint y: 242, distance: 37.4
click at [219, 242] on link "Product Gallery" at bounding box center [231, 247] width 56 height 17
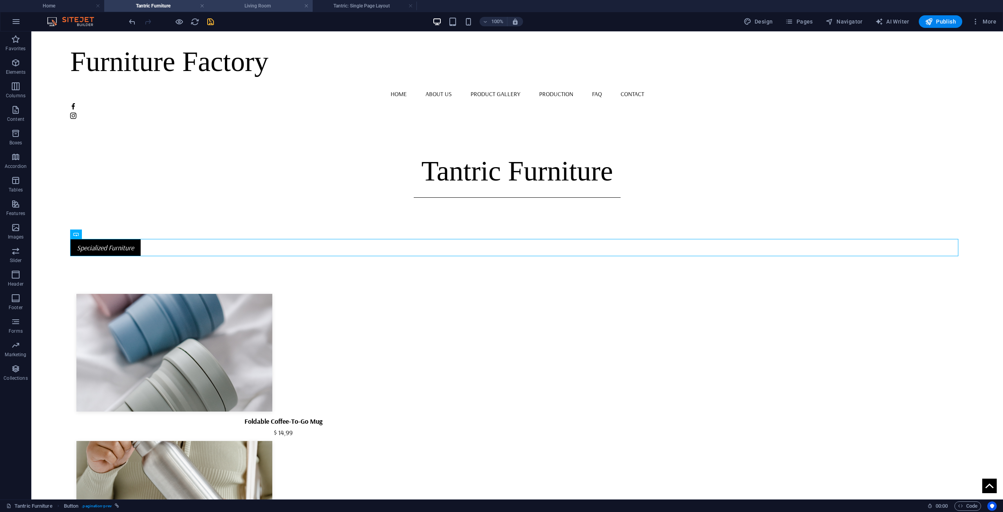
click at [253, 5] on h4 "Living Room" at bounding box center [261, 6] width 104 height 9
click at [257, 4] on h4 "Living Room" at bounding box center [261, 6] width 104 height 9
click at [166, 5] on h4 "Tantric Furniture" at bounding box center [156, 6] width 104 height 9
click at [86, 246] on div "Specialized Furniture" at bounding box center [517, 247] width 894 height 17
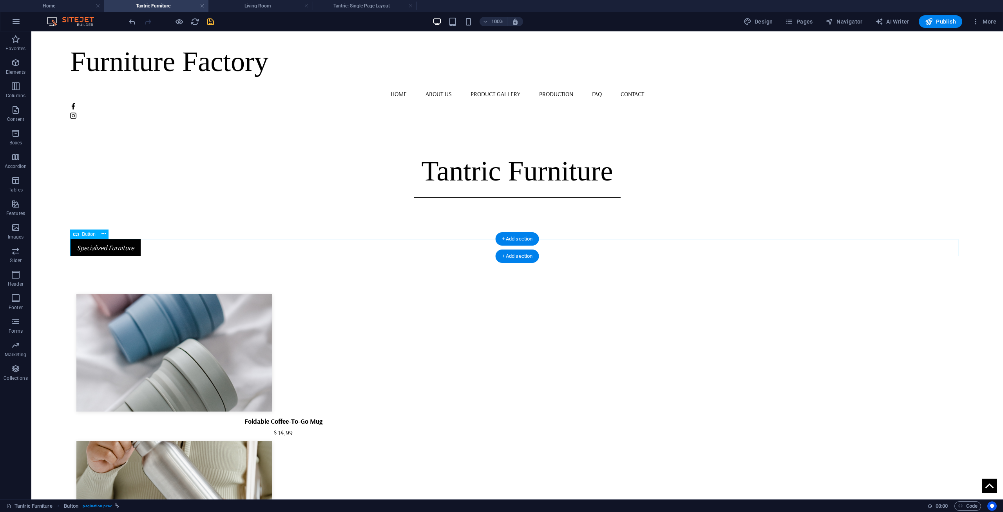
select select "12"
select select
select select "prev"
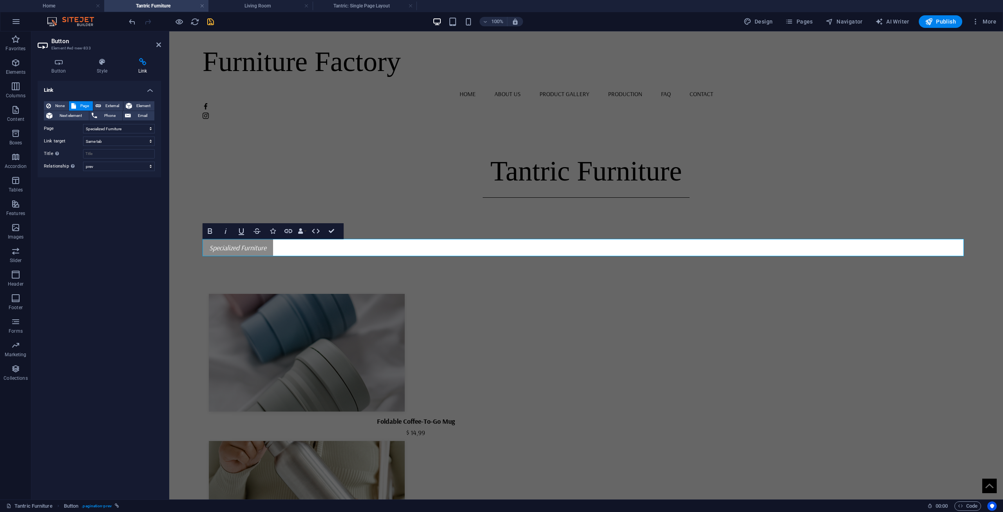
click at [211, 247] on icon "Specialized Furniture" at bounding box center [237, 247] width 57 height 9
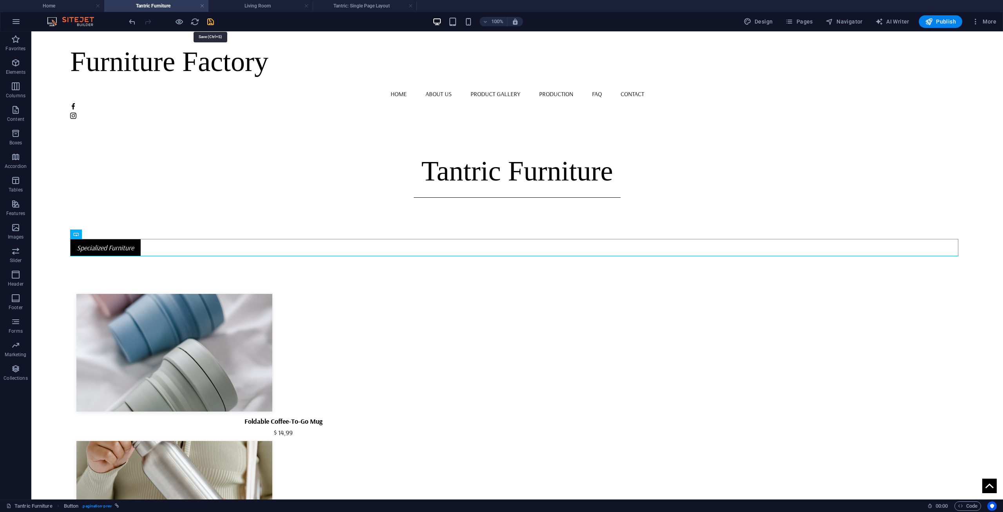
click at [210, 24] on icon "save" at bounding box center [210, 21] width 9 height 9
click at [66, 6] on h4 "Home" at bounding box center [52, 6] width 104 height 9
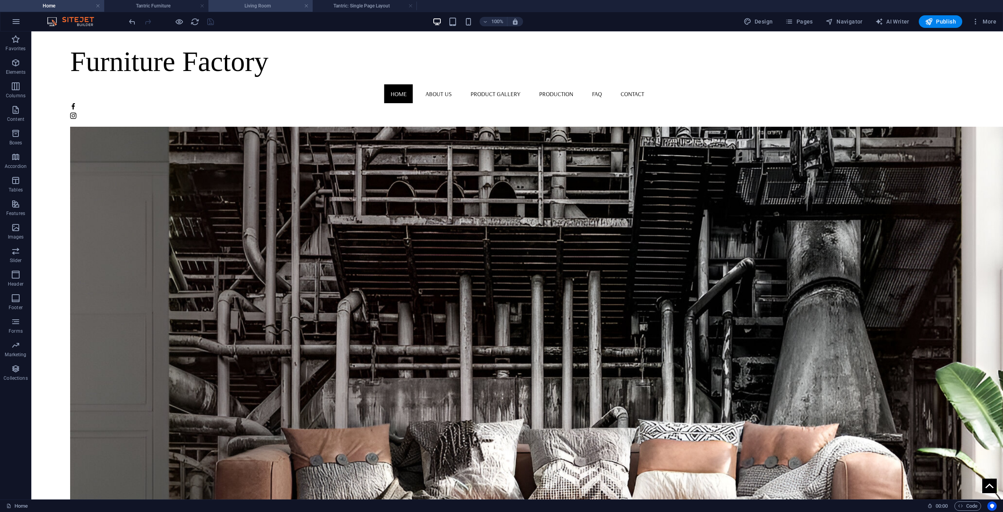
click at [252, 7] on h4 "Living Room" at bounding box center [261, 6] width 104 height 9
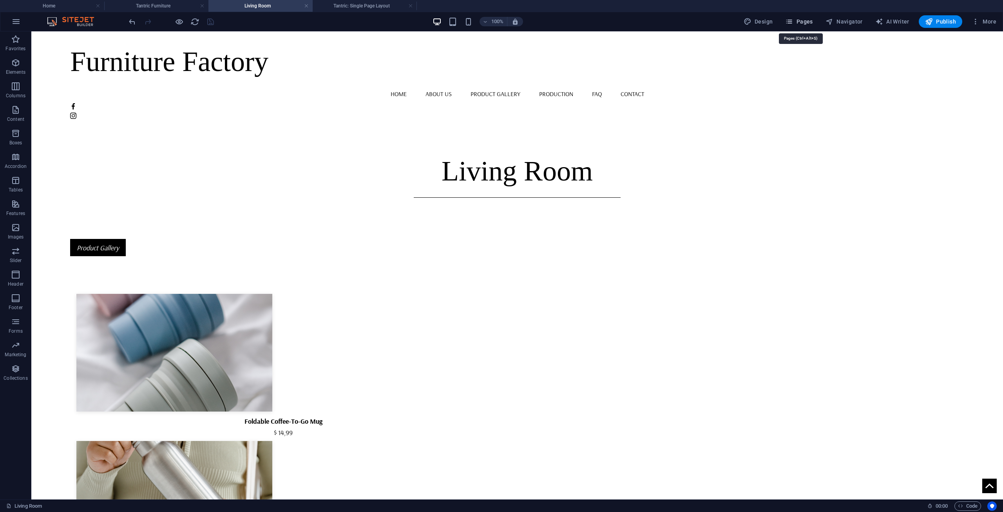
click at [787, 23] on button "Pages" at bounding box center [799, 21] width 34 height 13
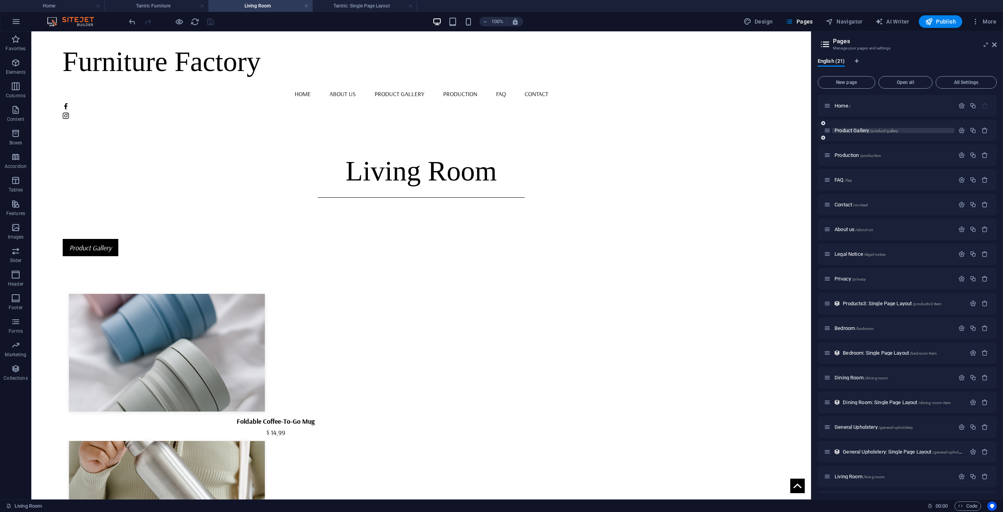
click at [848, 132] on span "Product Gallery /product-gallery" at bounding box center [866, 130] width 63 height 6
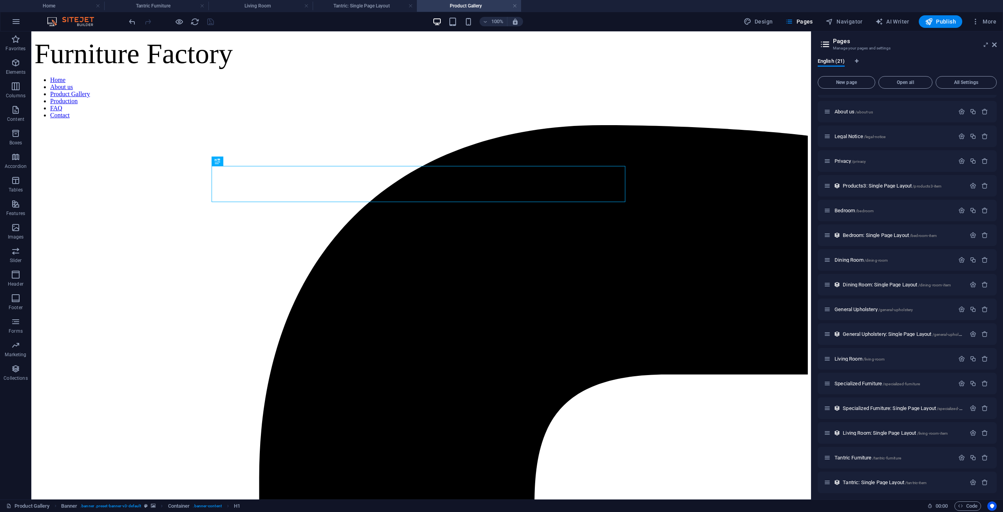
scroll to position [121, 0]
click at [847, 380] on span "Specialized Furniture /specialized-furniture" at bounding box center [877, 380] width 85 height 6
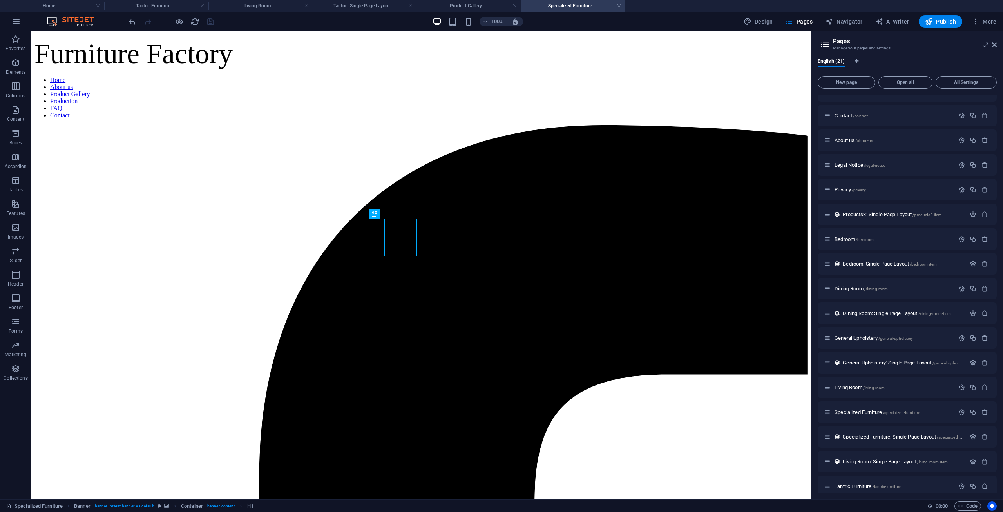
scroll to position [0, 0]
click at [822, 492] on icon at bounding box center [824, 493] width 4 height 5
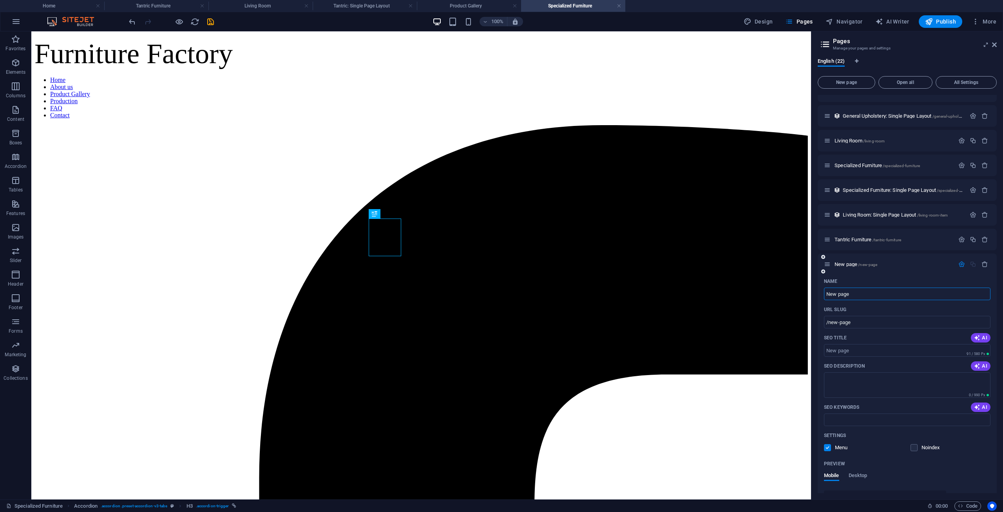
click at [865, 291] on input "New page" at bounding box center [907, 293] width 167 height 13
type input "Pr"
type input "/p"
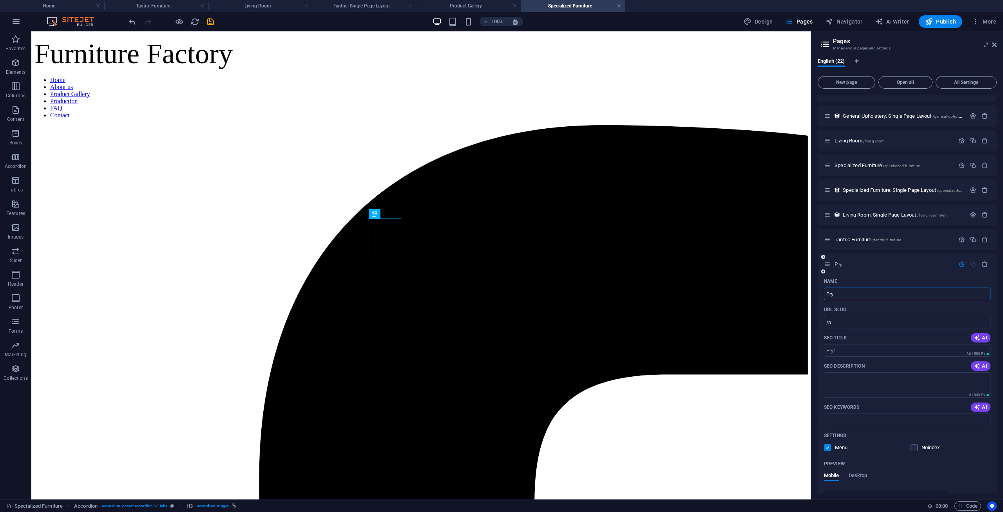
type input "Pr"
type input "/pryt"
type input "Pet"
type input "/pety"
type input "Pet"
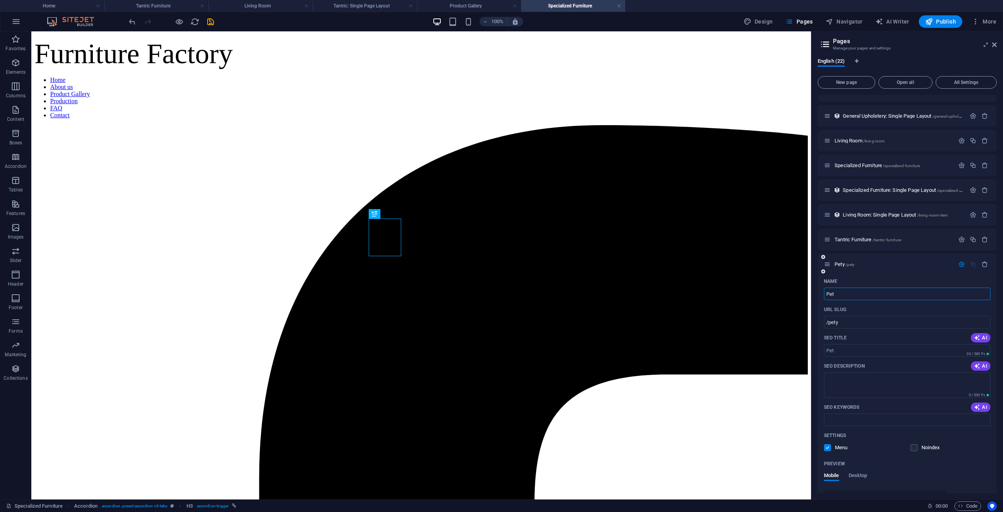
type input "/pet"
type input "Pet F"
type input "/pet-f"
type input "Pet Furniture"
type input "/pet-furniture"
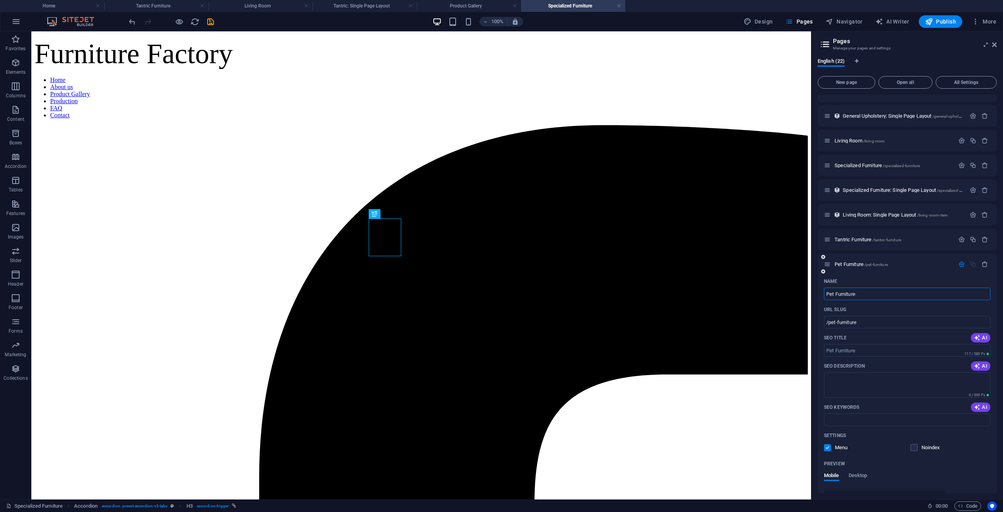
type input "Pet Furniture"
click at [960, 265] on icon "button" at bounding box center [962, 264] width 7 height 7
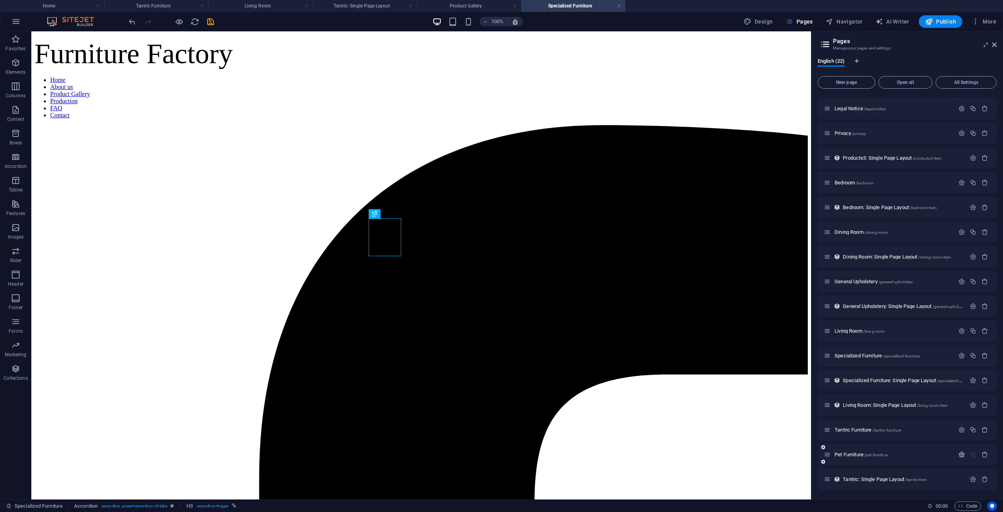
scroll to position [145, 0]
click at [854, 453] on span "Pet Furniture /pet-furniture" at bounding box center [861, 454] width 53 height 6
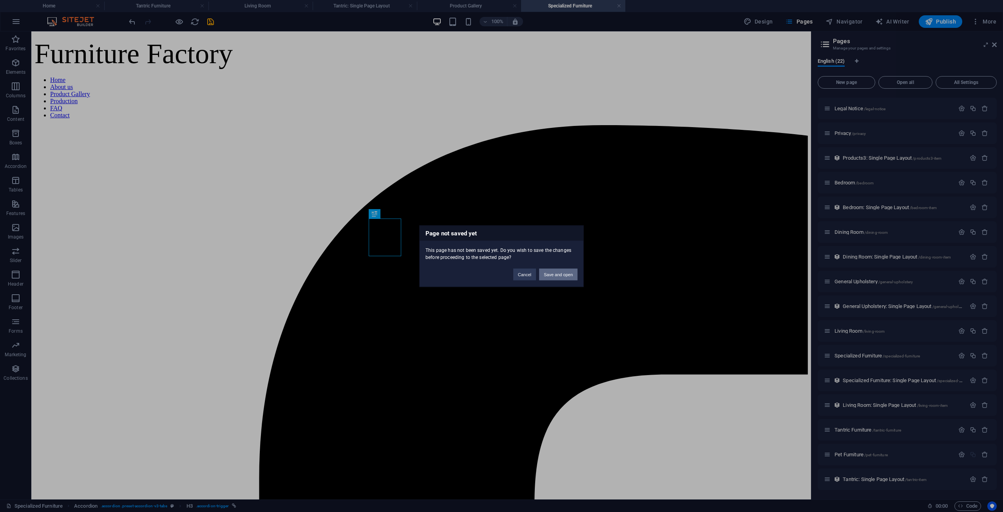
click at [566, 272] on button "Save and open" at bounding box center [558, 274] width 38 height 12
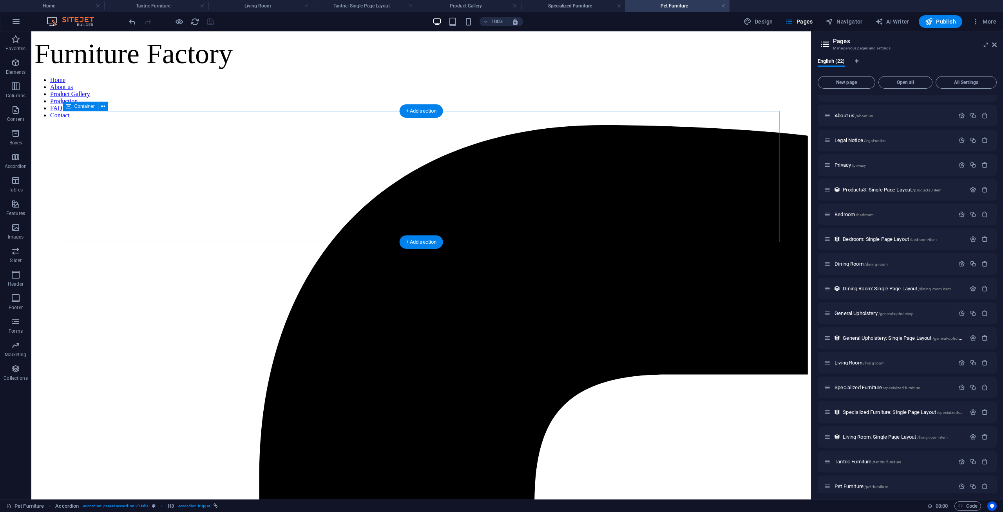
scroll to position [0, 0]
click at [162, 8] on h4 "Tantric Furniture" at bounding box center [156, 6] width 104 height 9
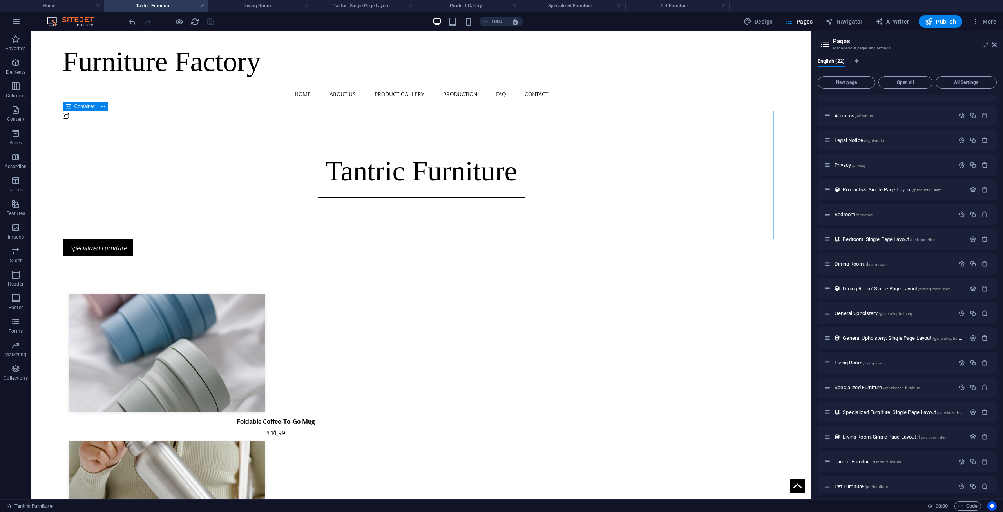
click at [89, 106] on span "Container" at bounding box center [84, 106] width 20 height 5
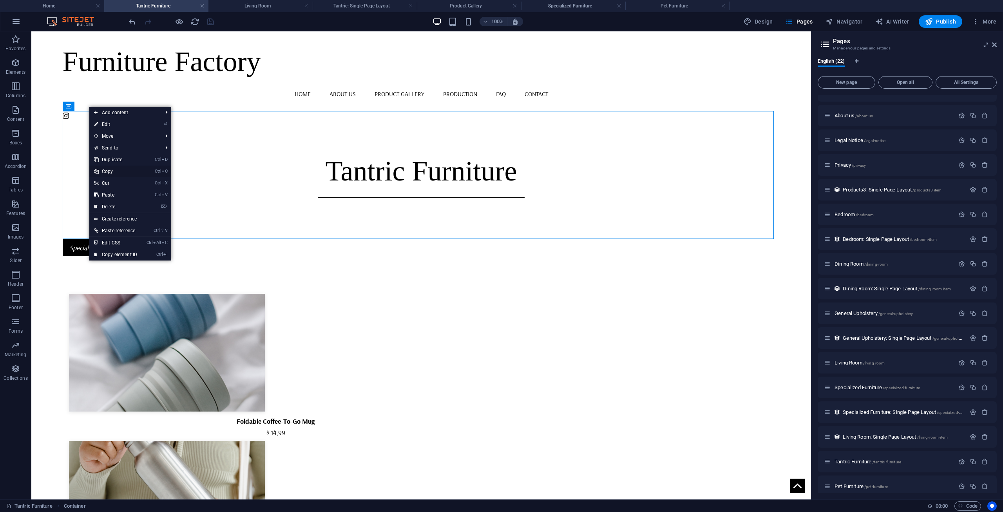
click at [123, 172] on link "Ctrl C Copy" at bounding box center [115, 171] width 53 height 12
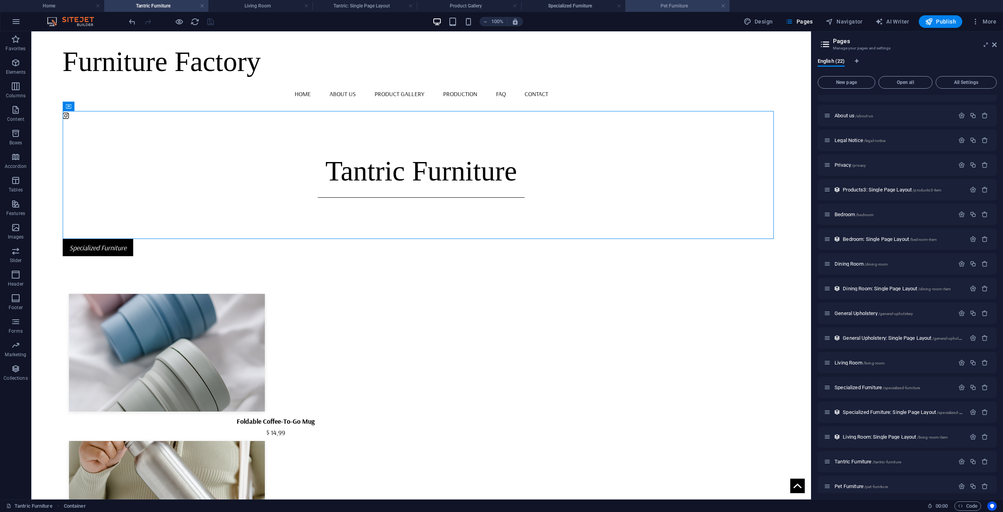
click at [671, 10] on h4 "Pet Furniture" at bounding box center [678, 6] width 104 height 9
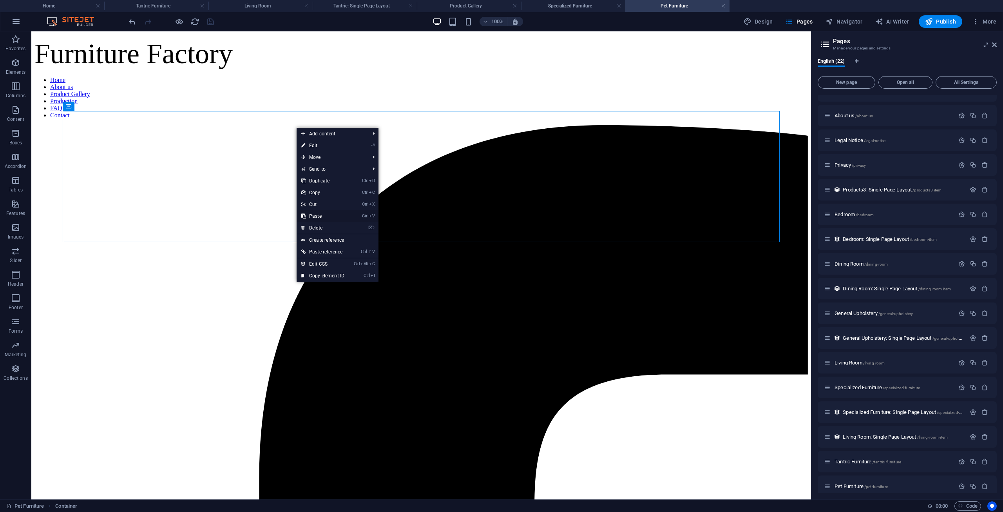
click at [318, 216] on link "Ctrl V Paste" at bounding box center [323, 216] width 53 height 12
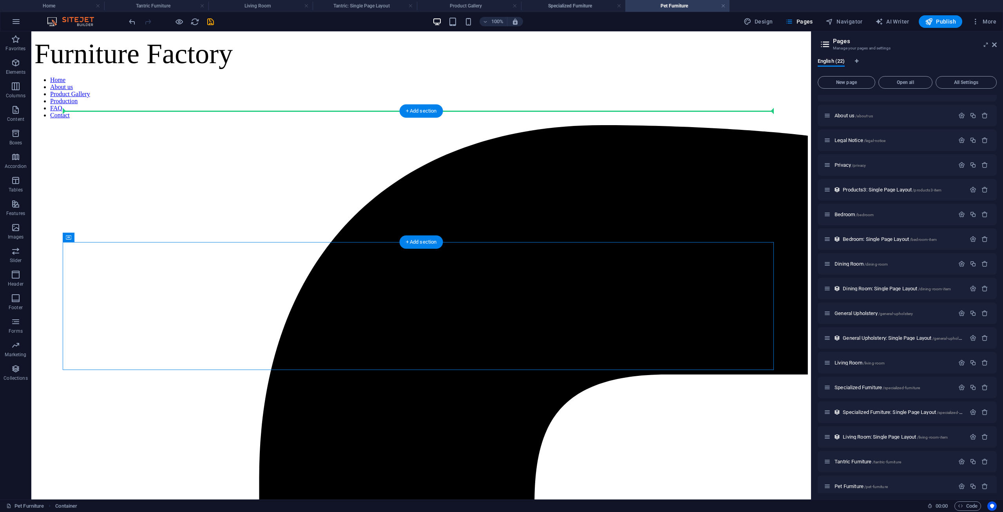
drag, startPoint x: 104, startPoint y: 264, endPoint x: 133, endPoint y: 132, distance: 135.3
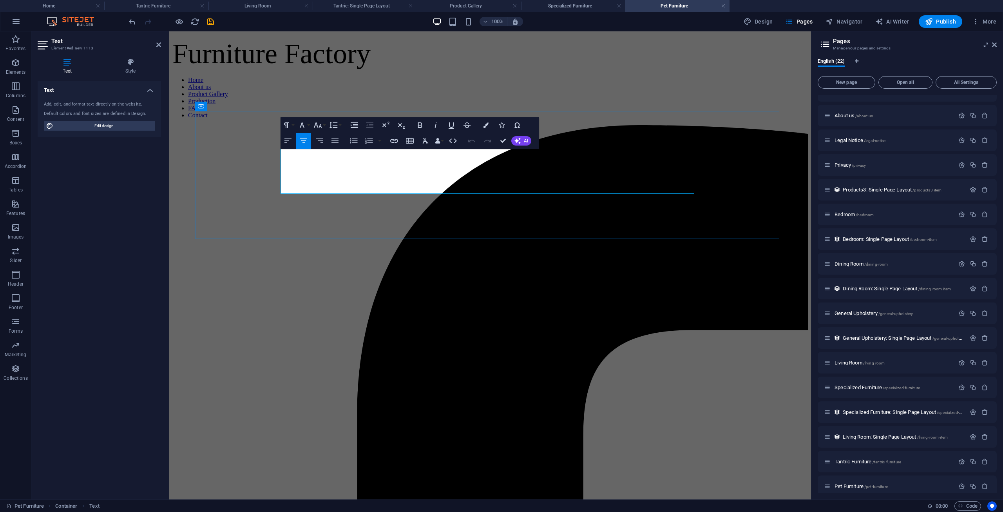
drag, startPoint x: 469, startPoint y: 170, endPoint x: 397, endPoint y: 175, distance: 72.3
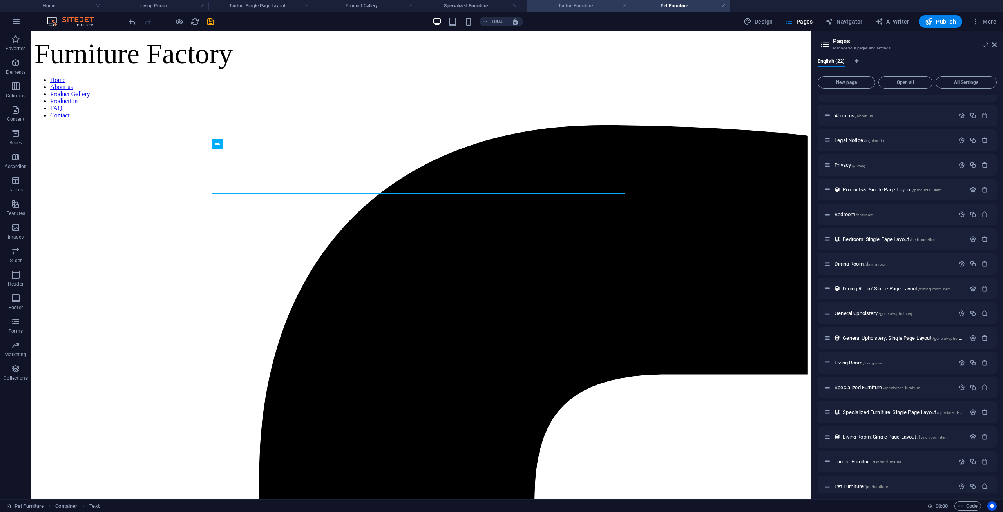
drag, startPoint x: 157, startPoint y: 4, endPoint x: 579, endPoint y: 7, distance: 422.5
click at [570, 5] on h4 "Tantric Furniture" at bounding box center [573, 6] width 104 height 9
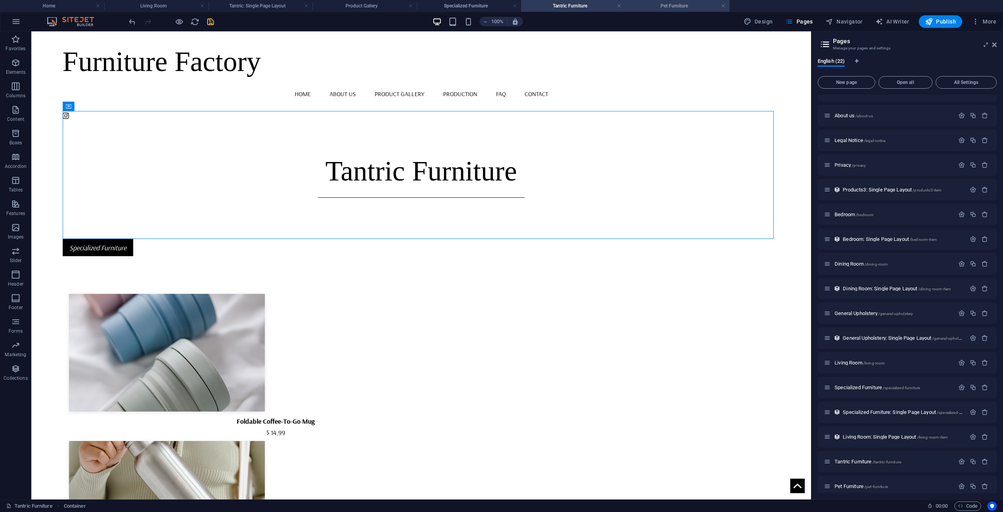
click at [666, 1] on li "Pet Furniture" at bounding box center [678, 6] width 104 height 12
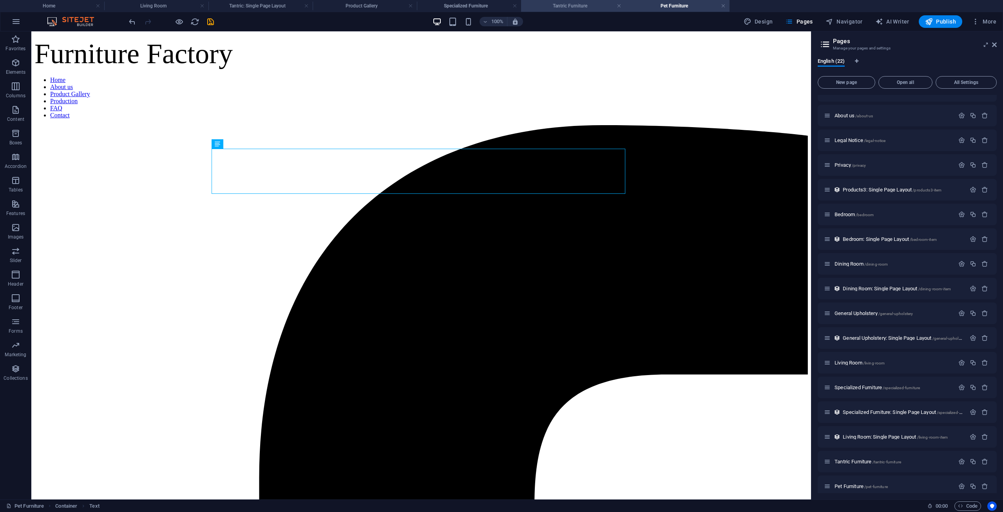
click at [582, 5] on h4 "Tantric Furniture" at bounding box center [573, 6] width 104 height 9
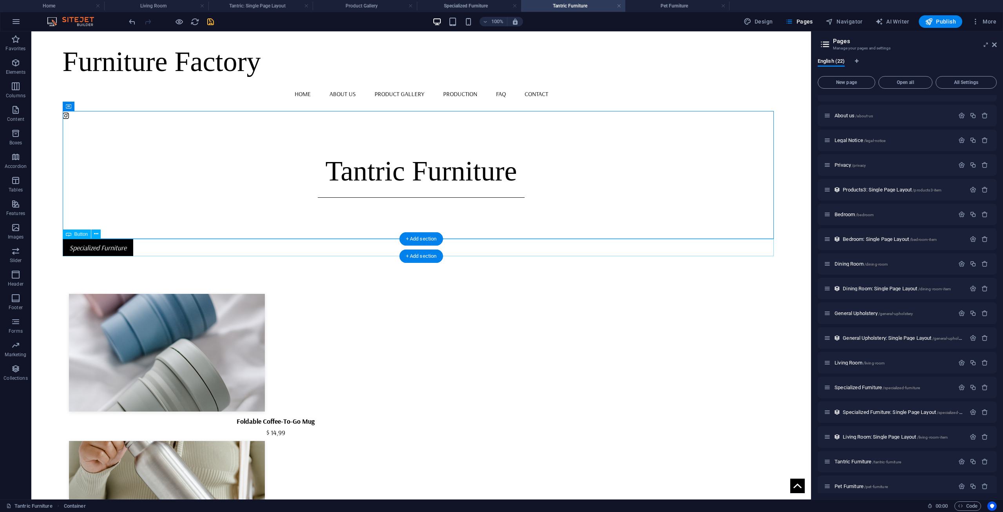
click at [103, 243] on div "Specialized Furniture" at bounding box center [422, 247] width 718 height 17
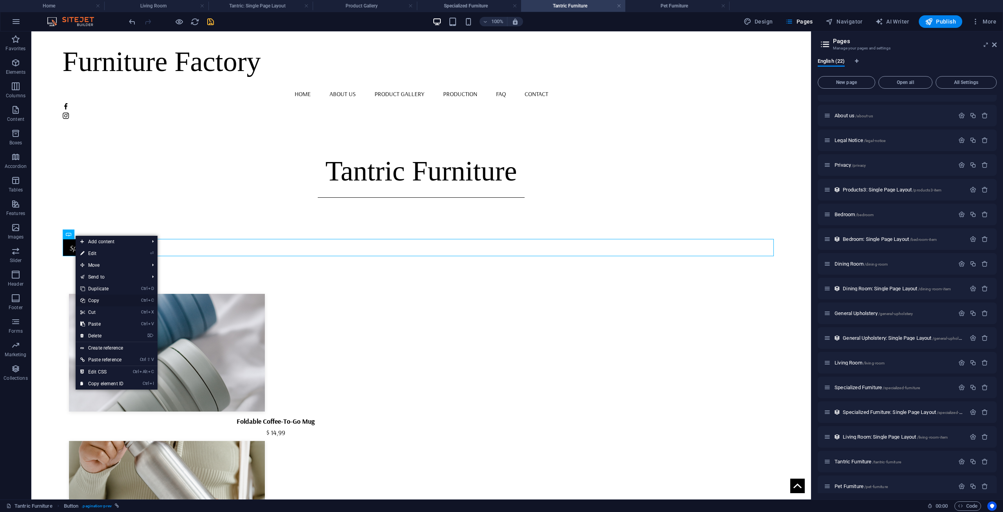
click at [98, 299] on link "Ctrl C Copy" at bounding box center [102, 300] width 53 height 12
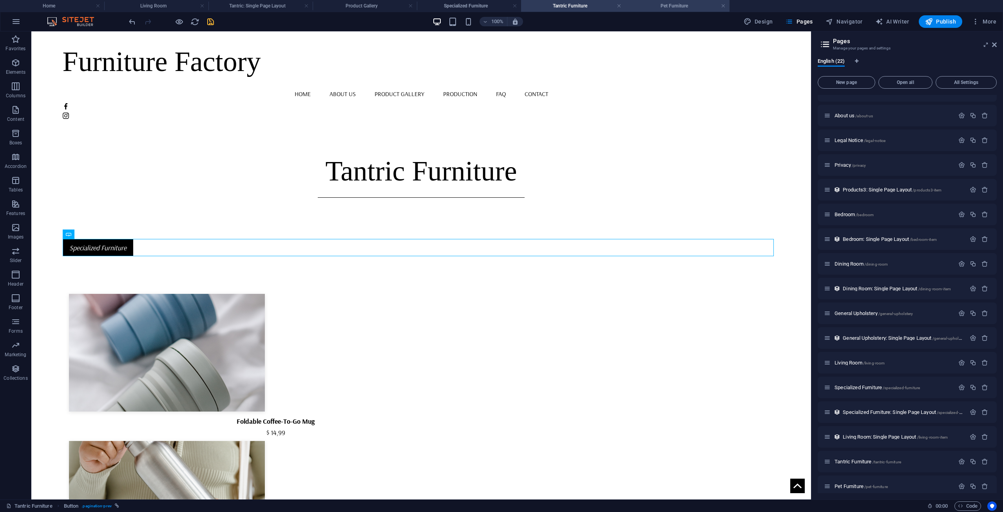
click at [675, 7] on h4 "Pet Furniture" at bounding box center [678, 6] width 104 height 9
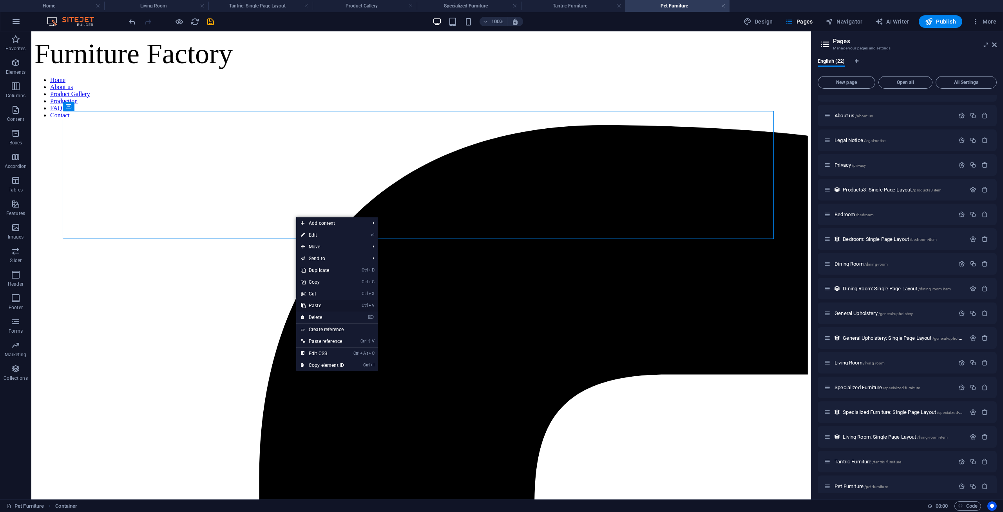
click at [310, 305] on link "Ctrl V Paste" at bounding box center [322, 305] width 53 height 12
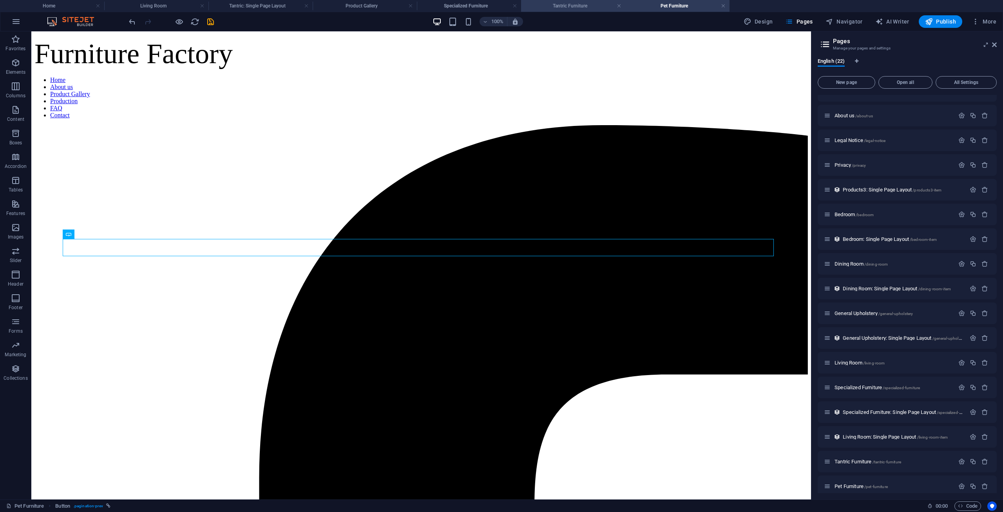
click at [566, 6] on h4 "Tantric Furniture" at bounding box center [573, 6] width 104 height 9
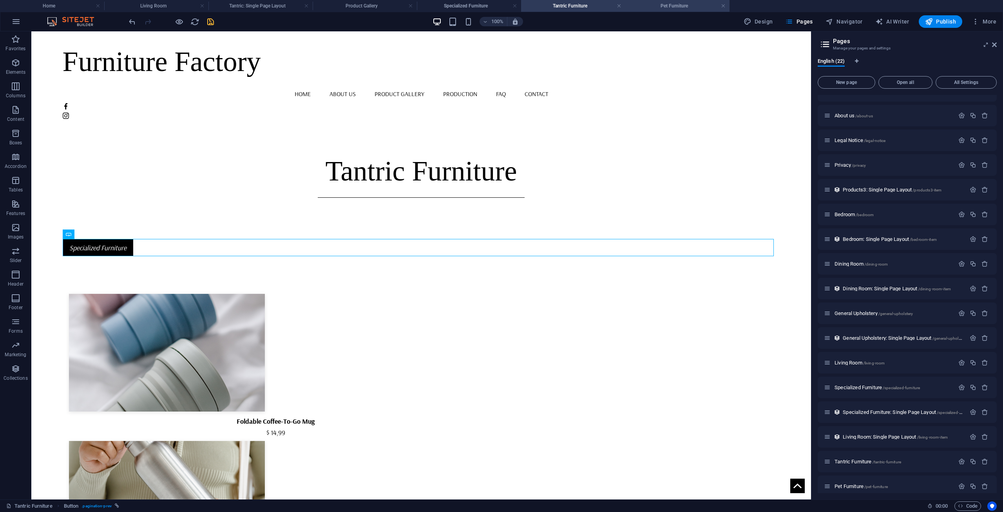
click at [688, 3] on h4 "Pet Furniture" at bounding box center [678, 6] width 104 height 9
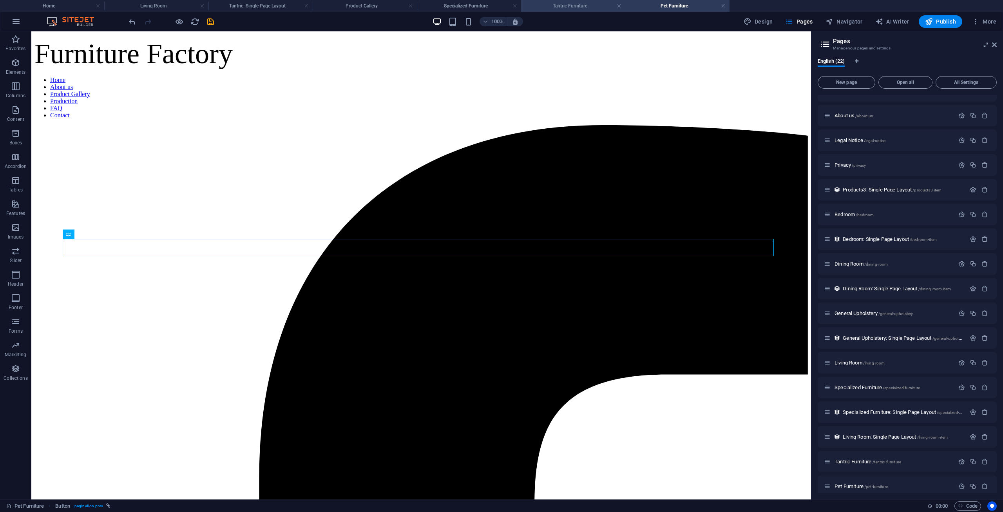
click at [570, 3] on h4 "Tantric Furniture" at bounding box center [573, 6] width 104 height 9
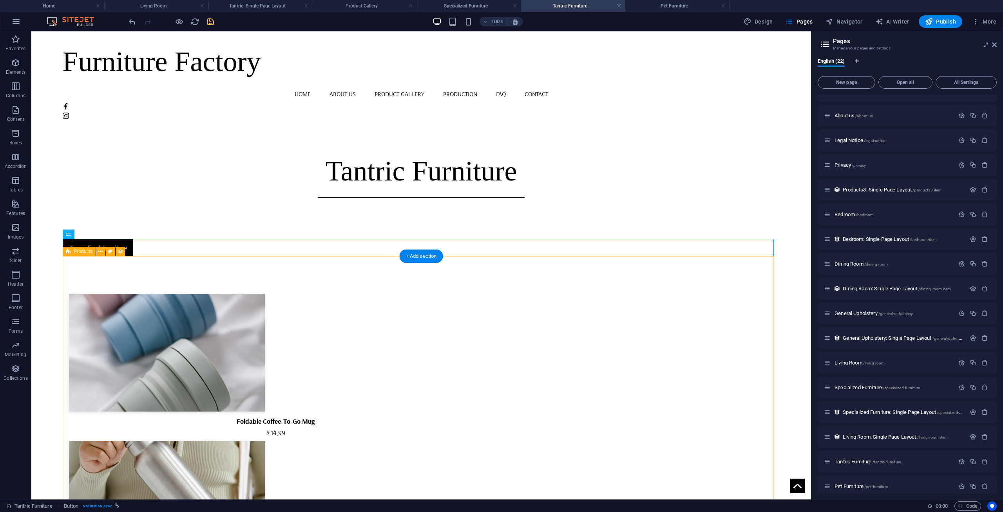
click at [83, 253] on span "Products" at bounding box center [83, 251] width 18 height 5
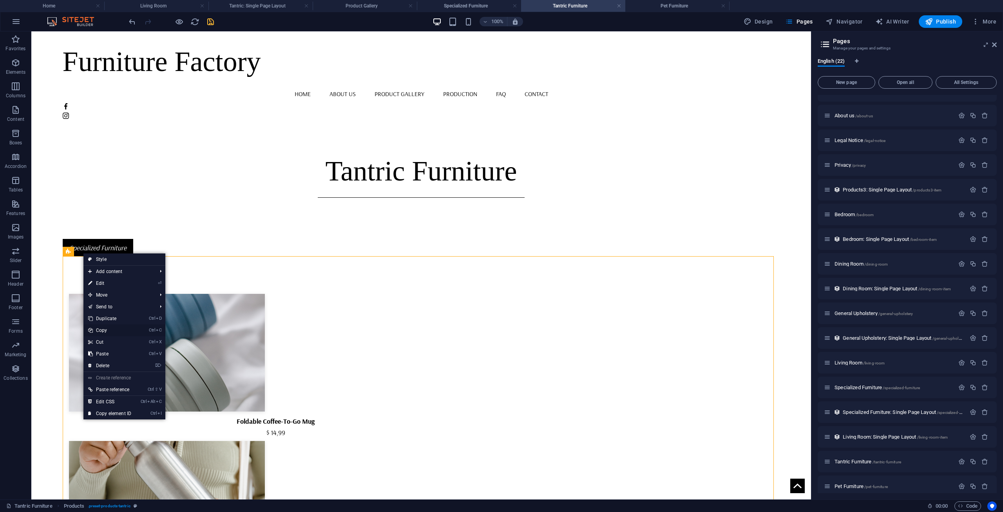
click at [100, 330] on link "Ctrl C Copy" at bounding box center [109, 330] width 53 height 12
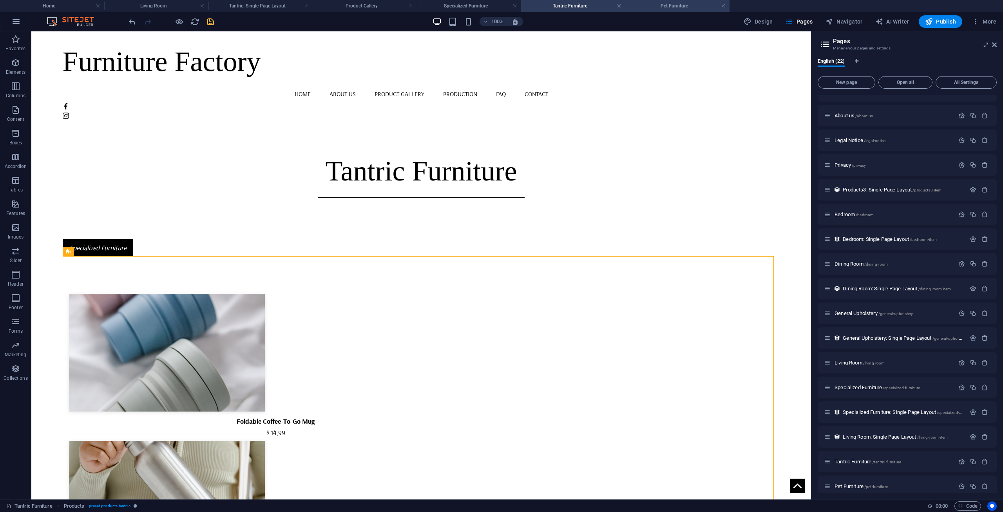
drag, startPoint x: 689, startPoint y: 5, endPoint x: 683, endPoint y: 11, distance: 8.0
click at [653, 4] on h4 "Pet Furniture" at bounding box center [678, 6] width 104 height 9
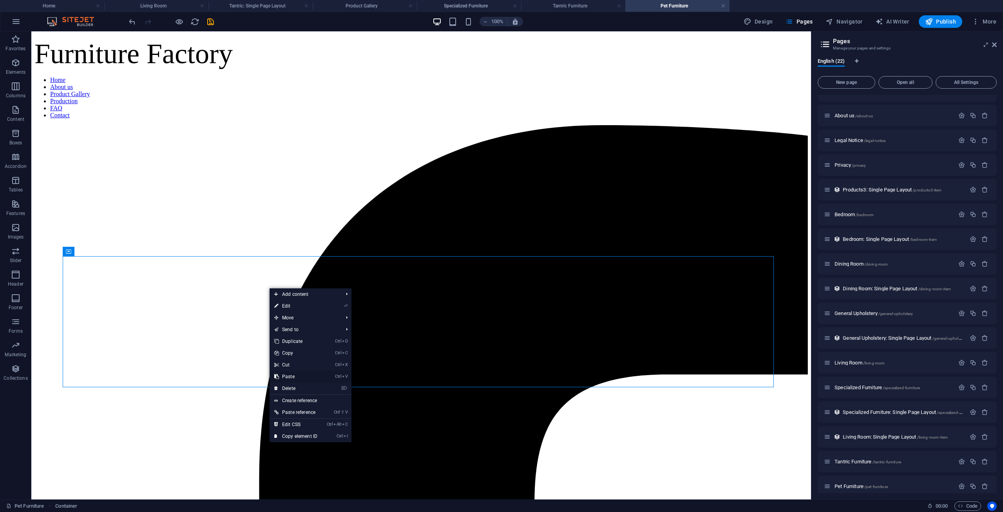
click at [299, 378] on link "Ctrl V Paste" at bounding box center [296, 376] width 53 height 12
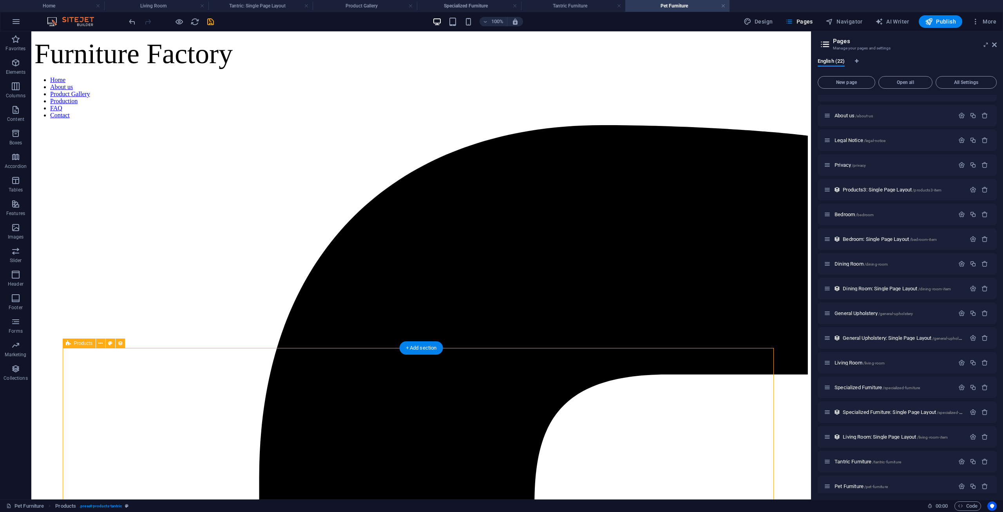
scroll to position [157, 0]
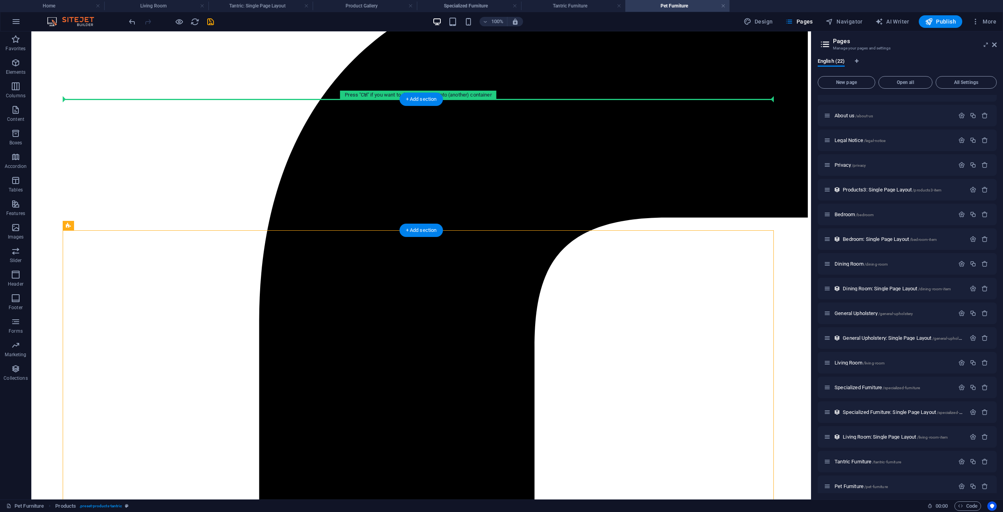
drag, startPoint x: 109, startPoint y: 258, endPoint x: 118, endPoint y: 140, distance: 118.0
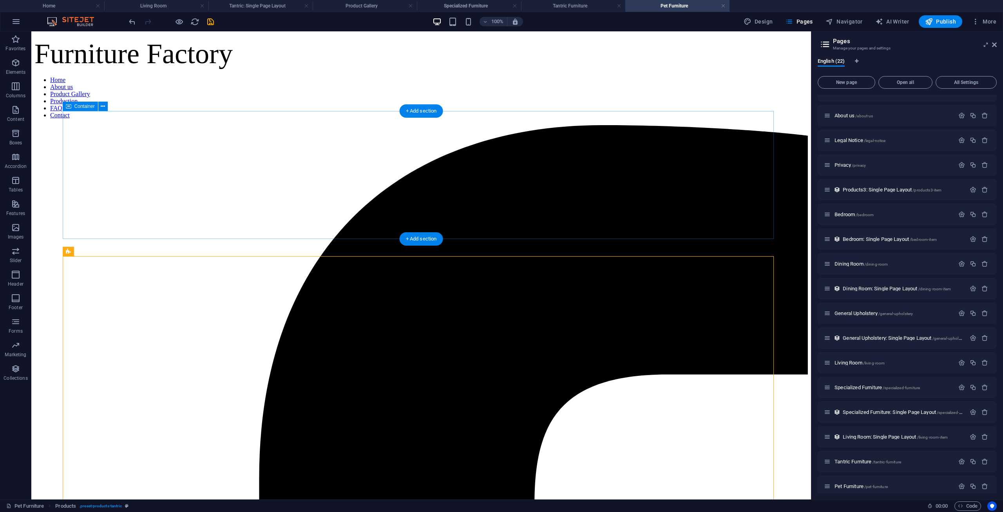
scroll to position [118, 0]
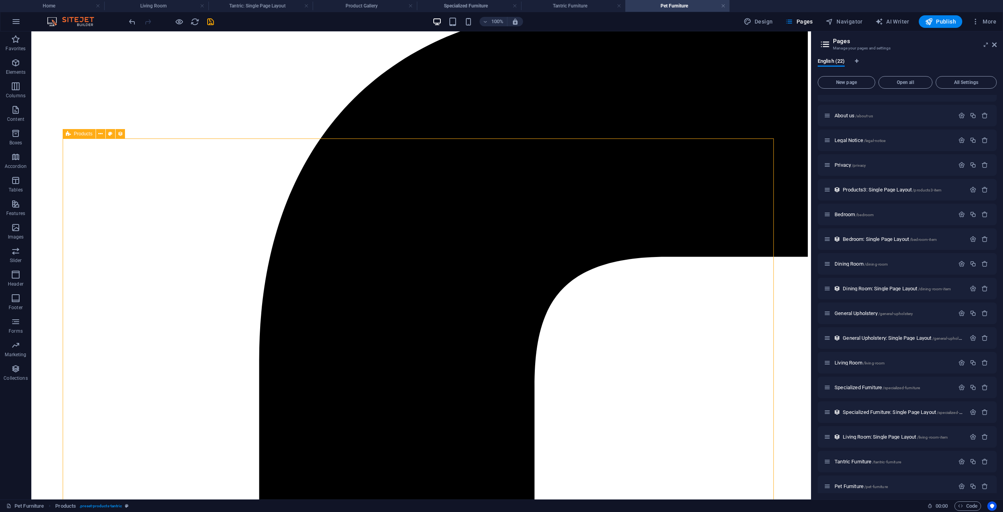
click at [70, 135] on icon at bounding box center [68, 133] width 5 height 9
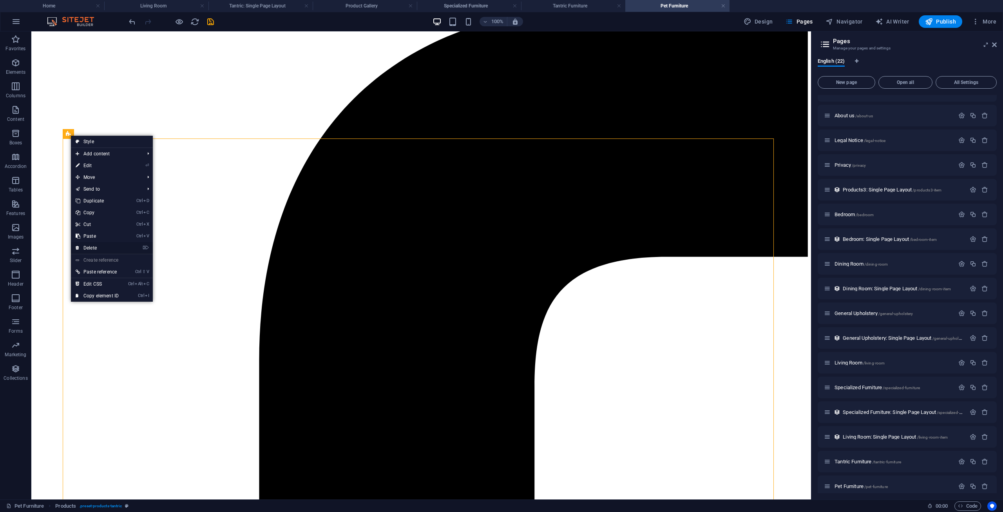
click at [112, 245] on link "⌦ Delete" at bounding box center [97, 248] width 53 height 12
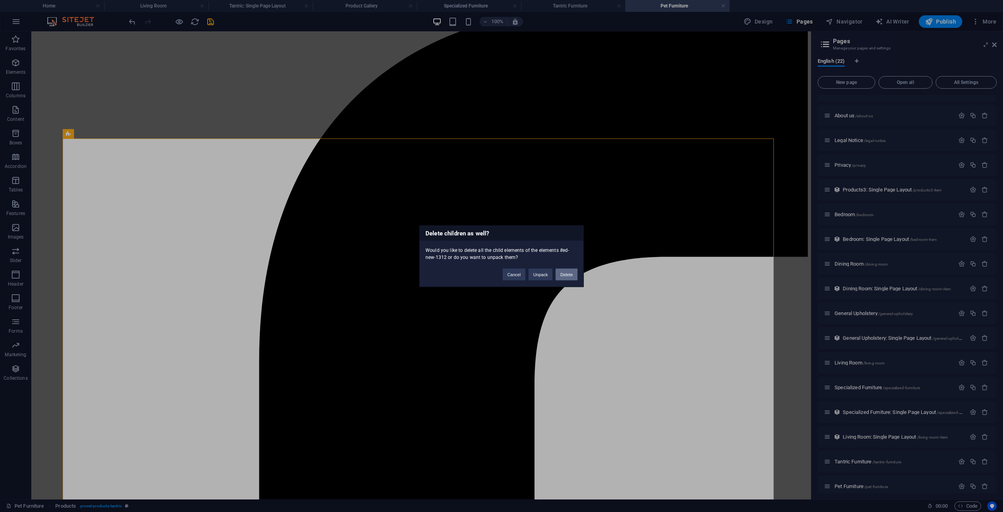
click at [570, 278] on button "Delete" at bounding box center [567, 274] width 22 height 12
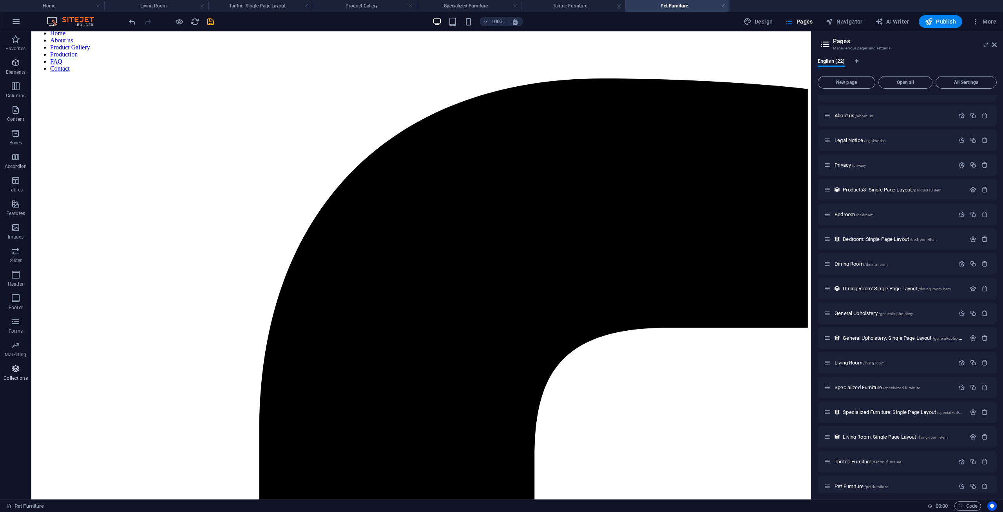
click at [12, 376] on p "Collections" at bounding box center [16, 378] width 24 height 6
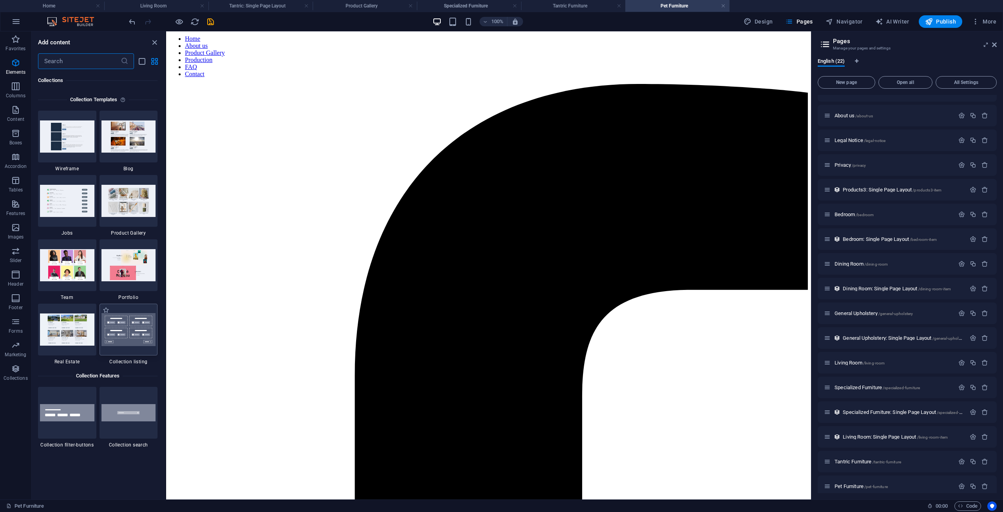
scroll to position [7175, 0]
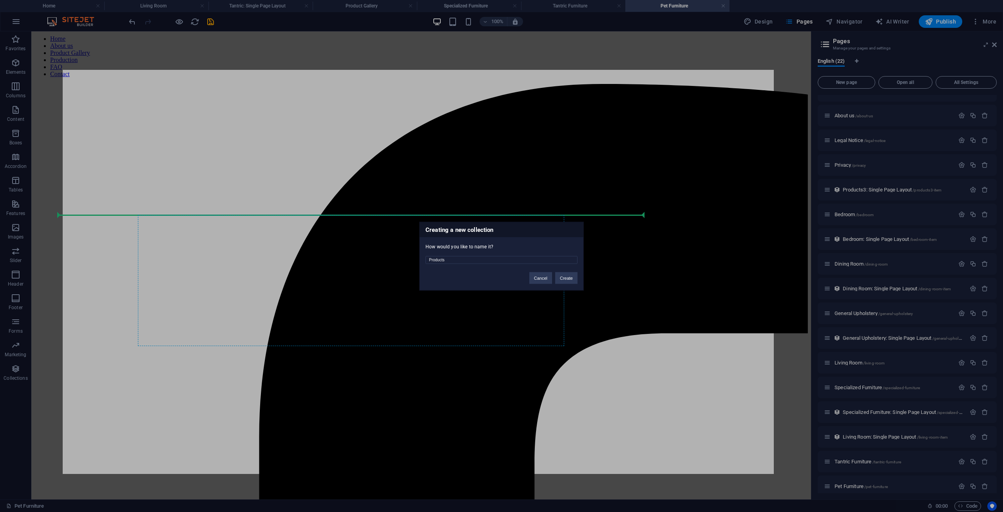
drag, startPoint x: 508, startPoint y: 256, endPoint x: 380, endPoint y: 252, distance: 127.8
click at [380, 252] on div "Creating a new collection How would you like to name it? Products Cancel Create" at bounding box center [501, 256] width 1003 height 512
type input "Pet"
click at [572, 277] on button "Create" at bounding box center [566, 278] width 22 height 12
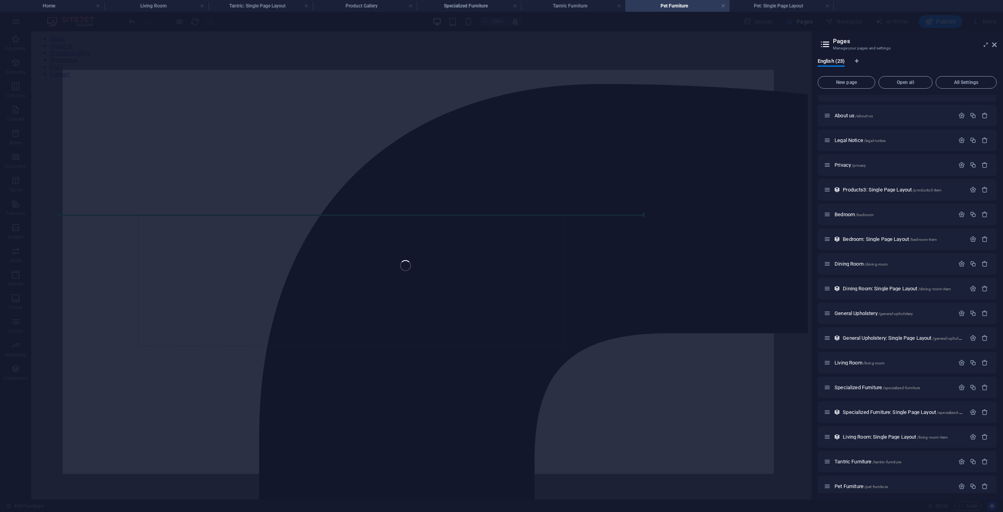
scroll to position [15, 0]
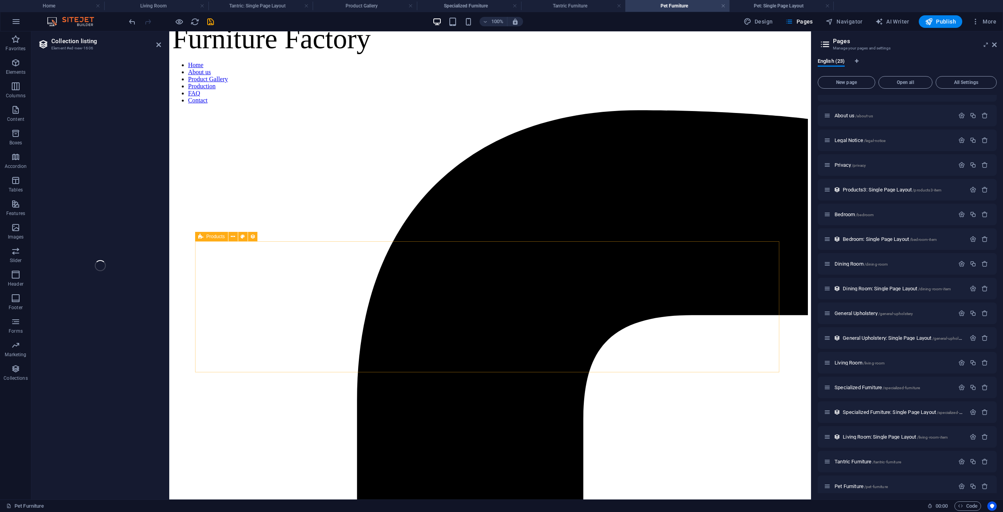
select select "68e4d89783626d1b0e0c082a"
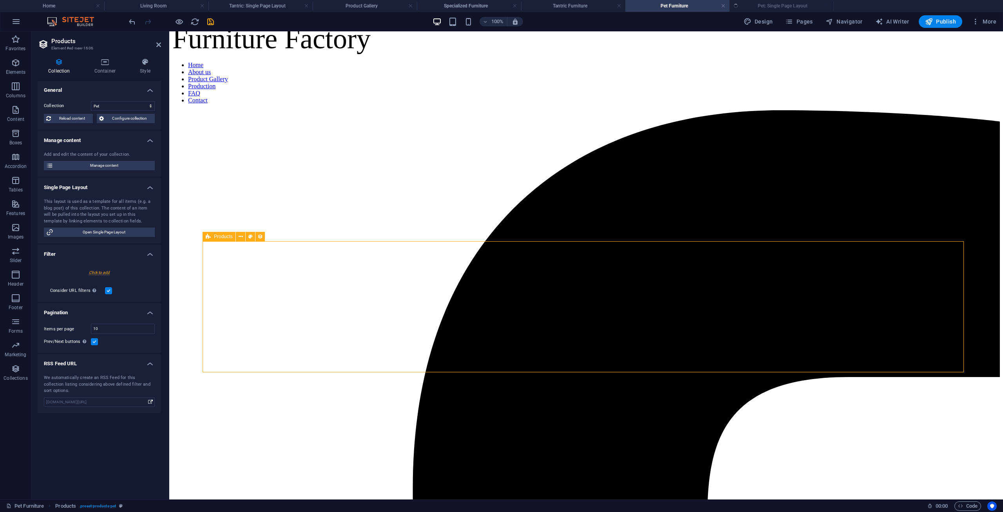
select select "createdAt_DESC"
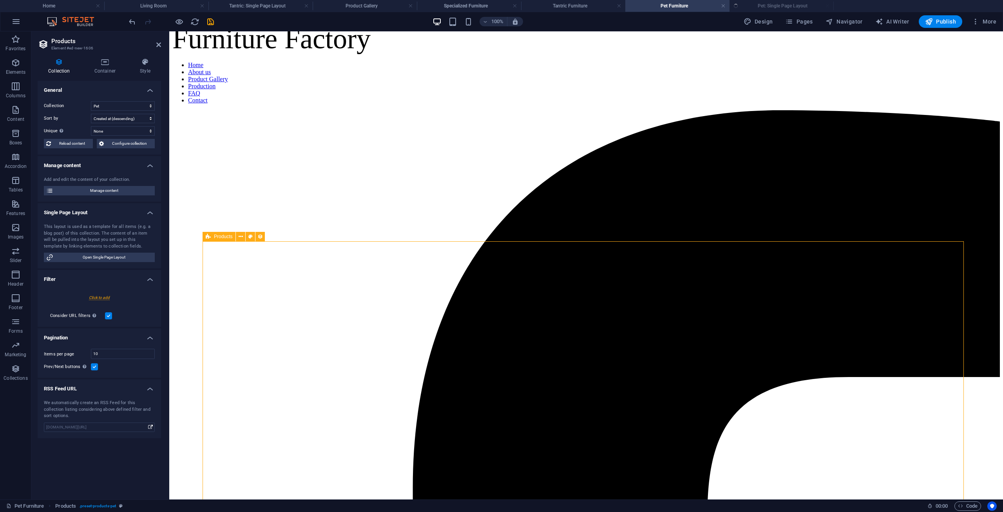
scroll to position [0, 0]
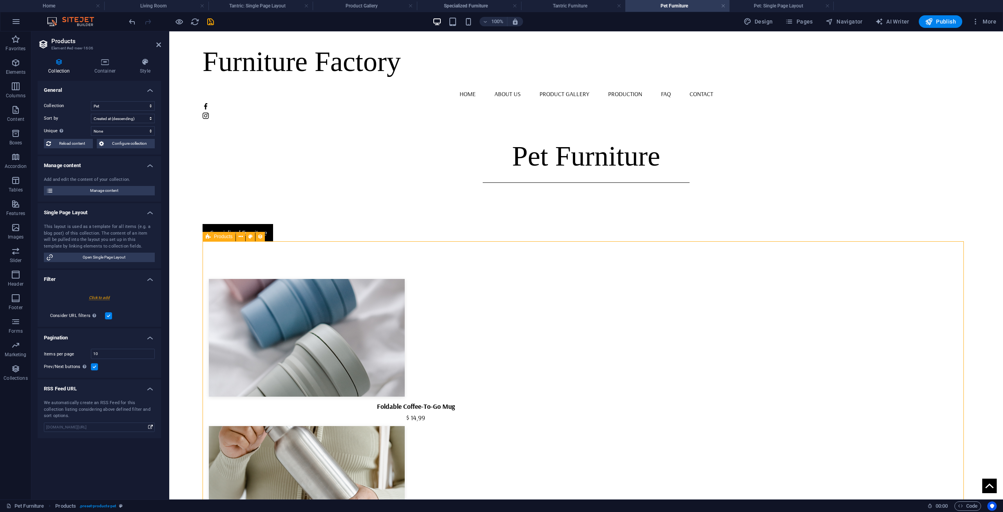
click at [213, 22] on icon "save" at bounding box center [210, 21] width 9 height 9
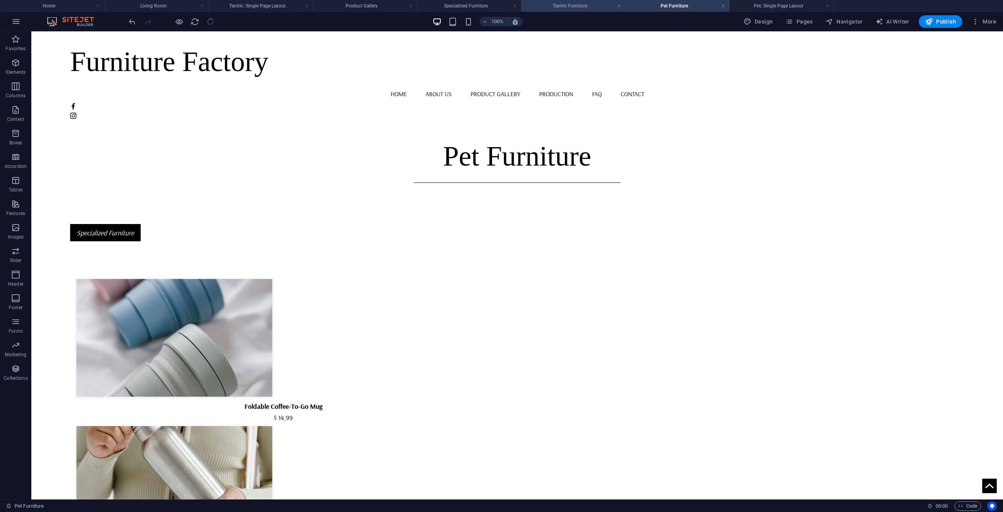
click at [579, 5] on h4 "Tantric Furniture" at bounding box center [573, 6] width 104 height 9
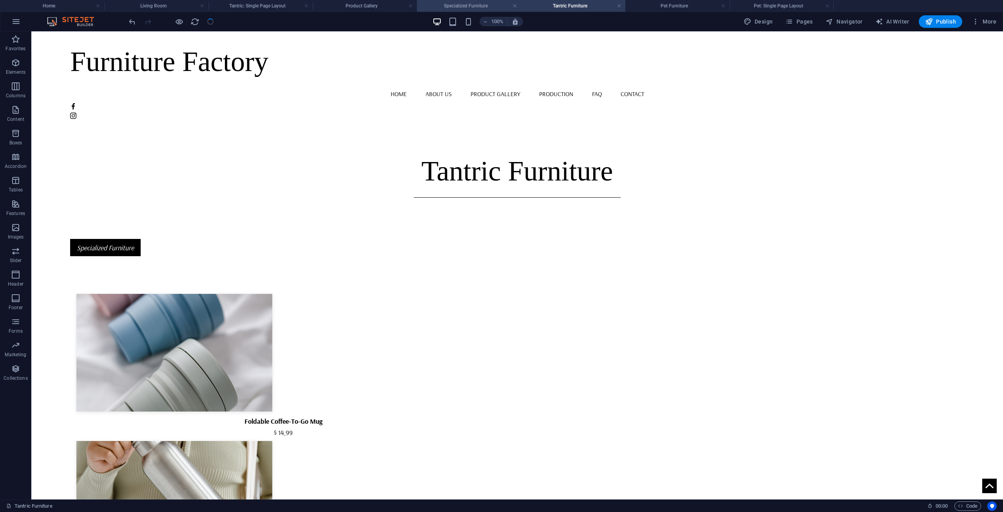
click at [441, 5] on h4 "Specialized Furniture" at bounding box center [469, 6] width 104 height 9
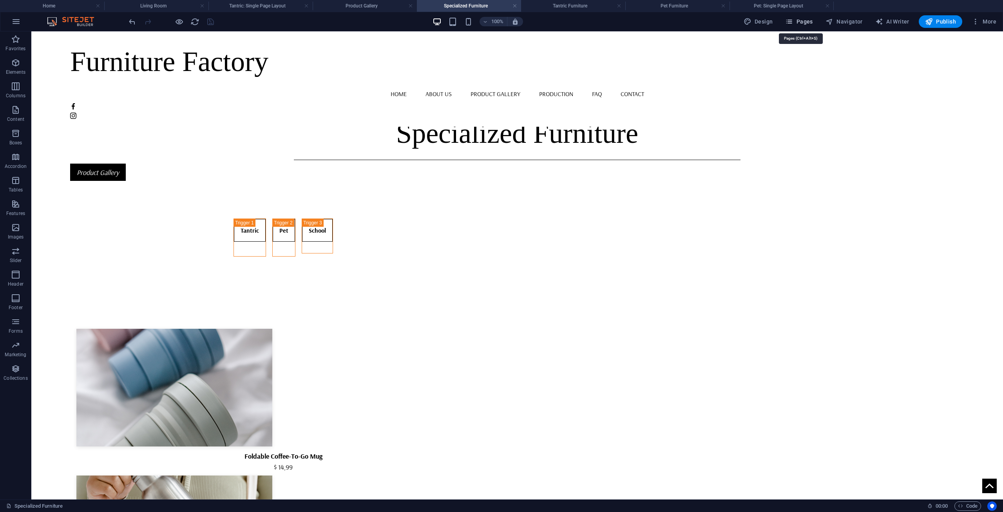
click at [792, 25] on icon "button" at bounding box center [789, 22] width 8 height 8
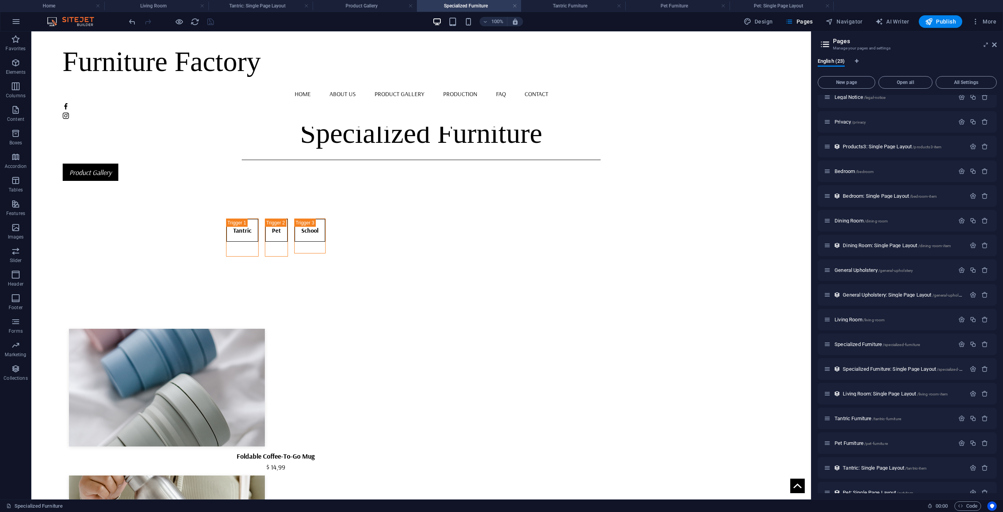
scroll to position [170, 0]
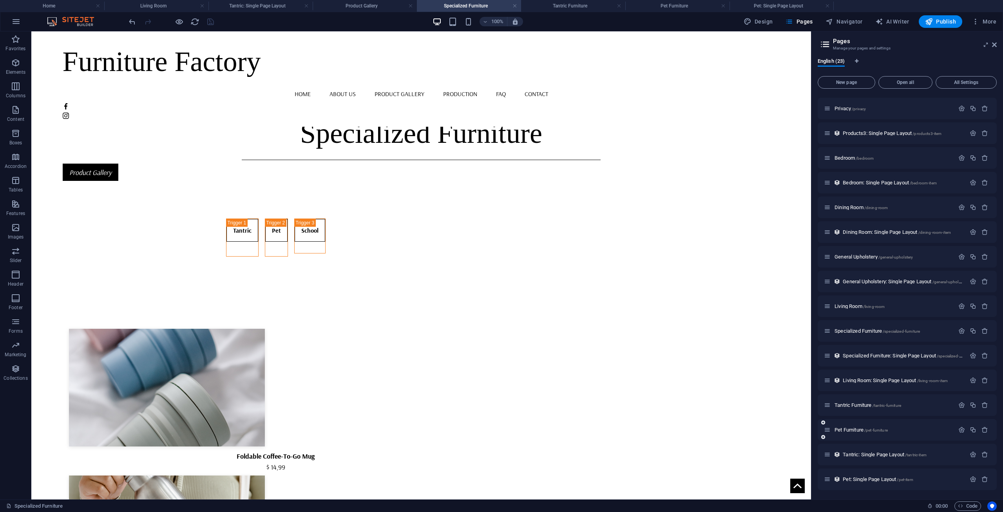
click at [824, 436] on icon at bounding box center [824, 436] width 4 height 5
type input "Sch"
type input "/s"
type input "Scho"
type input "/sch"
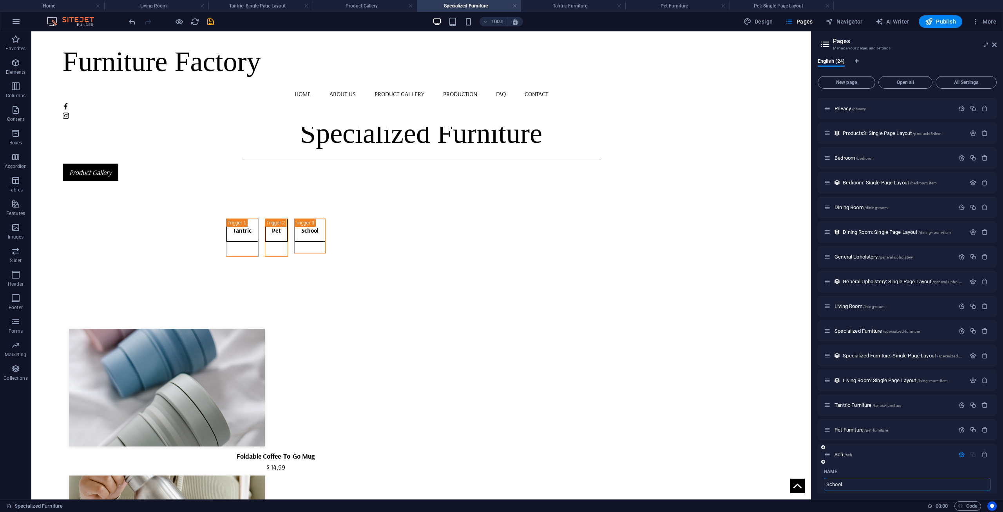
type input "School"
type input "/school"
type input "School Fu"
type input "/school-f"
type input "School Furniture"
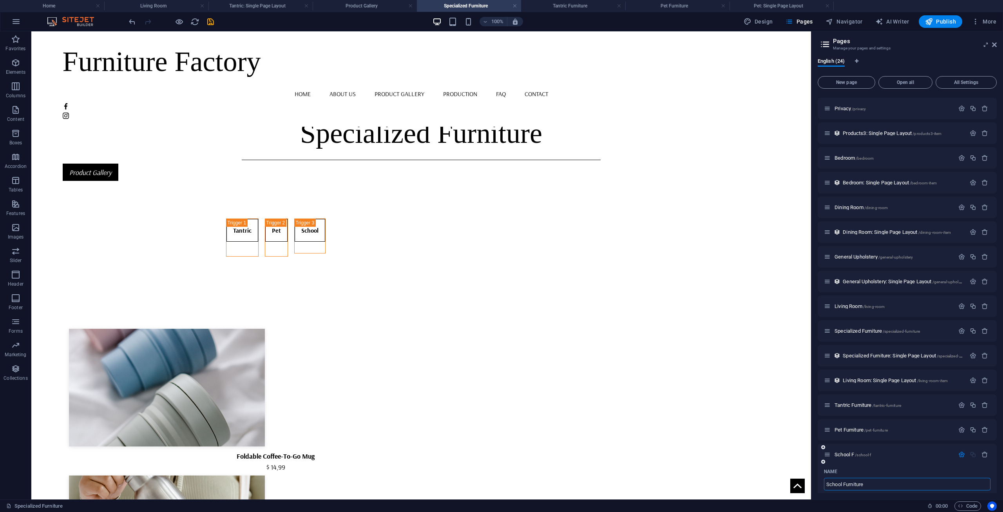
type input "/school-furniture"
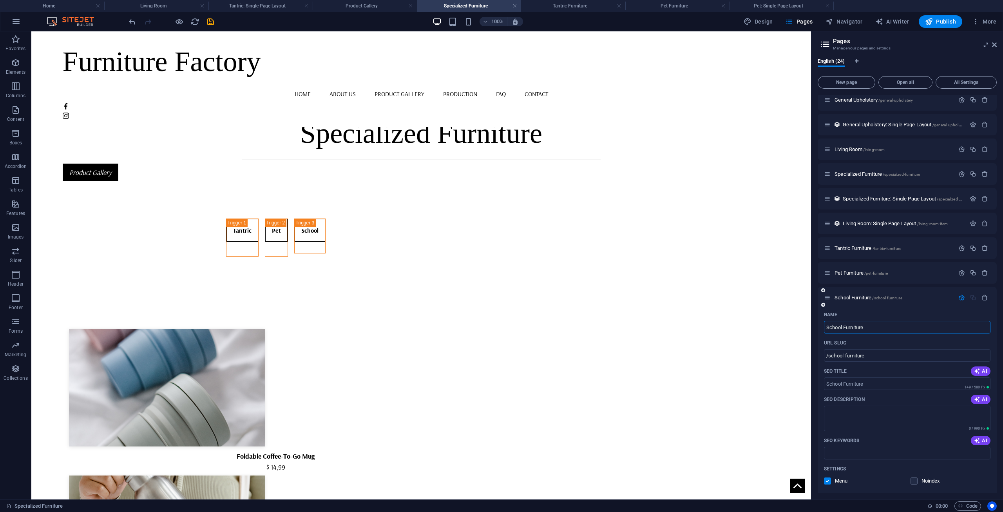
scroll to position [444, 0]
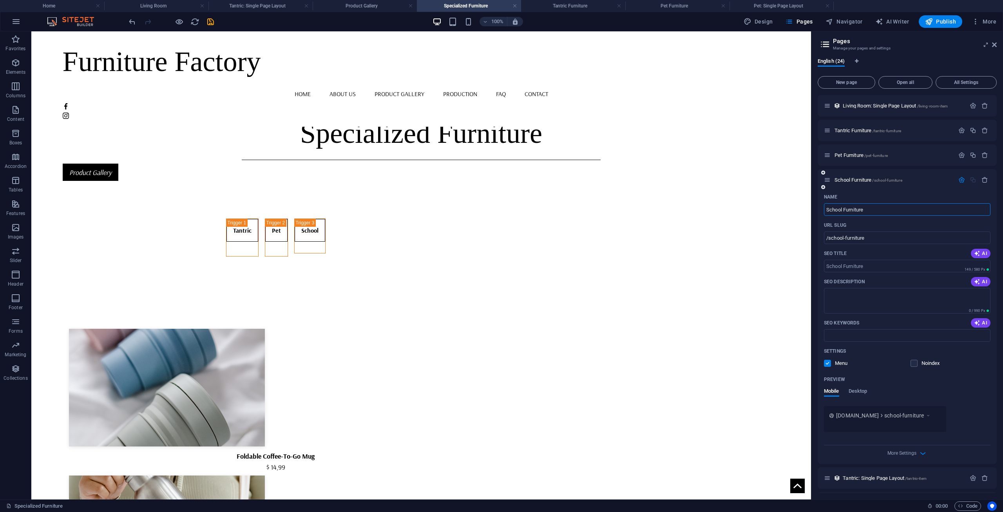
type input "School Furniture"
click at [959, 178] on icon "button" at bounding box center [962, 179] width 7 height 7
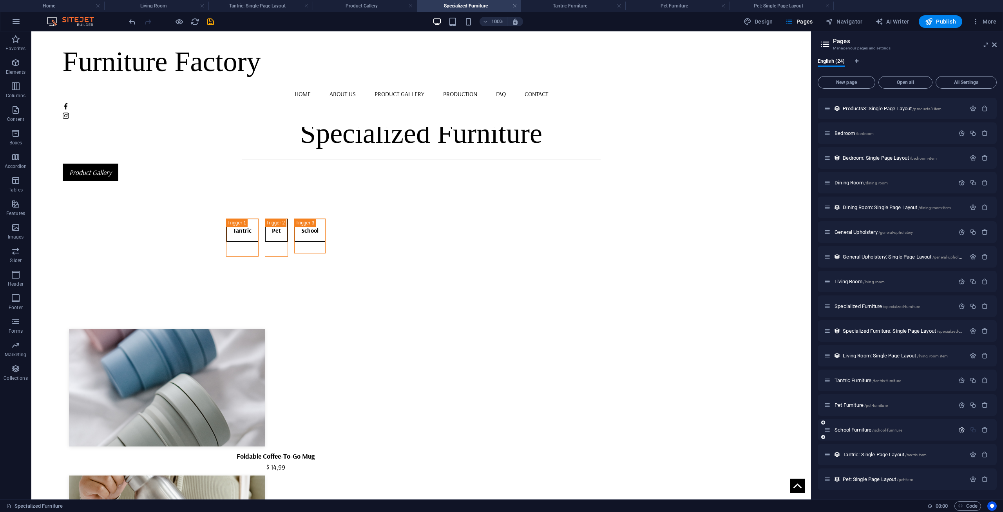
scroll to position [195, 0]
click at [867, 428] on span "School Furniture /school-furniture" at bounding box center [869, 429] width 68 height 6
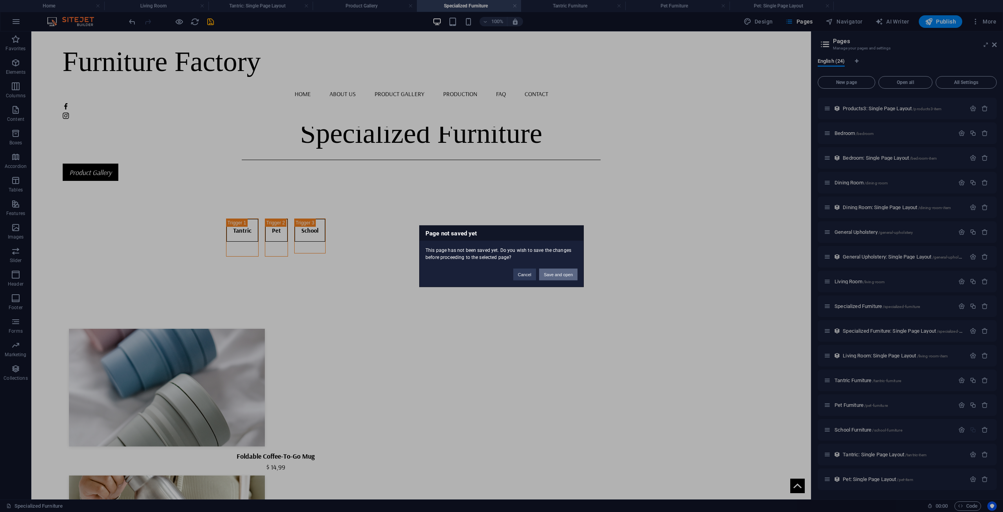
click at [555, 276] on button "Save and open" at bounding box center [558, 274] width 38 height 12
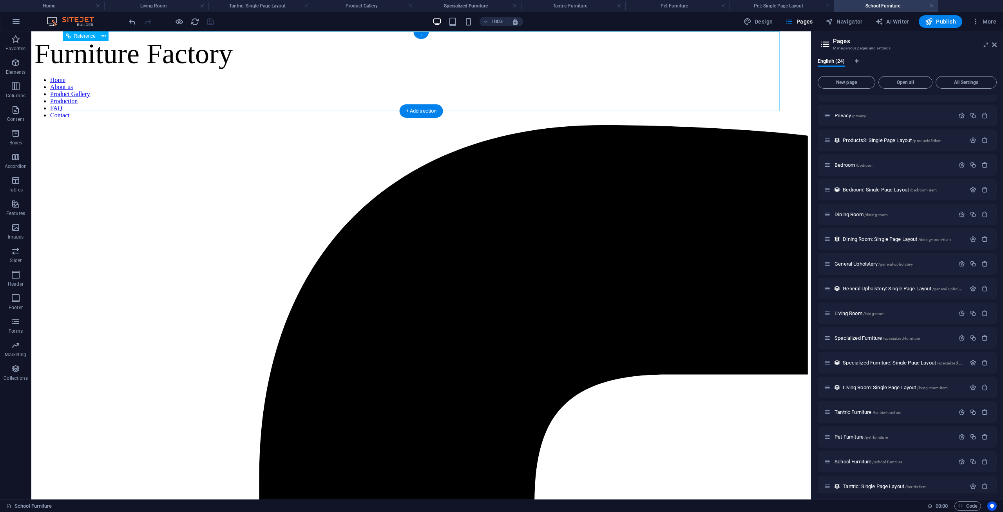
scroll to position [0, 0]
click at [680, 3] on h4 "Pet Furniture" at bounding box center [678, 6] width 104 height 9
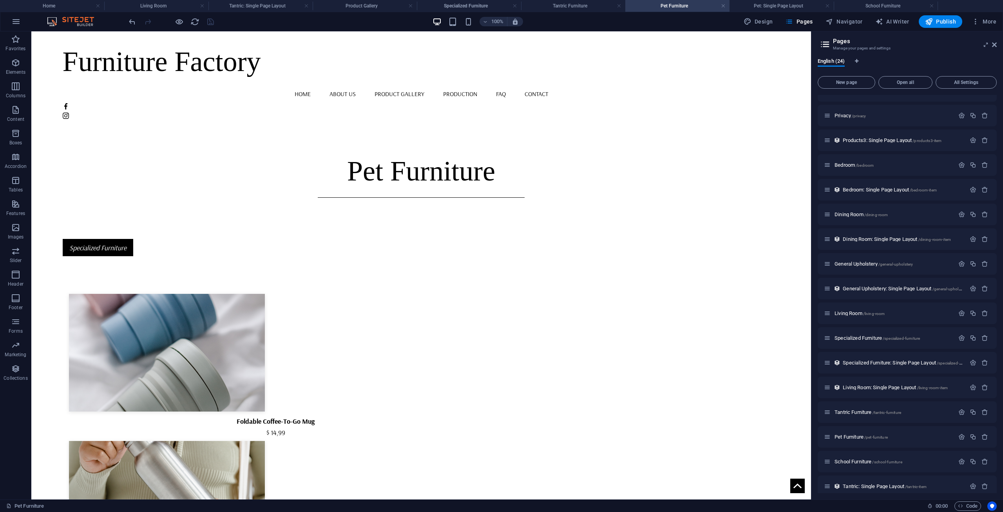
scroll to position [15, 0]
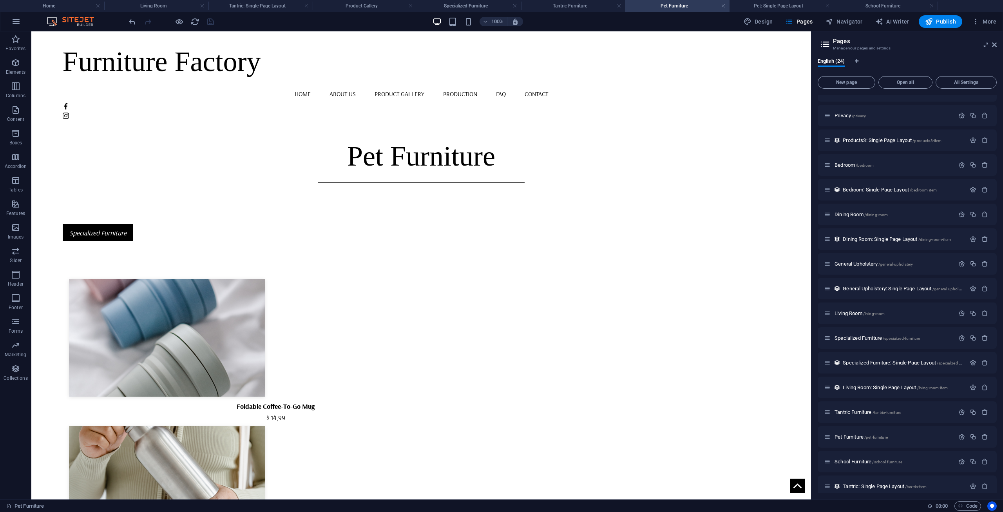
click at [663, 5] on h4 "Pet Furniture" at bounding box center [678, 6] width 104 height 9
click at [111, 125] on div "Pet Furniture" at bounding box center [422, 160] width 718 height 128
click at [74, 91] on span "Container" at bounding box center [84, 91] width 20 height 5
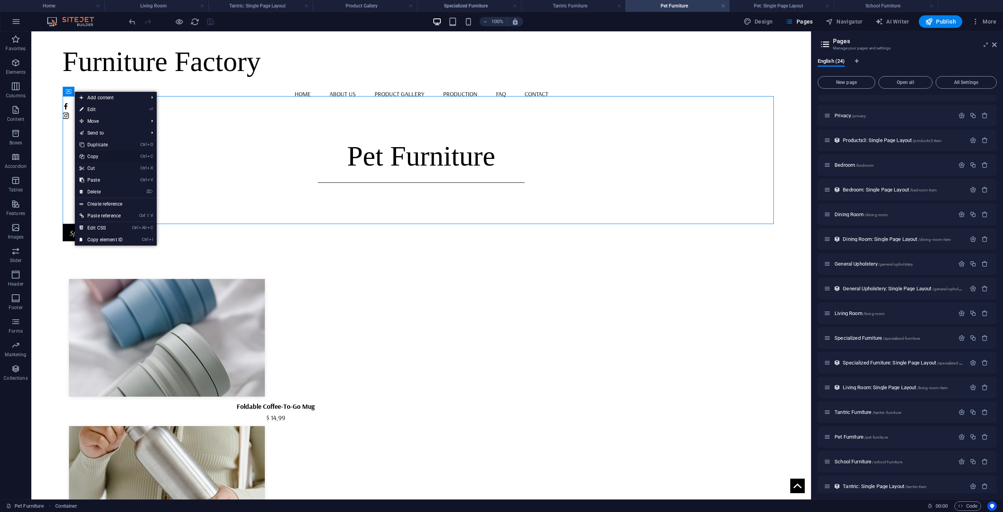
click at [107, 152] on link "Ctrl C Copy" at bounding box center [101, 157] width 53 height 12
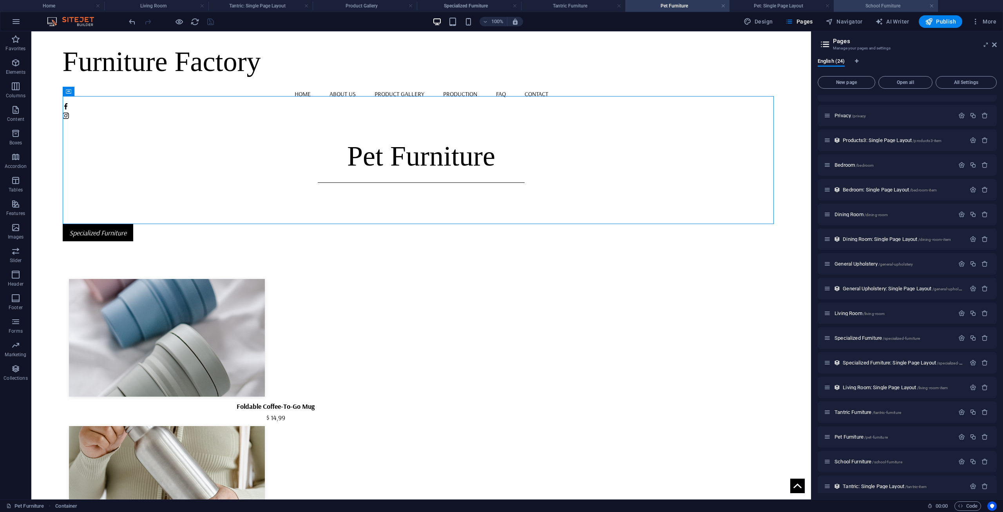
click at [878, 4] on h4 "School Furniture" at bounding box center [886, 6] width 104 height 9
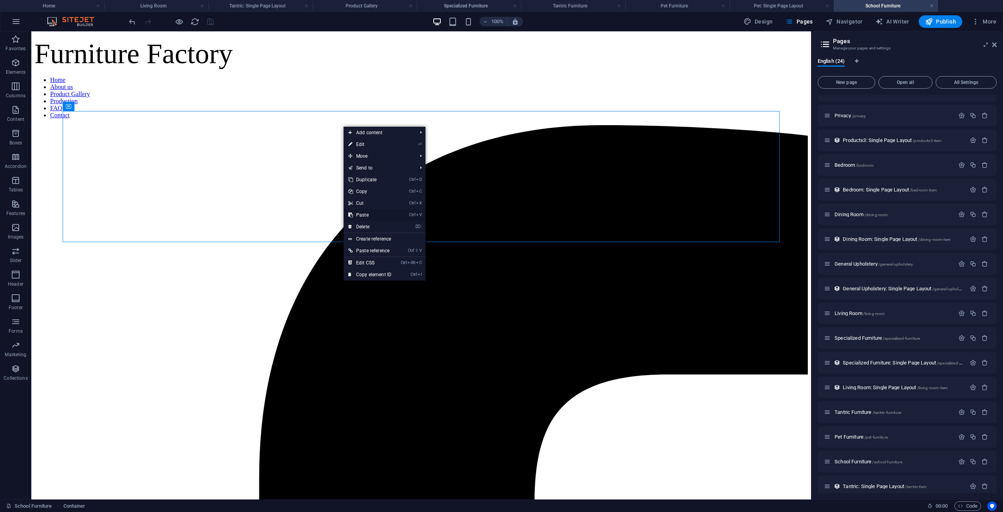
click at [361, 213] on link "Ctrl V Paste" at bounding box center [370, 215] width 53 height 12
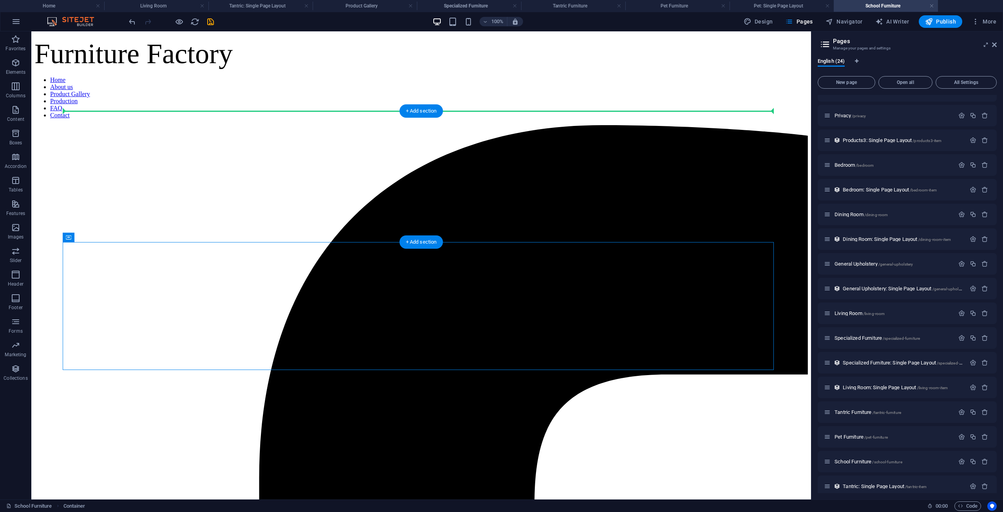
drag, startPoint x: 103, startPoint y: 268, endPoint x: 109, endPoint y: 152, distance: 116.5
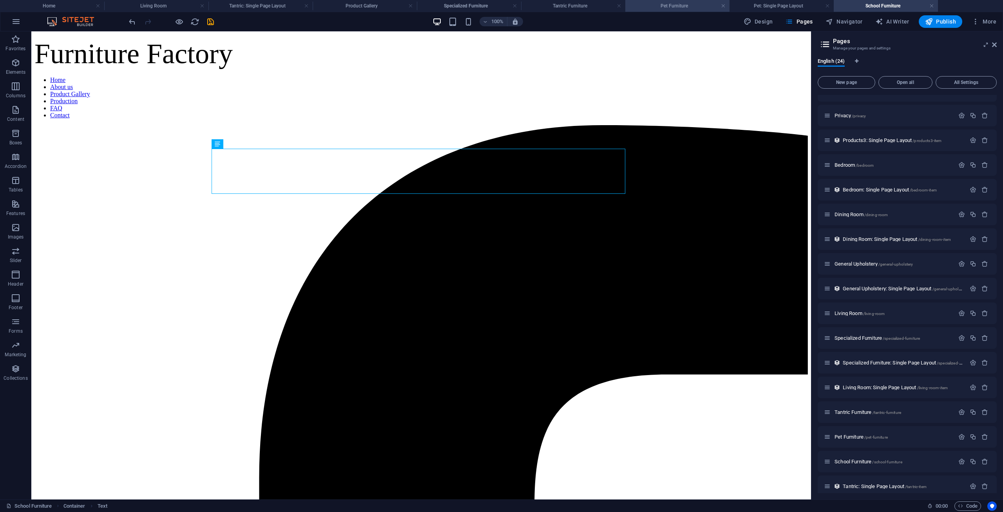
click at [686, 6] on h4 "Pet Furniture" at bounding box center [678, 6] width 104 height 9
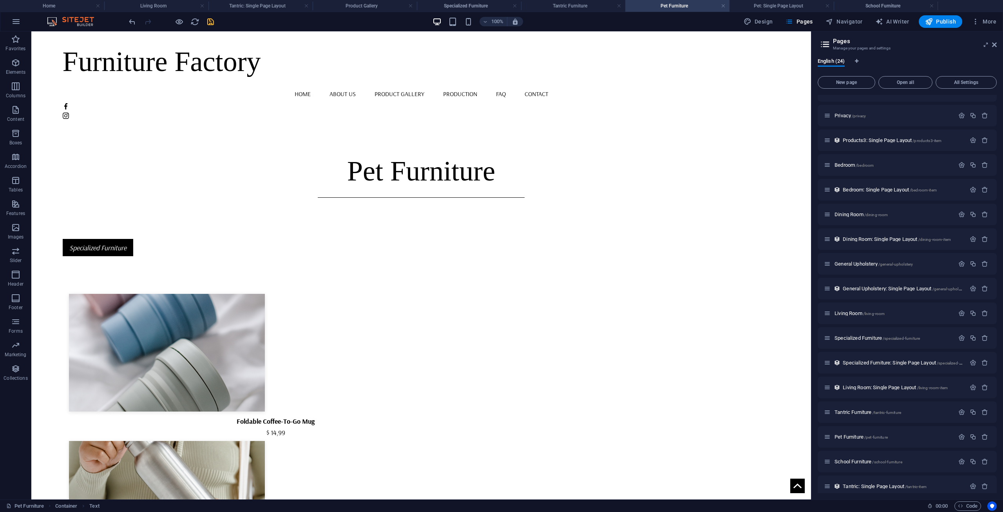
scroll to position [15, 0]
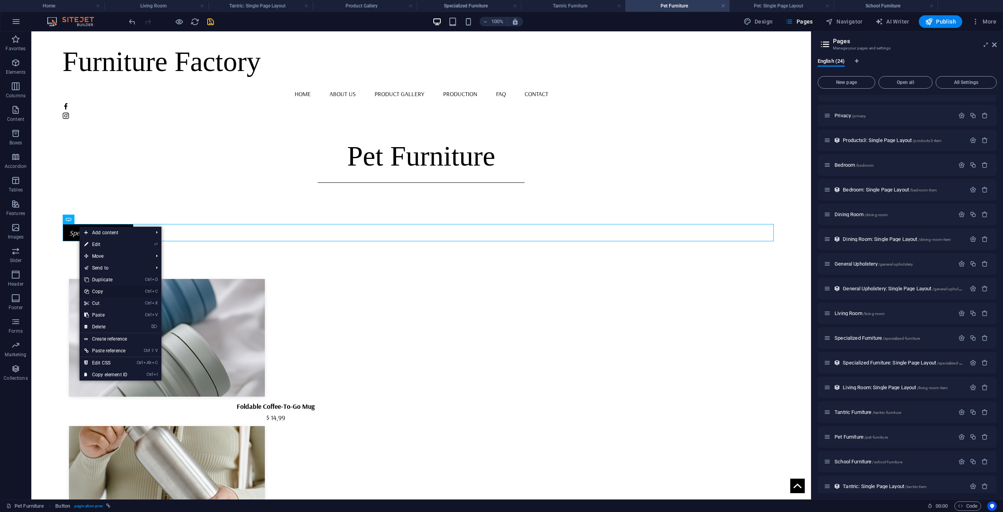
click at [106, 290] on link "Ctrl C Copy" at bounding box center [106, 291] width 53 height 12
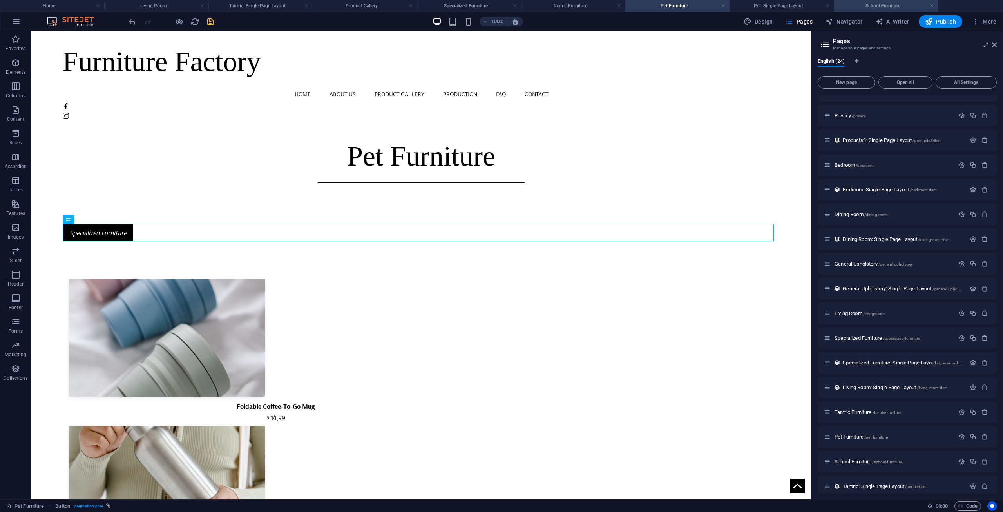
drag, startPoint x: 891, startPoint y: 6, endPoint x: 883, endPoint y: 10, distance: 7.9
click at [891, 4] on h4 "School Furniture" at bounding box center [886, 6] width 104 height 9
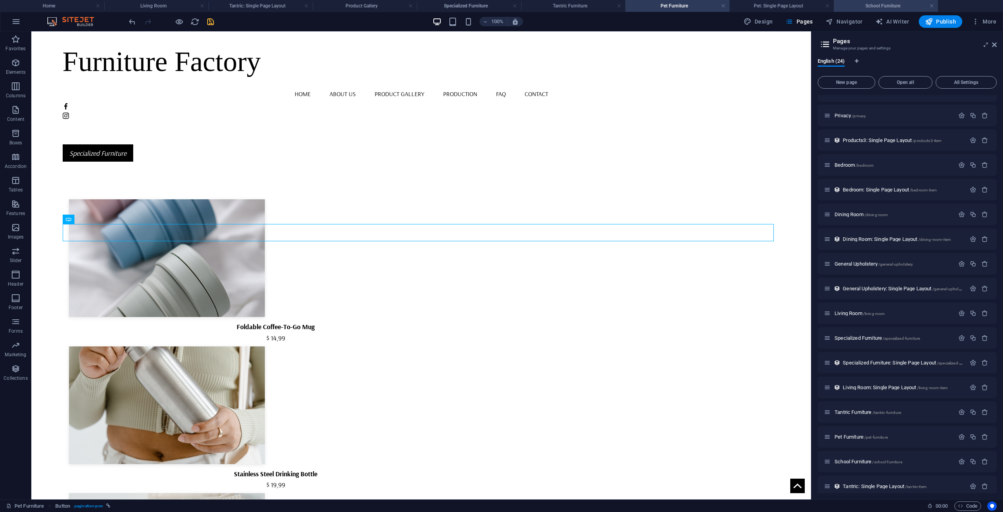
scroll to position [0, 0]
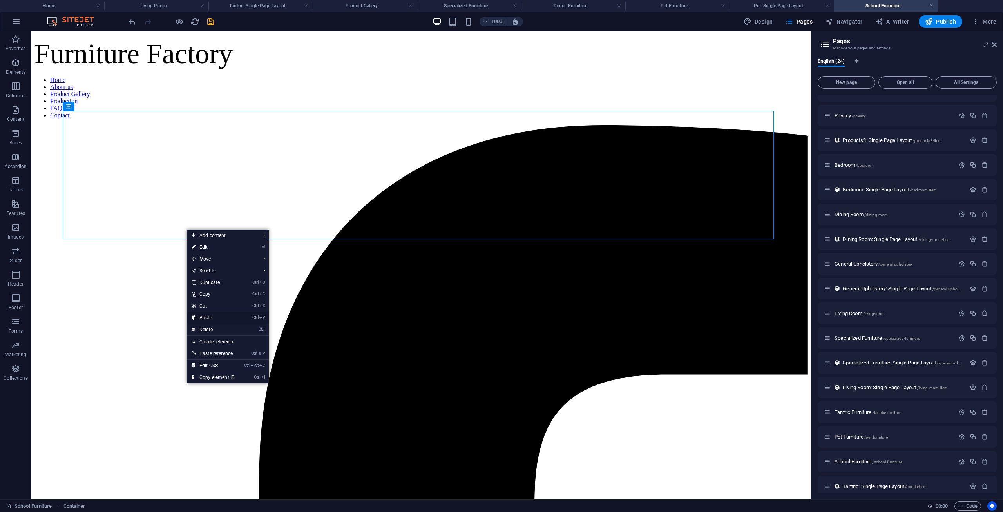
click at [203, 315] on link "Ctrl V Paste" at bounding box center [213, 318] width 53 height 12
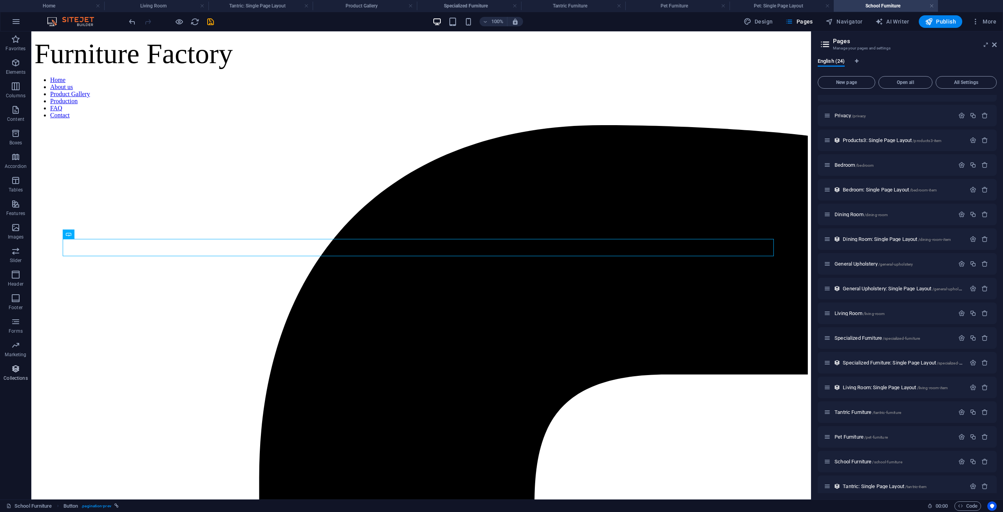
click at [21, 367] on span "Collections" at bounding box center [15, 373] width 31 height 19
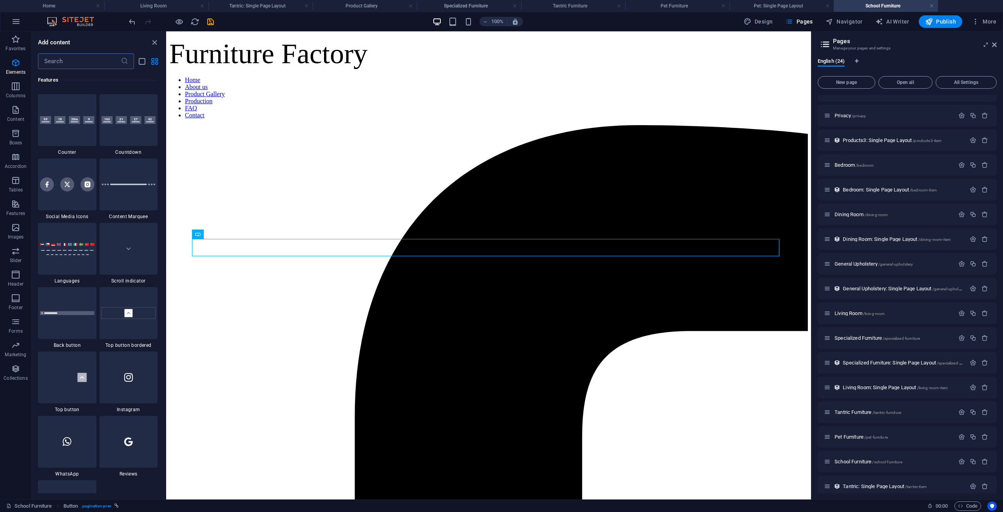
scroll to position [7175, 0]
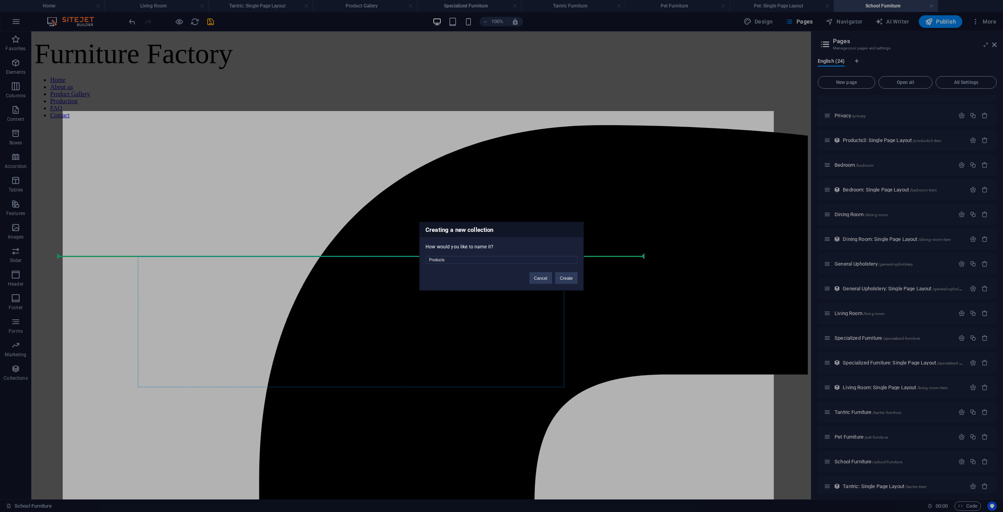
drag, startPoint x: 510, startPoint y: 257, endPoint x: 381, endPoint y: 259, distance: 129.0
click at [381, 259] on div "Creating a new collection How would you like to name it? Products Cancel Create" at bounding box center [501, 256] width 1003 height 512
type input "School"
click at [570, 277] on button "Create" at bounding box center [566, 278] width 22 height 12
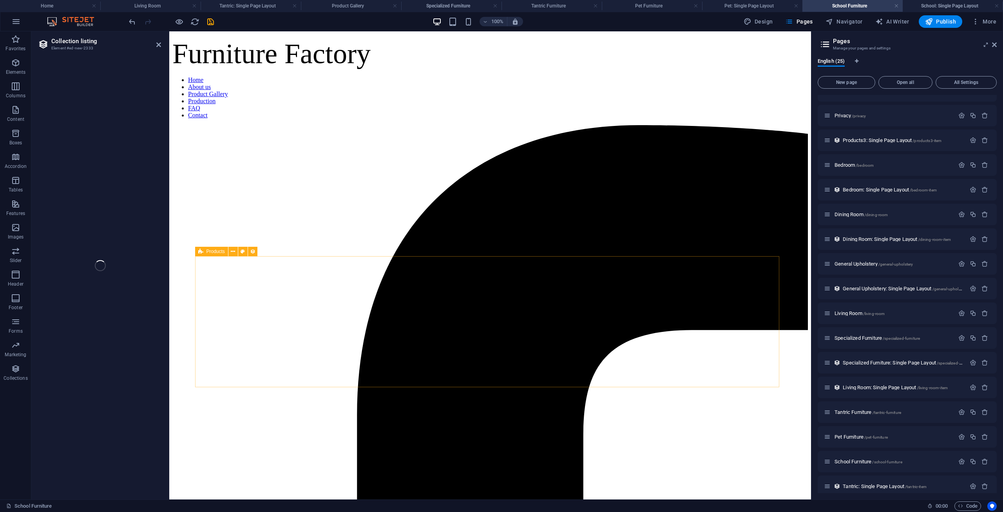
select select "68e4d91c85941f5d060b4614"
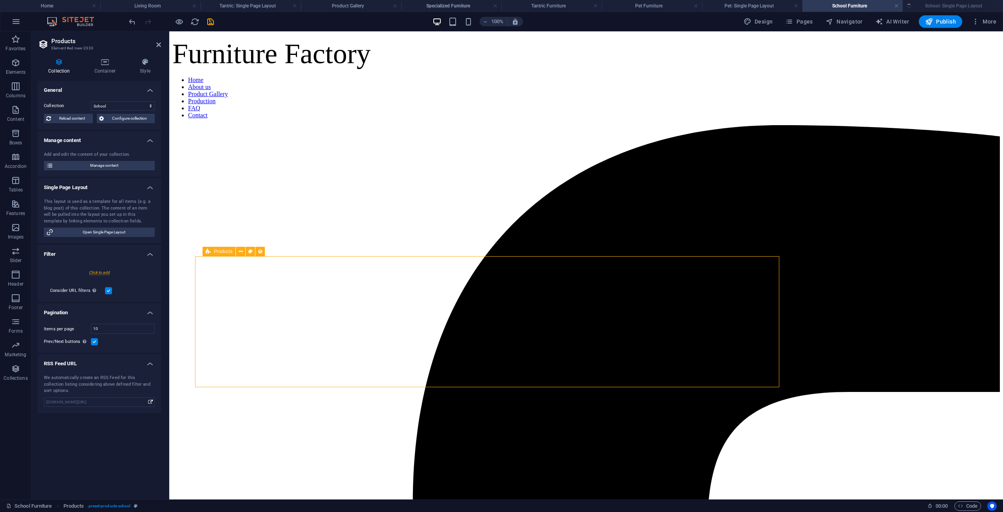
select select "createdAt_DESC"
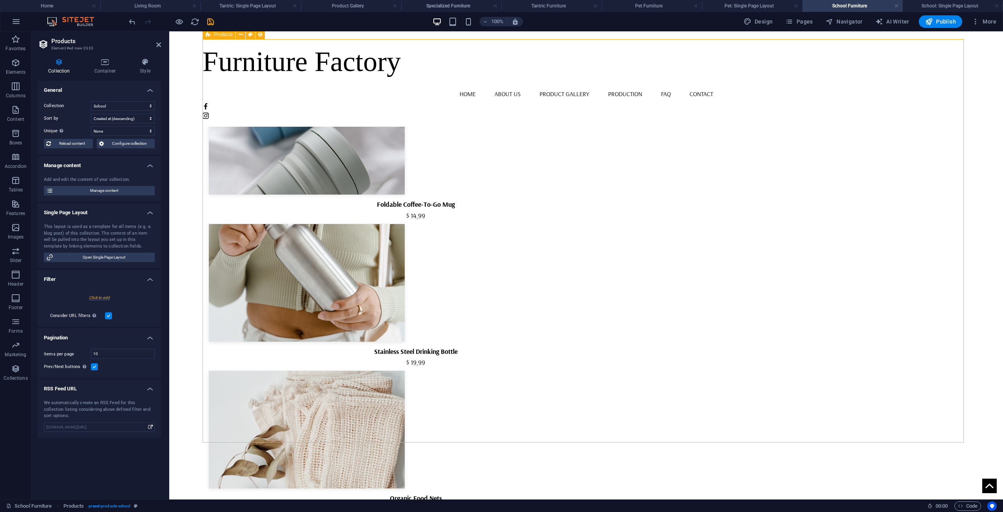
scroll to position [0, 0]
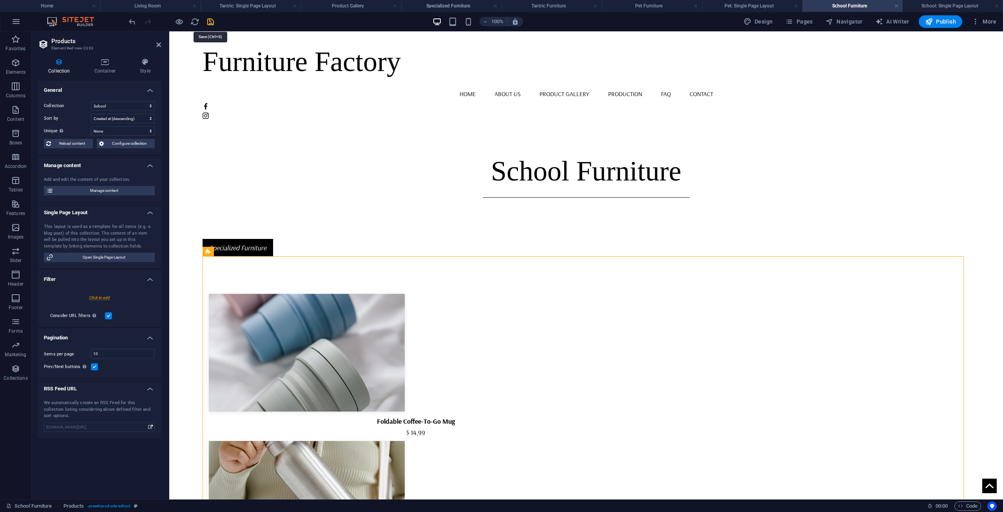
click at [209, 18] on icon "save" at bounding box center [210, 21] width 9 height 9
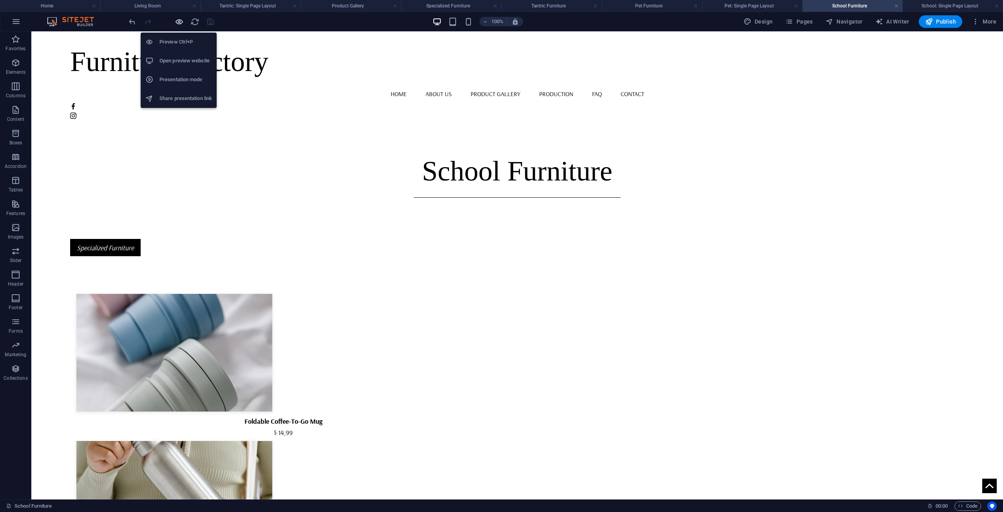
click at [176, 25] on icon "button" at bounding box center [179, 21] width 9 height 9
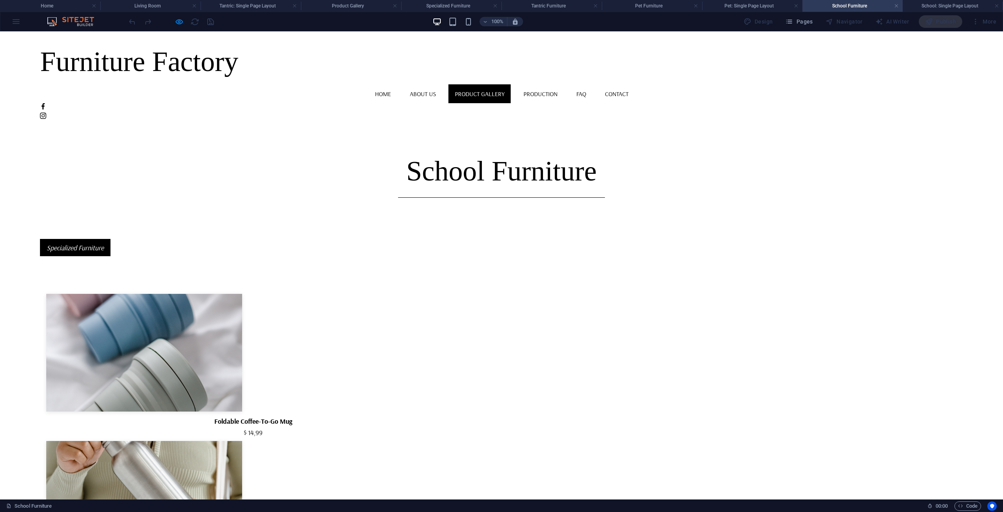
click at [489, 95] on link "Product Gallery" at bounding box center [480, 93] width 62 height 19
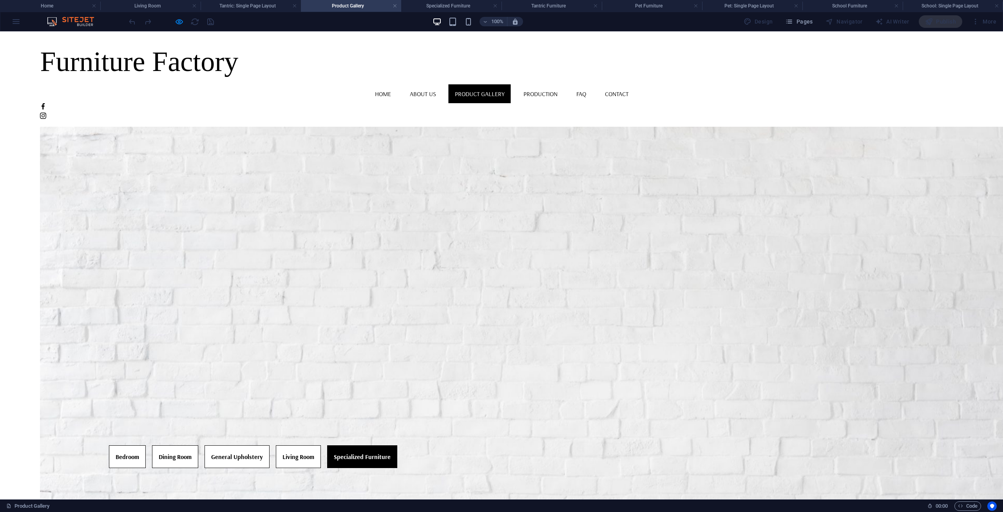
click at [397, 445] on link "Specialized Furniture" at bounding box center [362, 456] width 70 height 23
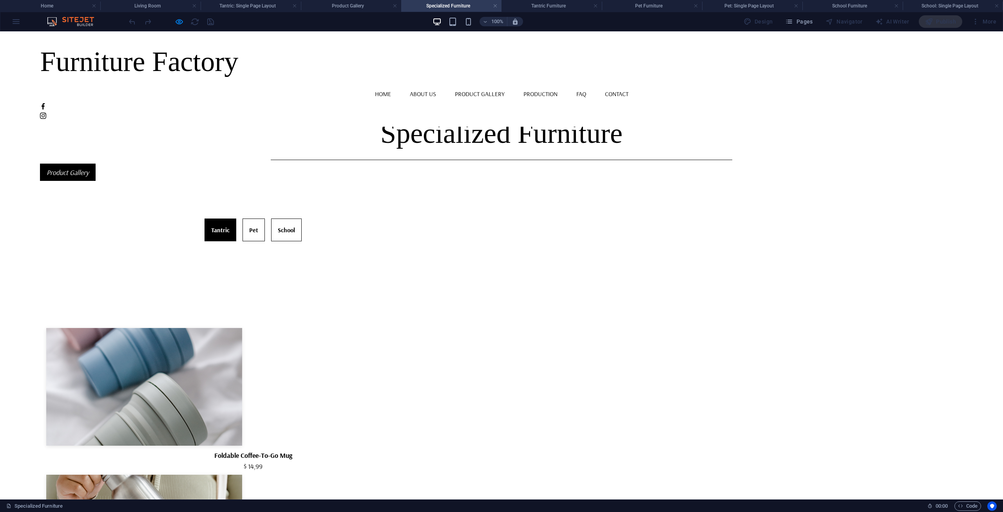
click at [236, 238] on link "Tantric" at bounding box center [221, 229] width 32 height 23
click at [265, 229] on link "Pet" at bounding box center [254, 229] width 22 height 23
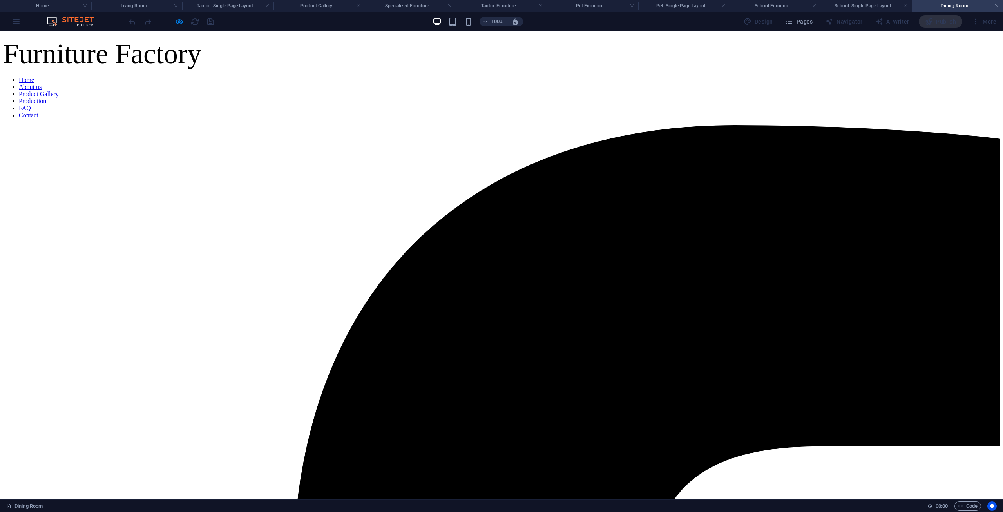
click at [517, 5] on h4 "Tantric Furniture" at bounding box center [501, 6] width 91 height 9
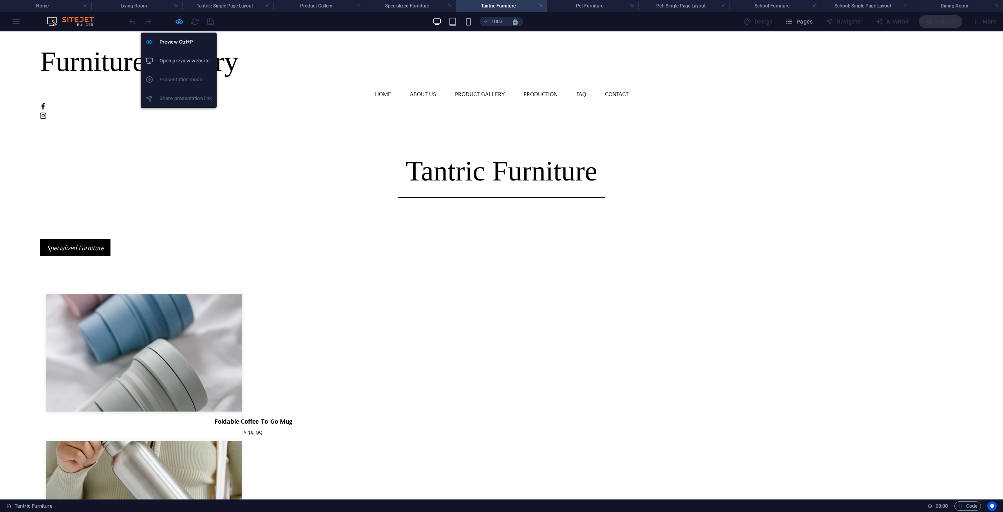
click at [177, 20] on icon "button" at bounding box center [179, 21] width 9 height 9
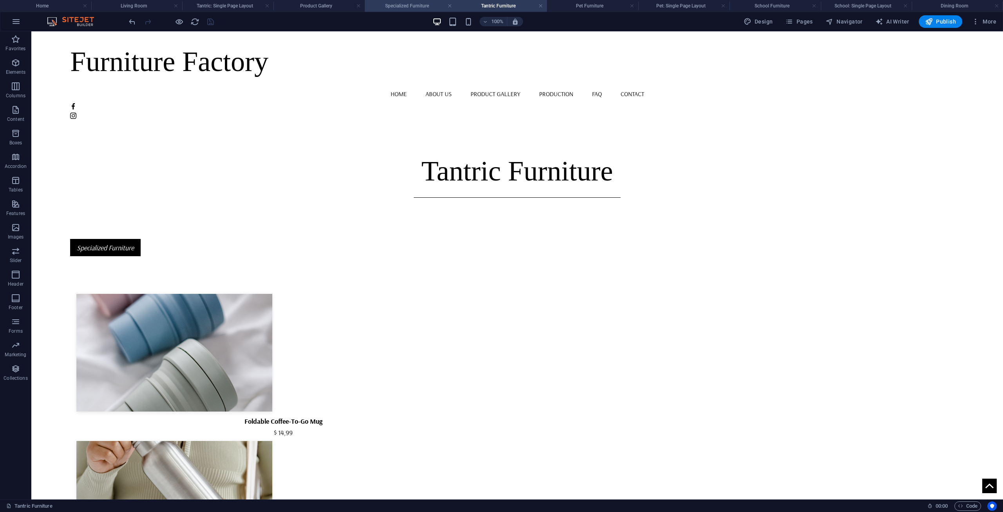
click at [413, 9] on h4 "Specialized Furniture" at bounding box center [410, 6] width 91 height 9
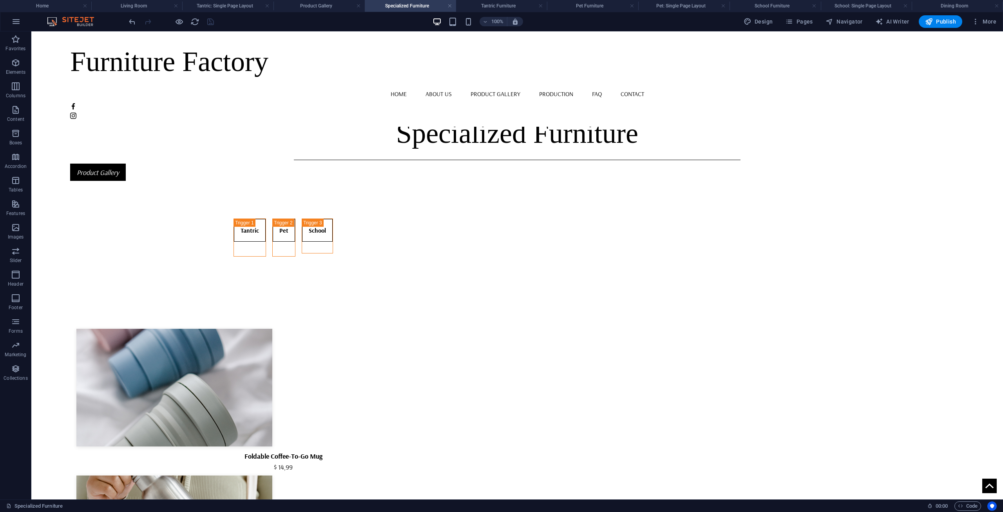
click at [407, 8] on h4 "Specialized Furniture" at bounding box center [410, 6] width 91 height 9
click at [266, 228] on div "Tantric ​" at bounding box center [250, 237] width 33 height 38
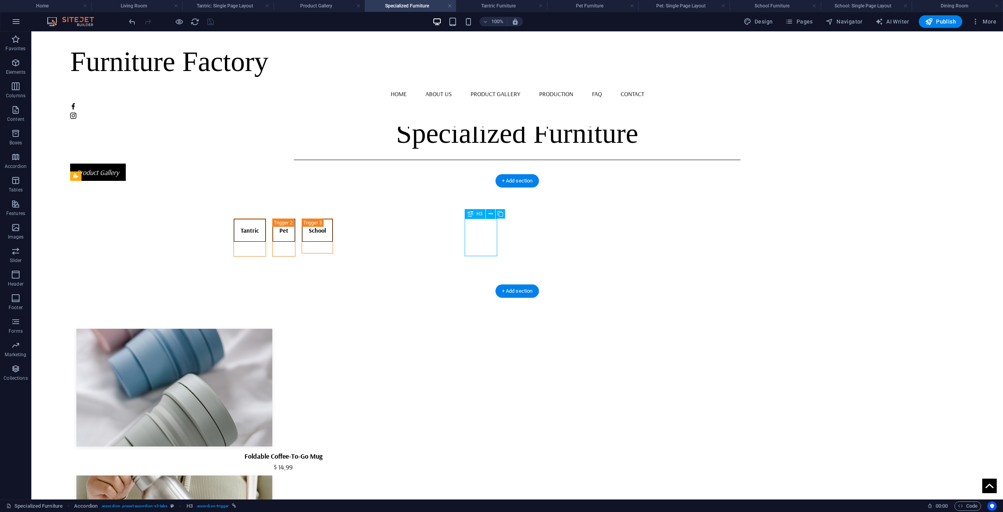
click at [266, 228] on div "Tantric ​" at bounding box center [250, 237] width 33 height 38
select select
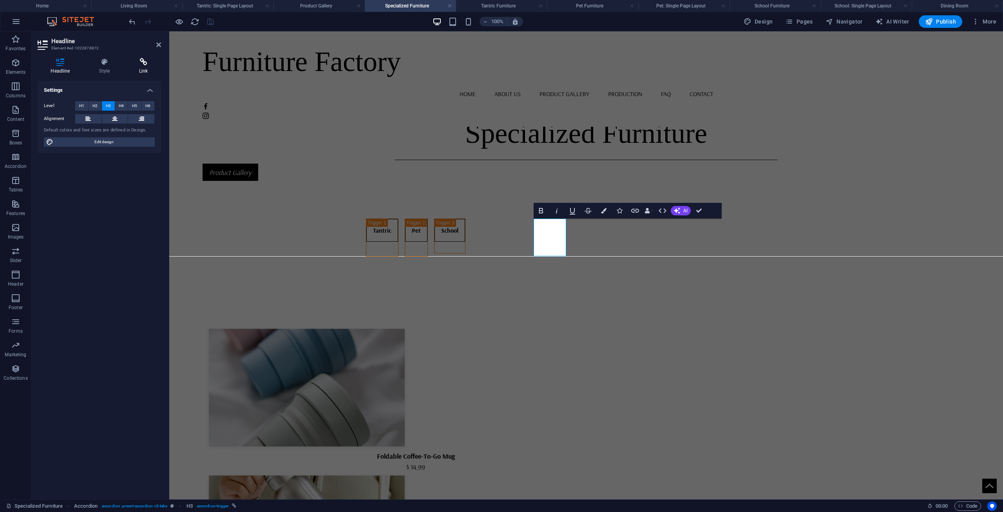
click at [142, 65] on h4 "Link" at bounding box center [143, 66] width 35 height 16
drag, startPoint x: 114, startPoint y: 128, endPoint x: 110, endPoint y: 127, distance: 4.8
click at [110, 127] on input "/null" at bounding box center [119, 128] width 72 height 9
click at [87, 105] on span "Page" at bounding box center [84, 105] width 12 height 9
click at [119, 126] on select "Home Product Gallery Production FAQ Contact About us Legal Notice Privacy Bedro…" at bounding box center [119, 128] width 72 height 9
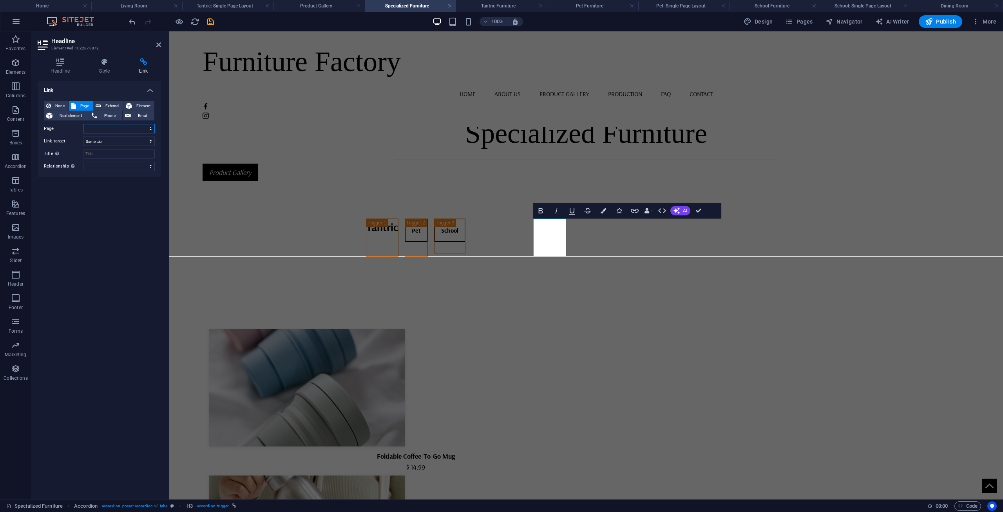
select select "13"
click at [83, 124] on select "Home Product Gallery Production FAQ Contact About us Legal Notice Privacy Bedro…" at bounding box center [119, 128] width 72 height 9
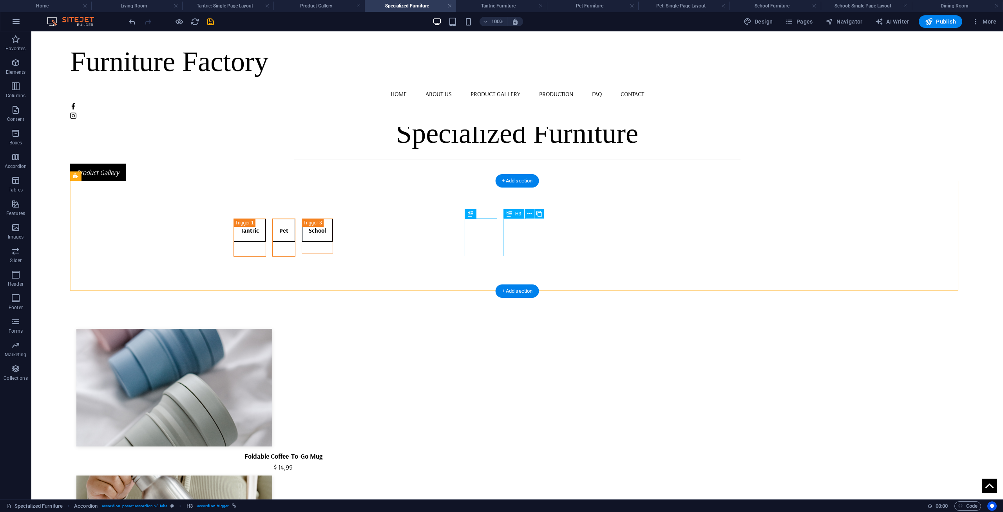
click at [296, 234] on div "Pet ​" at bounding box center [283, 237] width 23 height 38
select select "9"
select select
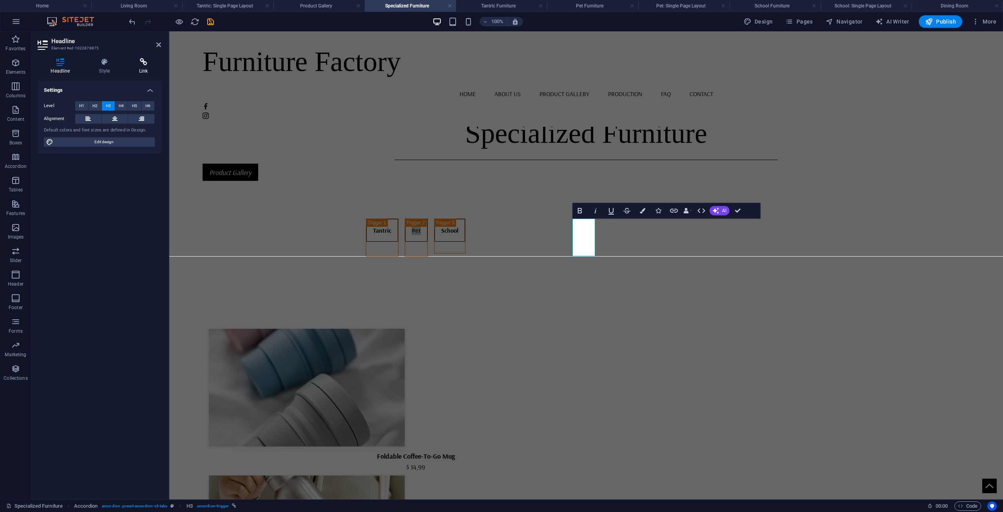
click at [149, 67] on h4 "Link" at bounding box center [143, 66] width 35 height 16
click at [113, 131] on select "Home Product Gallery Production FAQ Contact About us Legal Notice Privacy Bedro…" at bounding box center [119, 128] width 72 height 9
select select "14"
click at [83, 124] on select "Home Product Gallery Production FAQ Contact About us Legal Notice Privacy Bedro…" at bounding box center [119, 128] width 72 height 9
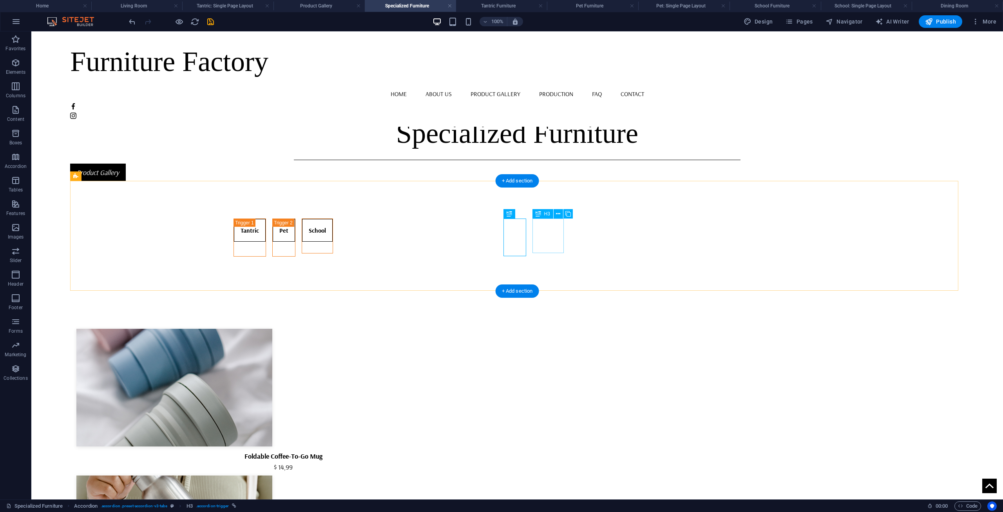
click at [333, 236] on div "School ​" at bounding box center [317, 235] width 31 height 34
select select "10"
select select
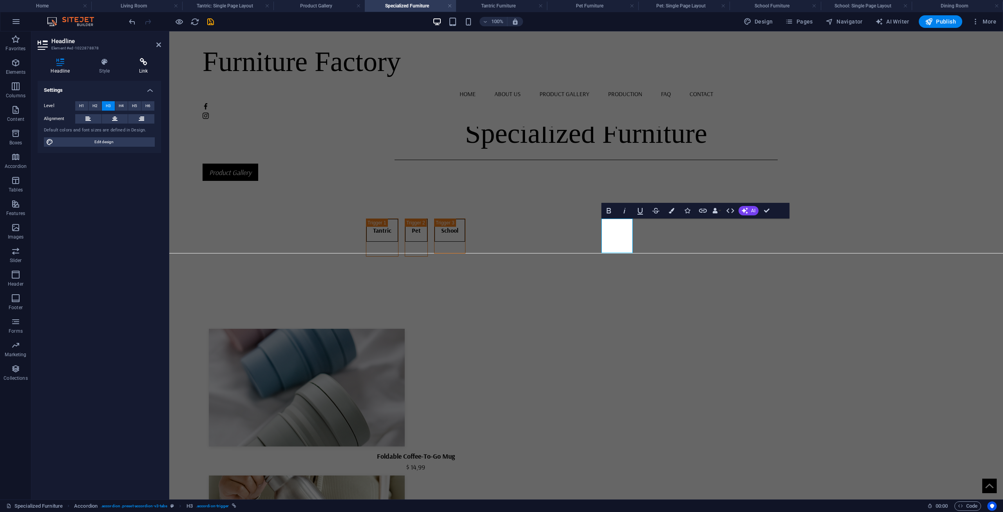
click at [138, 65] on icon at bounding box center [143, 62] width 35 height 8
click at [108, 130] on select "Home Product Gallery Production FAQ Contact About us Legal Notice Privacy Bedro…" at bounding box center [119, 128] width 72 height 9
select select "15"
click at [83, 124] on select "Home Product Gallery Production FAQ Contact About us Legal Notice Privacy Bedro…" at bounding box center [119, 128] width 72 height 9
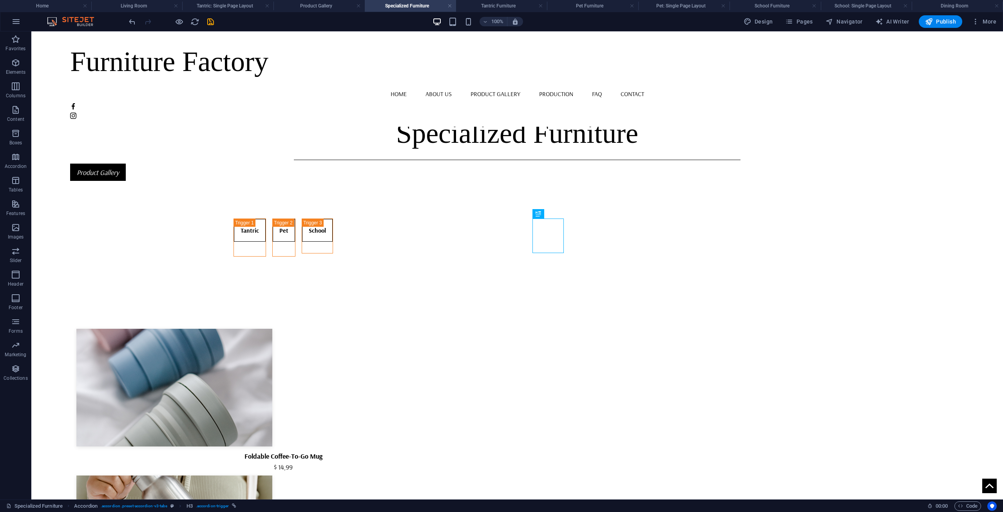
click at [208, 27] on div at bounding box center [171, 21] width 88 height 13
drag, startPoint x: 210, startPoint y: 20, endPoint x: 174, endPoint y: 3, distance: 40.2
click at [210, 20] on icon "save" at bounding box center [210, 21] width 9 height 9
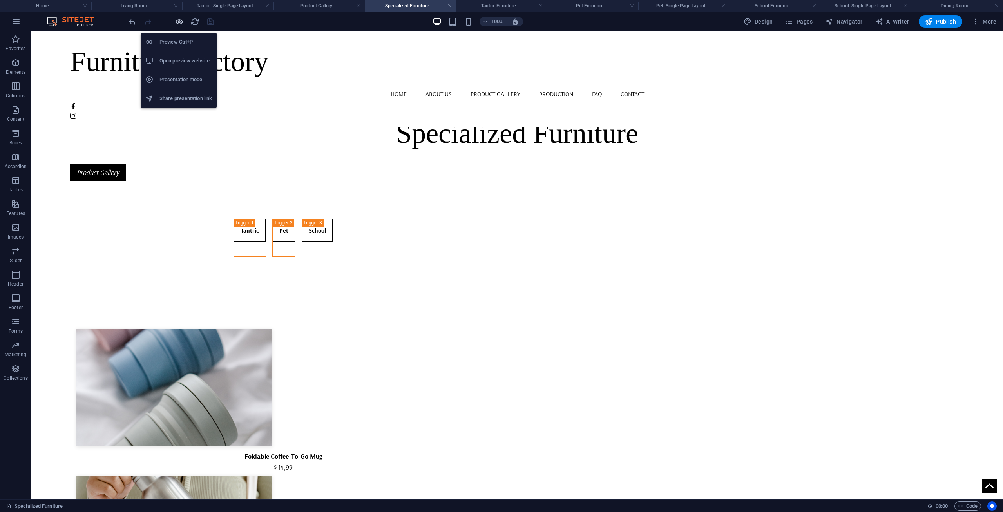
click at [178, 20] on icon "button" at bounding box center [179, 21] width 9 height 9
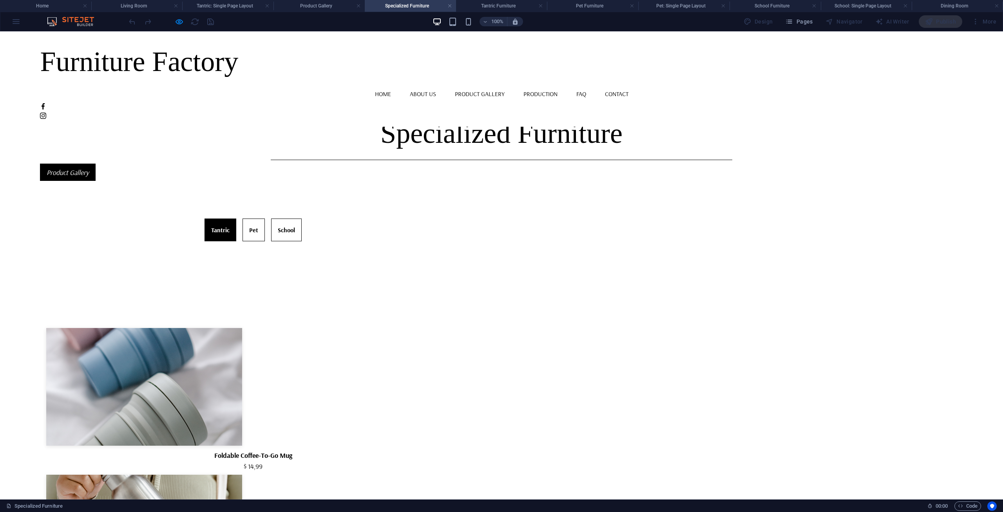
click at [236, 227] on link "Tantric" at bounding box center [221, 229] width 32 height 23
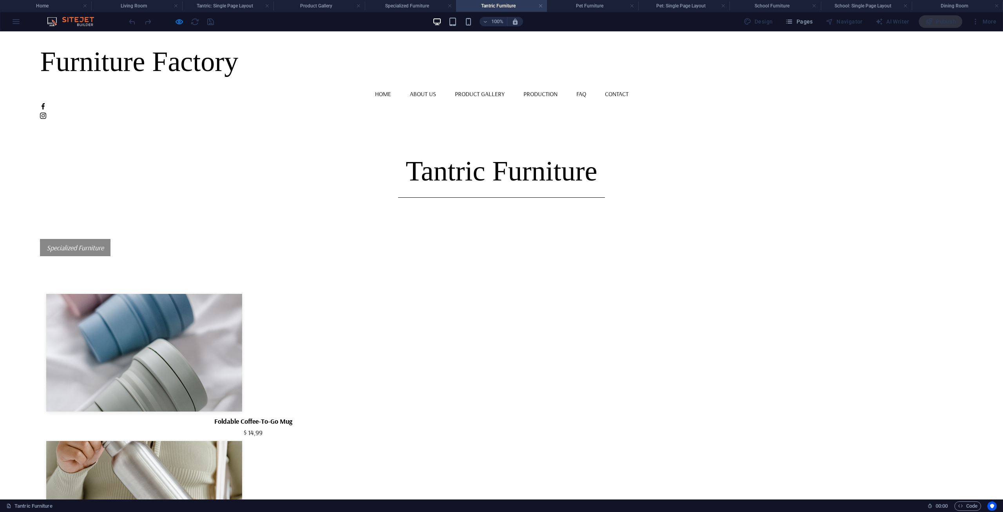
click at [95, 246] on icon "Specialized Furniture" at bounding box center [75, 247] width 57 height 9
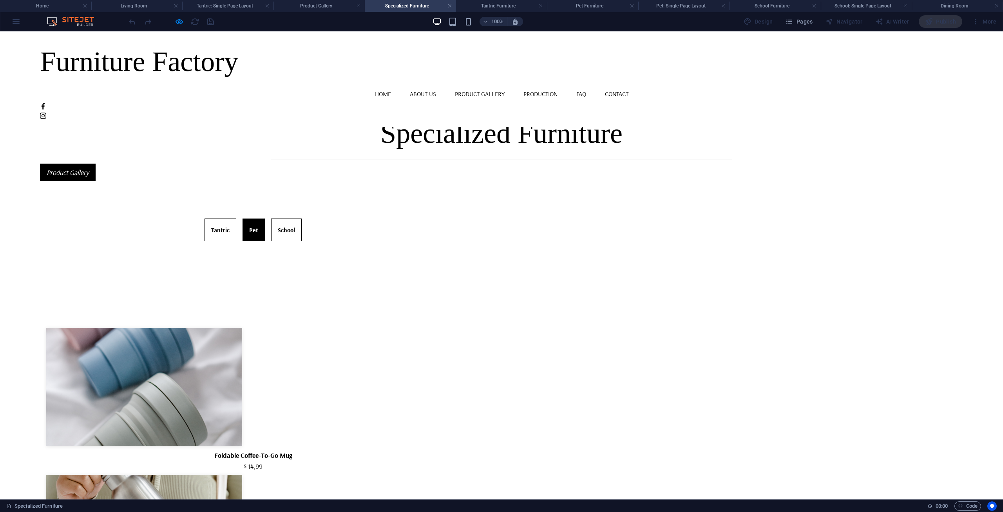
click at [265, 222] on link "Pet" at bounding box center [254, 229] width 22 height 23
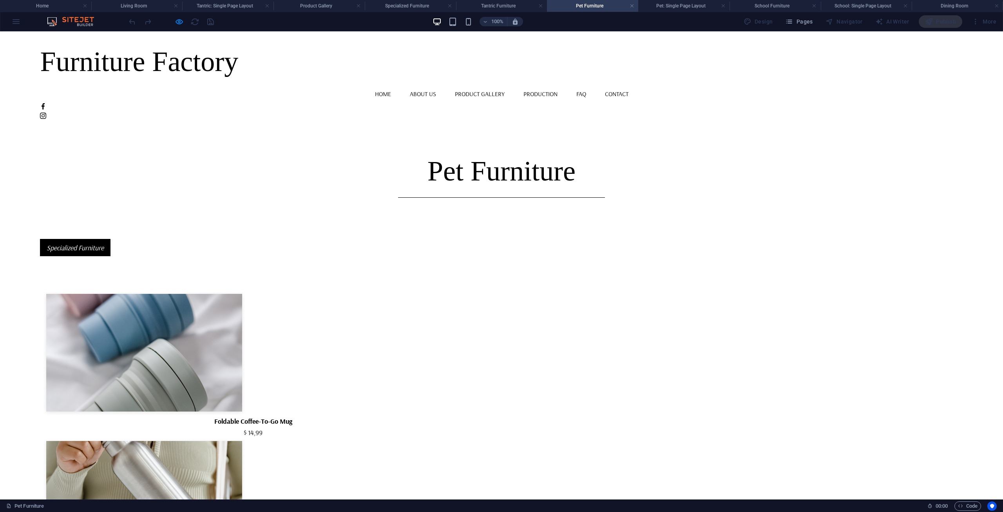
scroll to position [15, 0]
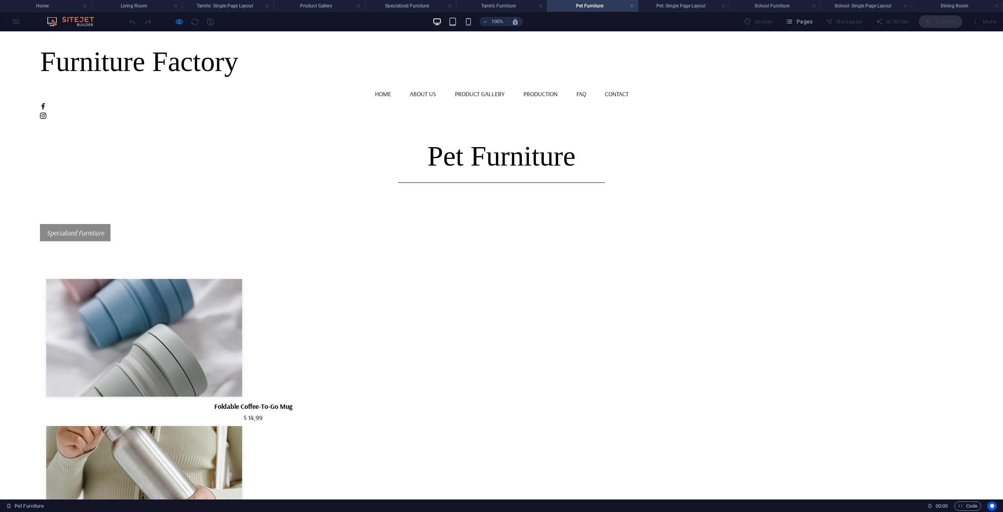
click at [87, 233] on icon "Specialized Furniture" at bounding box center [75, 232] width 57 height 9
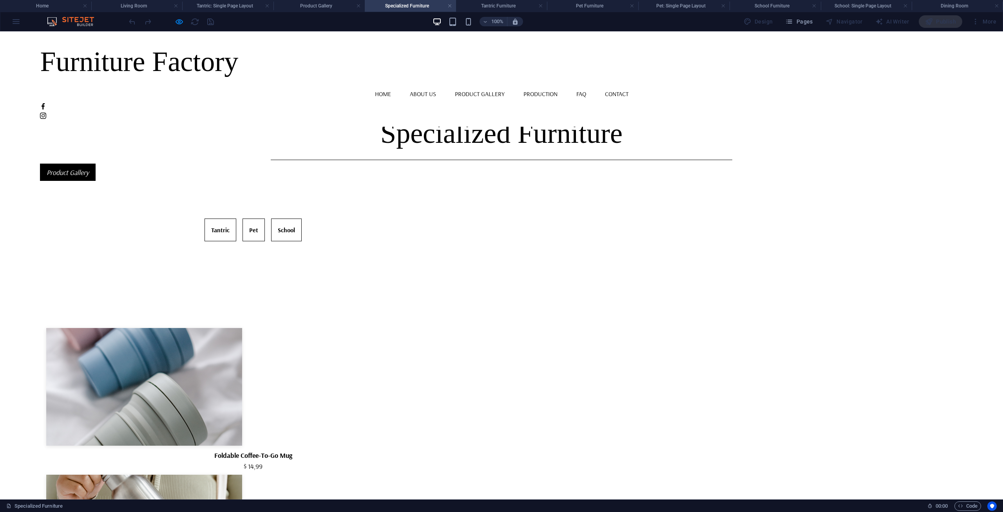
scroll to position [0, 0]
click at [302, 228] on link "School" at bounding box center [286, 229] width 31 height 23
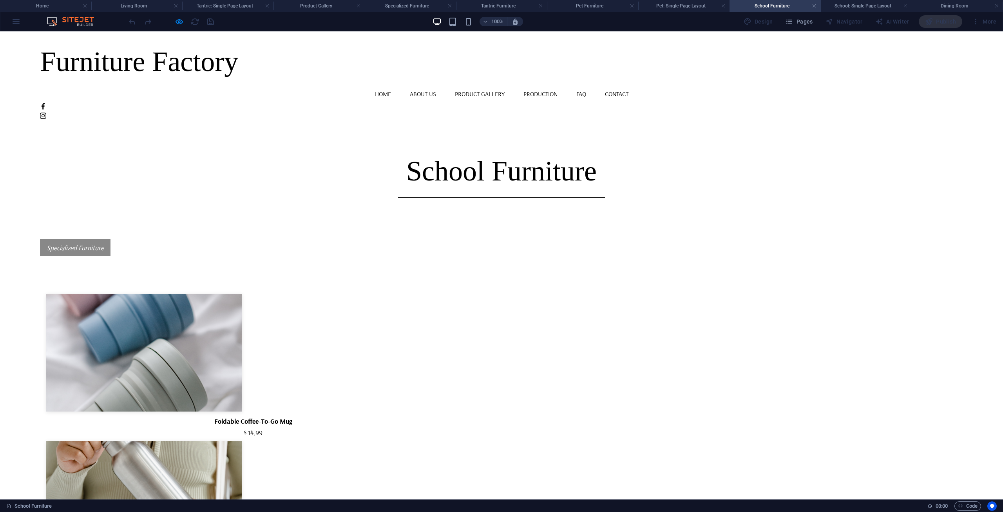
click at [75, 252] on link "Specialized Furniture" at bounding box center [75, 247] width 71 height 17
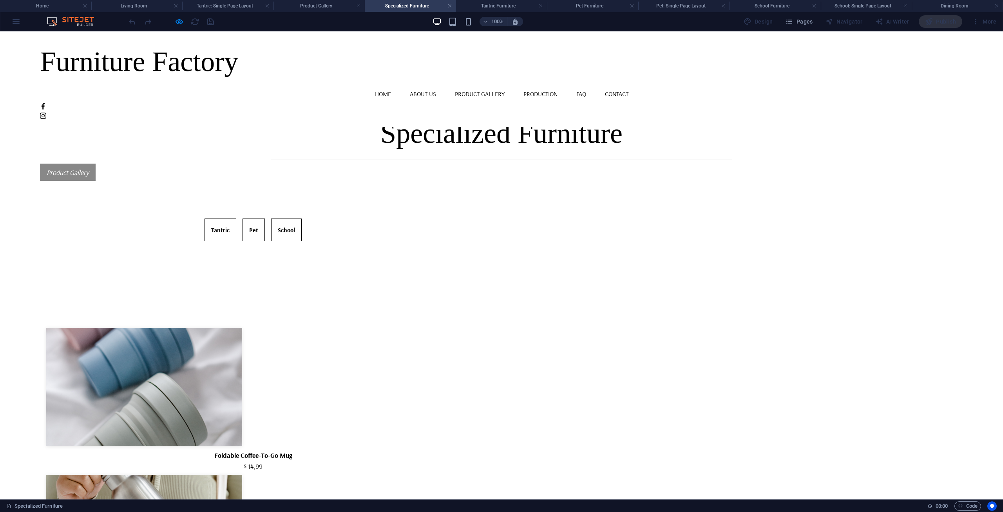
click at [84, 172] on icon "Product Gallery" at bounding box center [68, 172] width 42 height 9
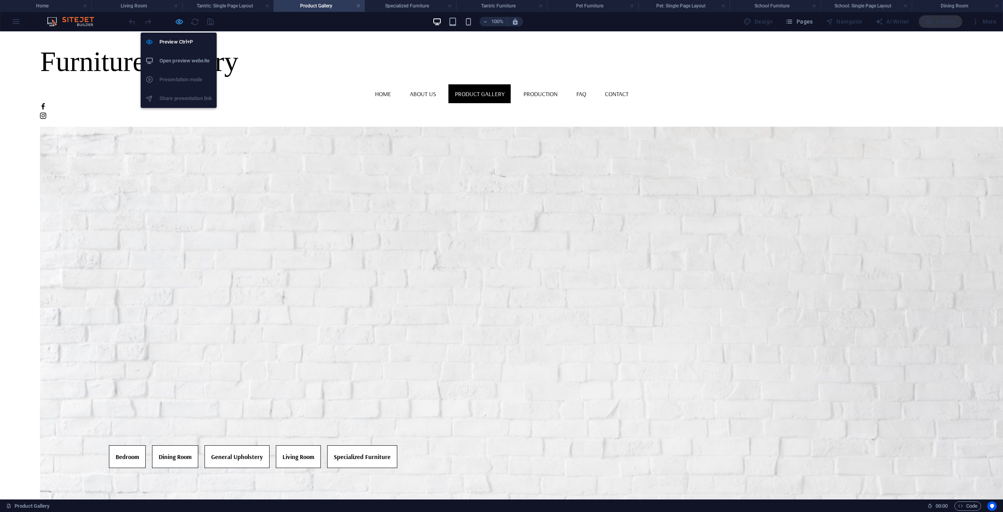
click at [176, 25] on icon "button" at bounding box center [179, 21] width 9 height 9
